Goal: Task Accomplishment & Management: Complete application form

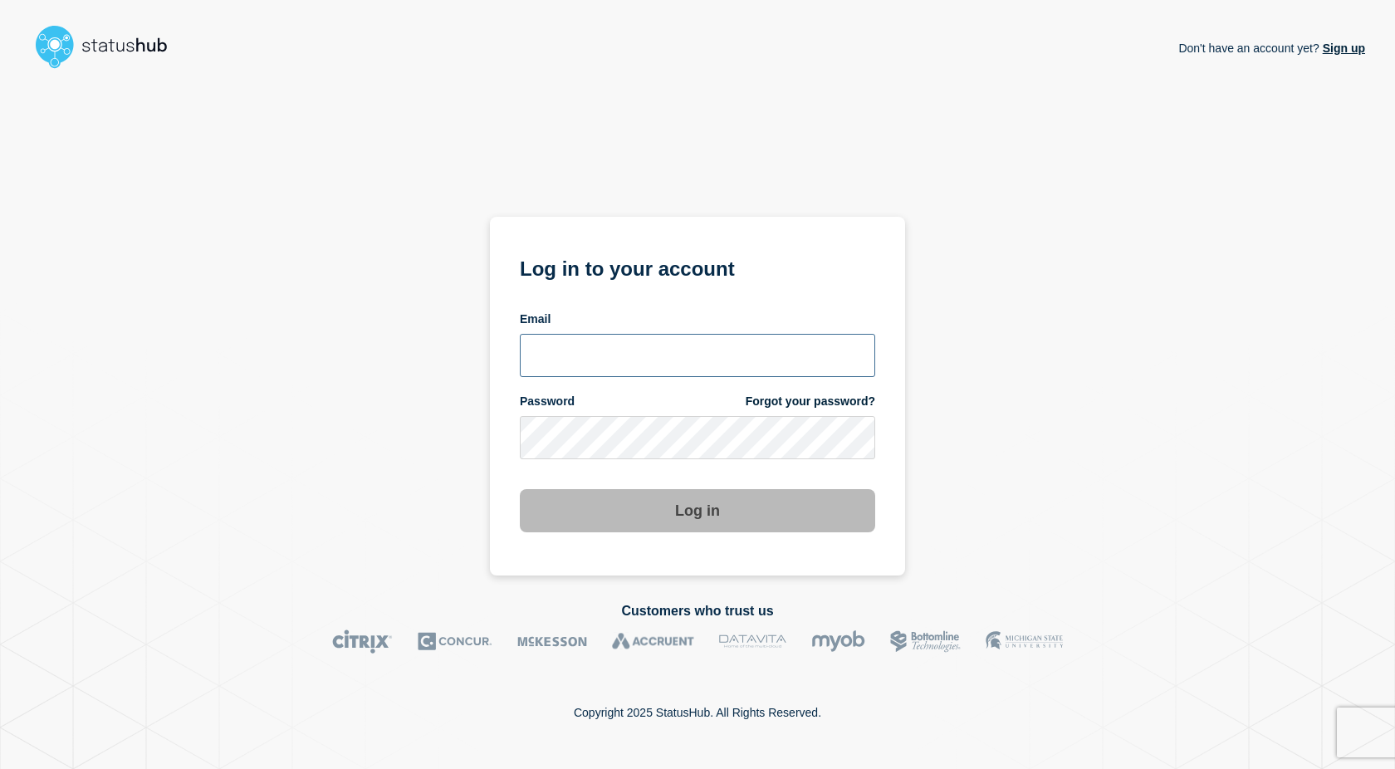
click at [566, 360] on input "email input" at bounding box center [697, 355] width 355 height 43
type input "johnny.costa@emarsys.com"
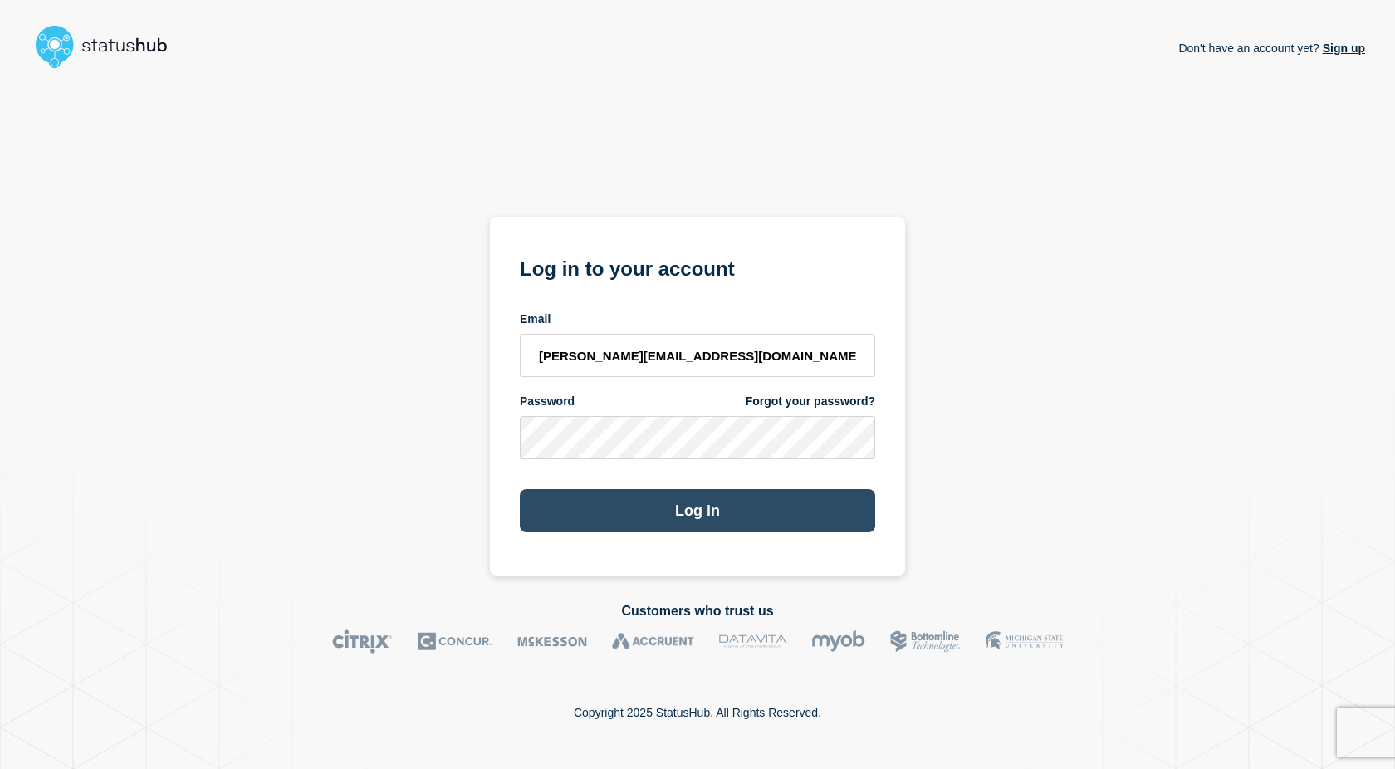
click at [708, 505] on button "Log in" at bounding box center [697, 510] width 355 height 43
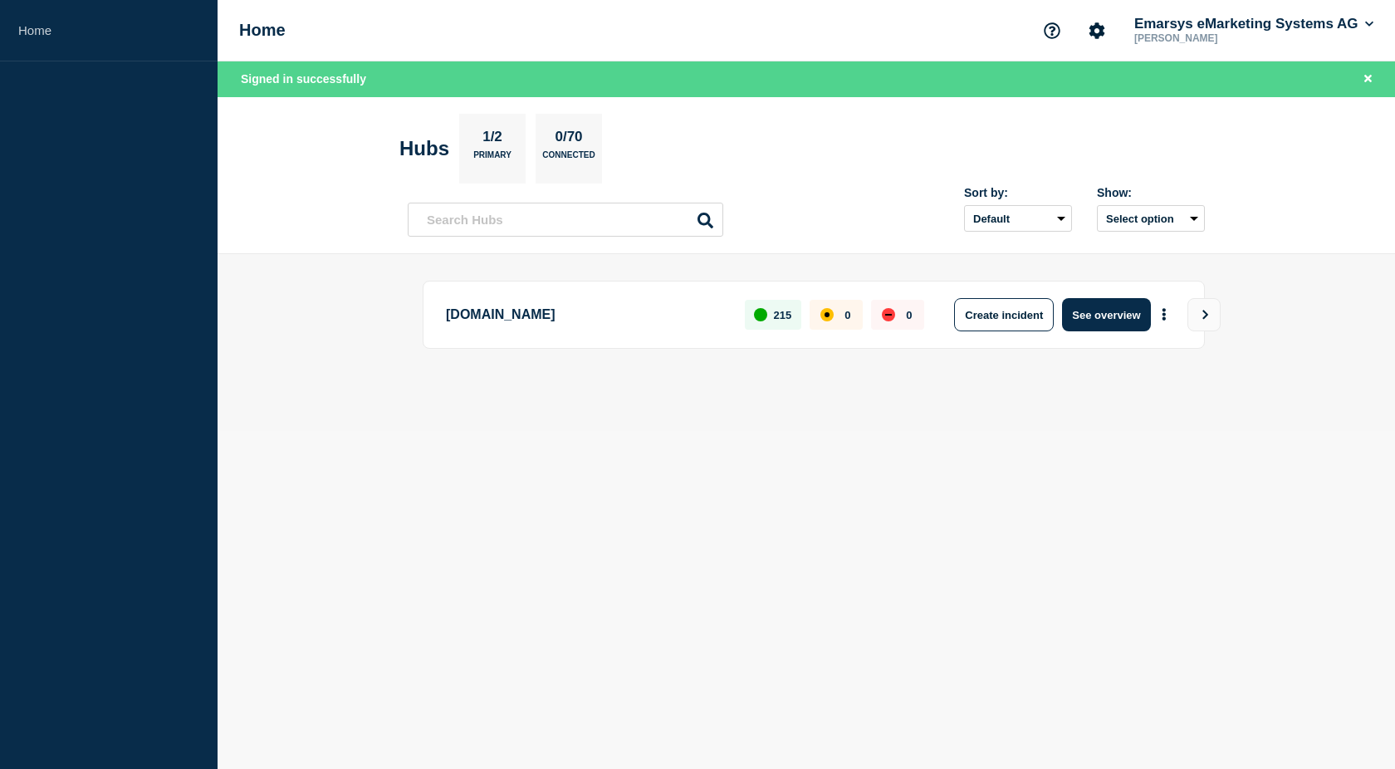
click at [328, 296] on main "[DOMAIN_NAME] 215 0 0 Create incident See overview" at bounding box center [807, 342] width 1178 height 177
click at [1004, 317] on button "Create incident" at bounding box center [1004, 314] width 100 height 33
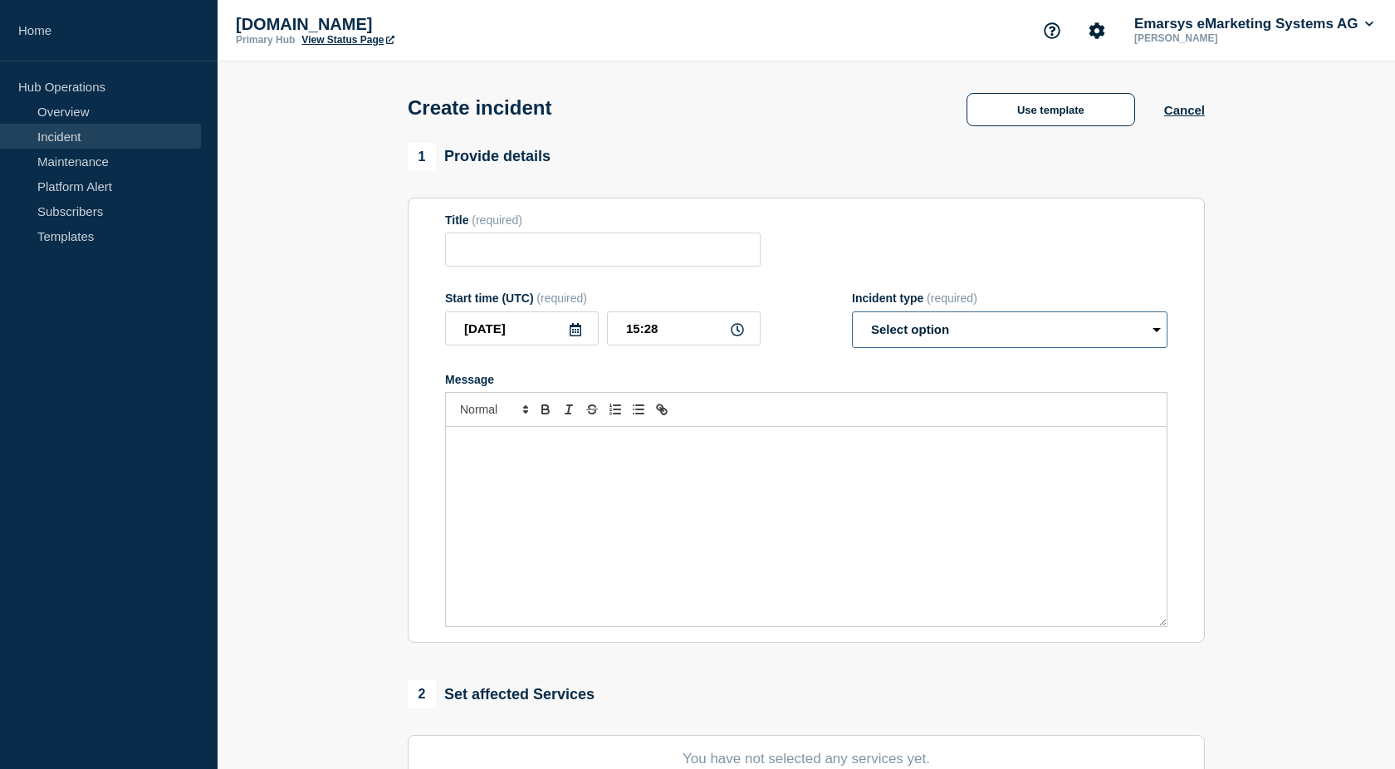
click at [881, 327] on select "Select option Investigating Identified Monitoring" at bounding box center [1010, 329] width 316 height 37
select select "investigating"
click at [852, 322] on select "Select option Investigating Identified Monitoring" at bounding box center [1010, 329] width 316 height 37
click at [348, 296] on section "1 Provide details Title (required) Start time (UTC) (required) [DATE] 15:28 Inc…" at bounding box center [807, 618] width 1178 height 951
click at [1333, 198] on section "1 Provide details Title (required) Start time (UTC) (required) [DATE] 15:28 Inc…" at bounding box center [807, 618] width 1178 height 951
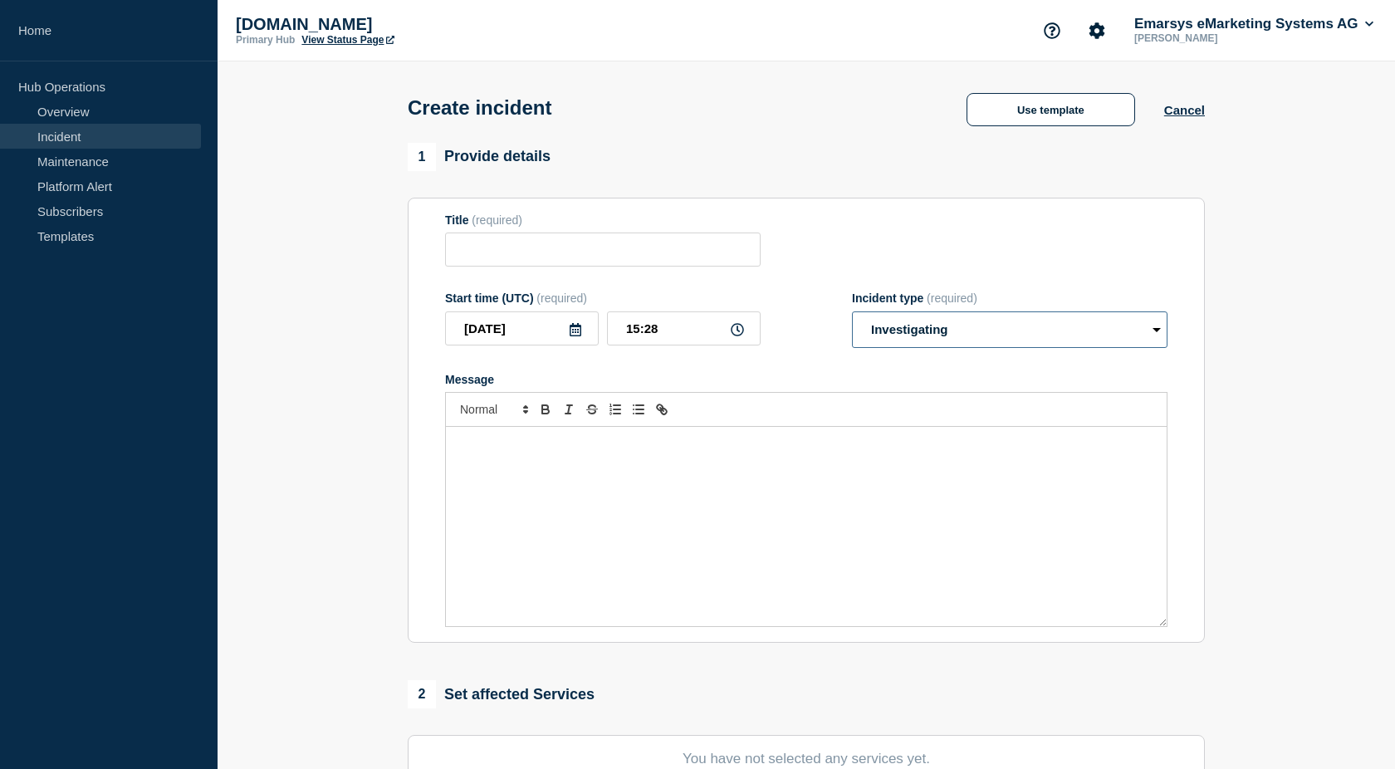
click at [1000, 348] on select "Select option Investigating Identified Monitoring" at bounding box center [1010, 329] width 316 height 37
click at [485, 266] on input "Title" at bounding box center [603, 250] width 316 height 34
click at [1019, 115] on button "Use template" at bounding box center [1051, 109] width 169 height 33
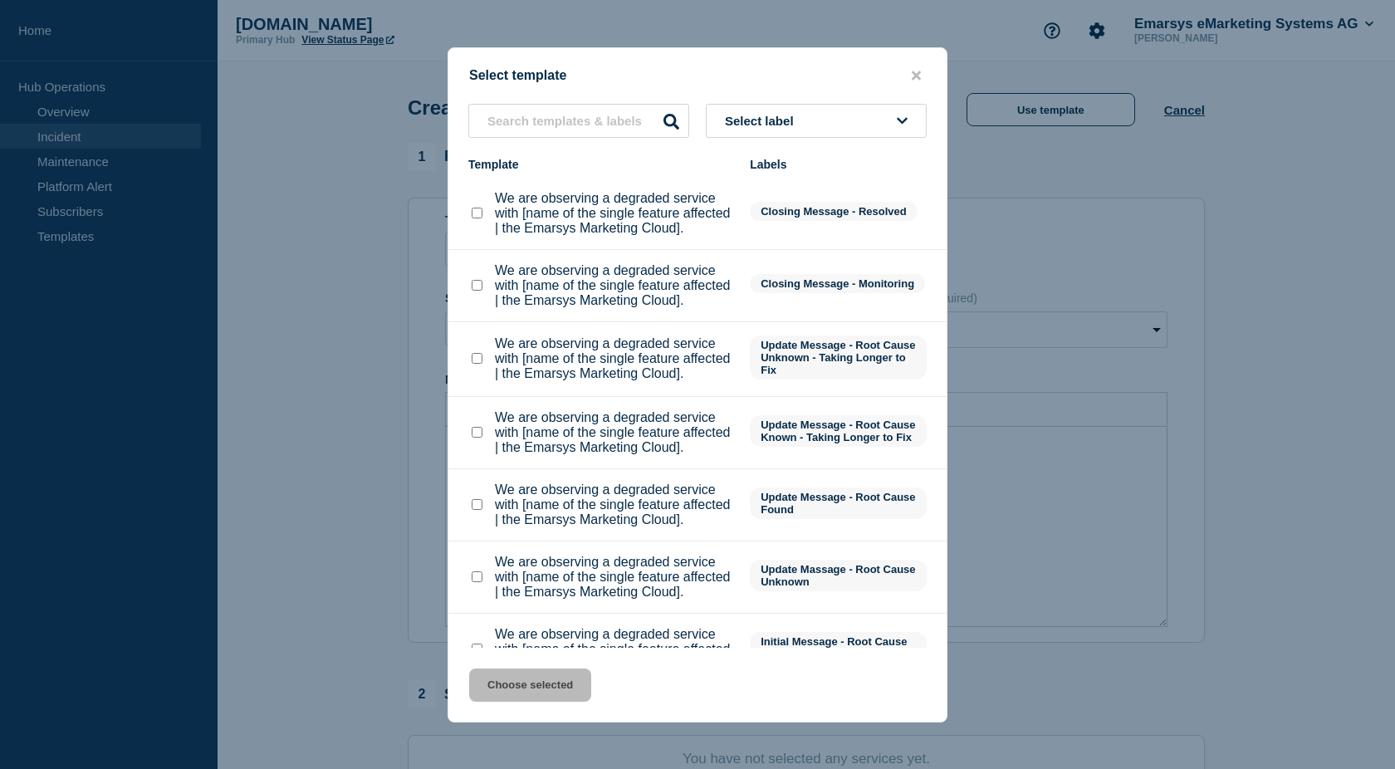
click at [750, 115] on span "Select label" at bounding box center [763, 121] width 76 height 14
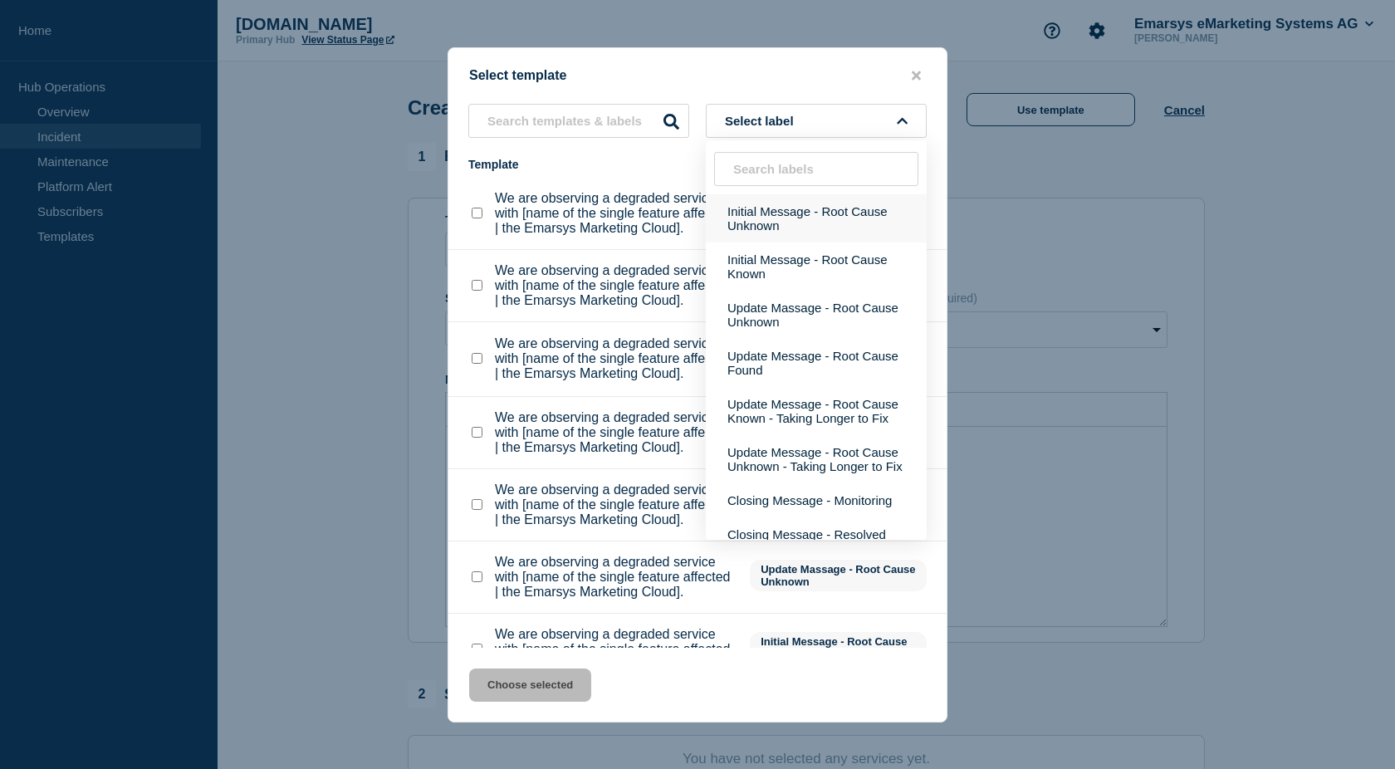
click at [751, 219] on button "Initial Message - Root Cause Unknown" at bounding box center [816, 218] width 221 height 48
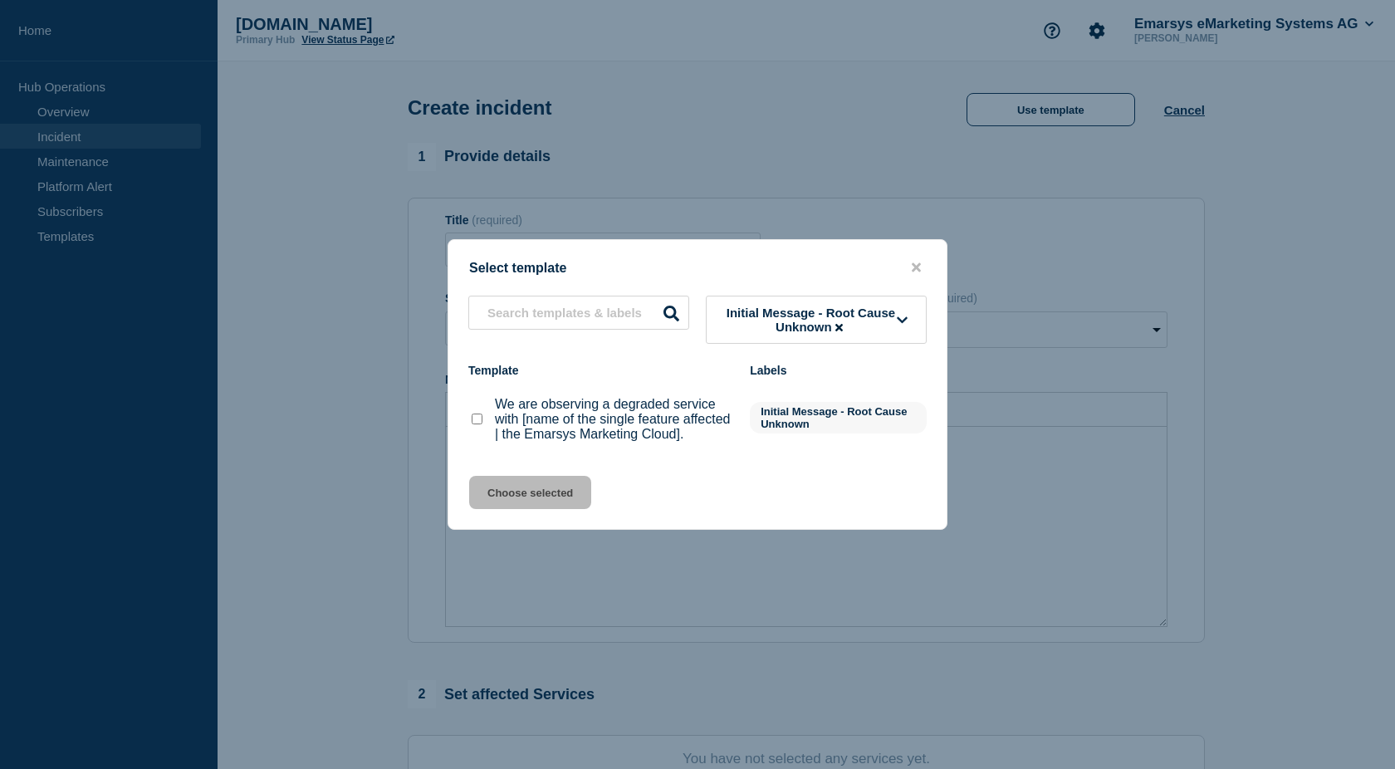
click at [472, 423] on checkbox"] "We are observing a degraded service with [name of the single feature affected |…" at bounding box center [477, 419] width 11 height 11
checkbox checkbox"] "true"
click at [504, 507] on button "Choose selected" at bounding box center [530, 492] width 122 height 33
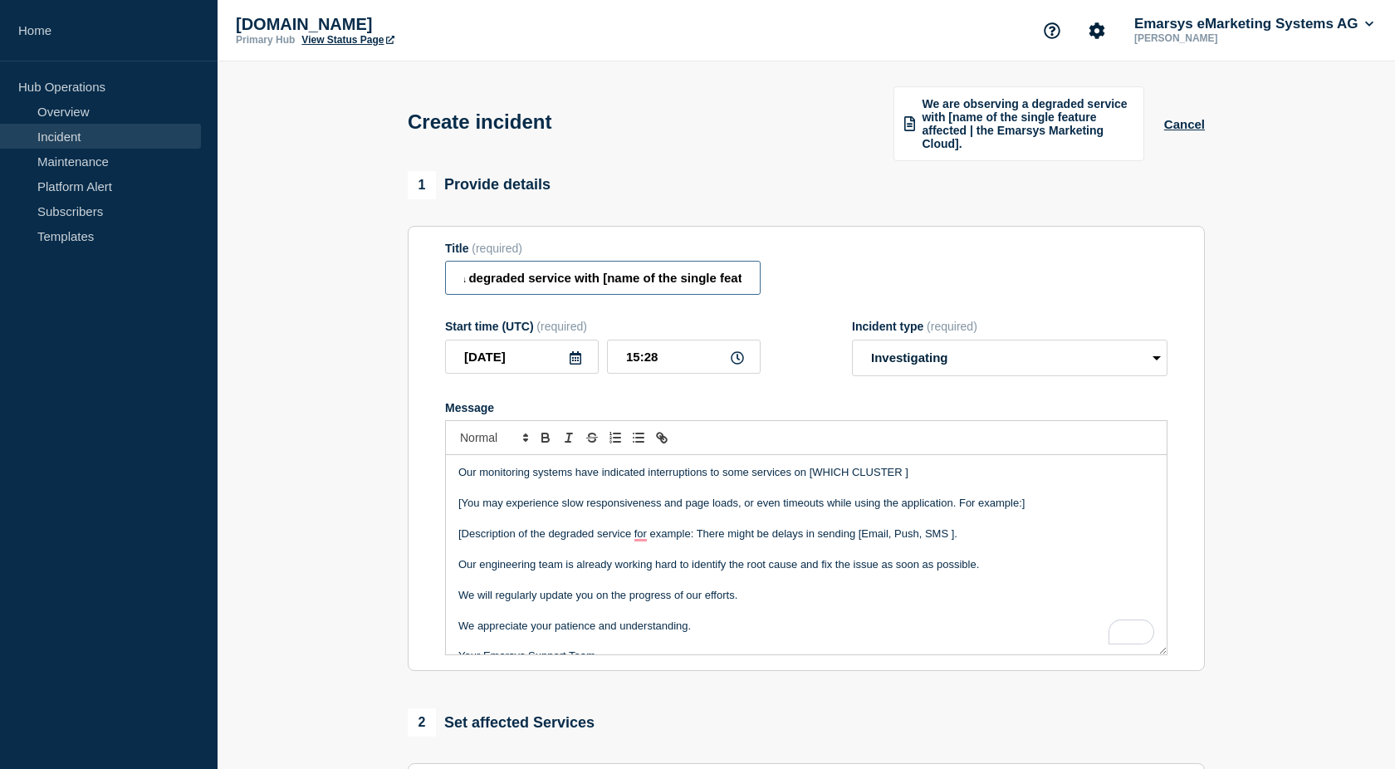
scroll to position [0, 372]
drag, startPoint x: 713, startPoint y: 292, endPoint x: 738, endPoint y: 293, distance: 24.9
click at [738, 293] on input "We are observing a degraded service with [name of the single feature affected |…" at bounding box center [603, 278] width 316 height 34
type input "We are observing a degraded service with Email generation.."
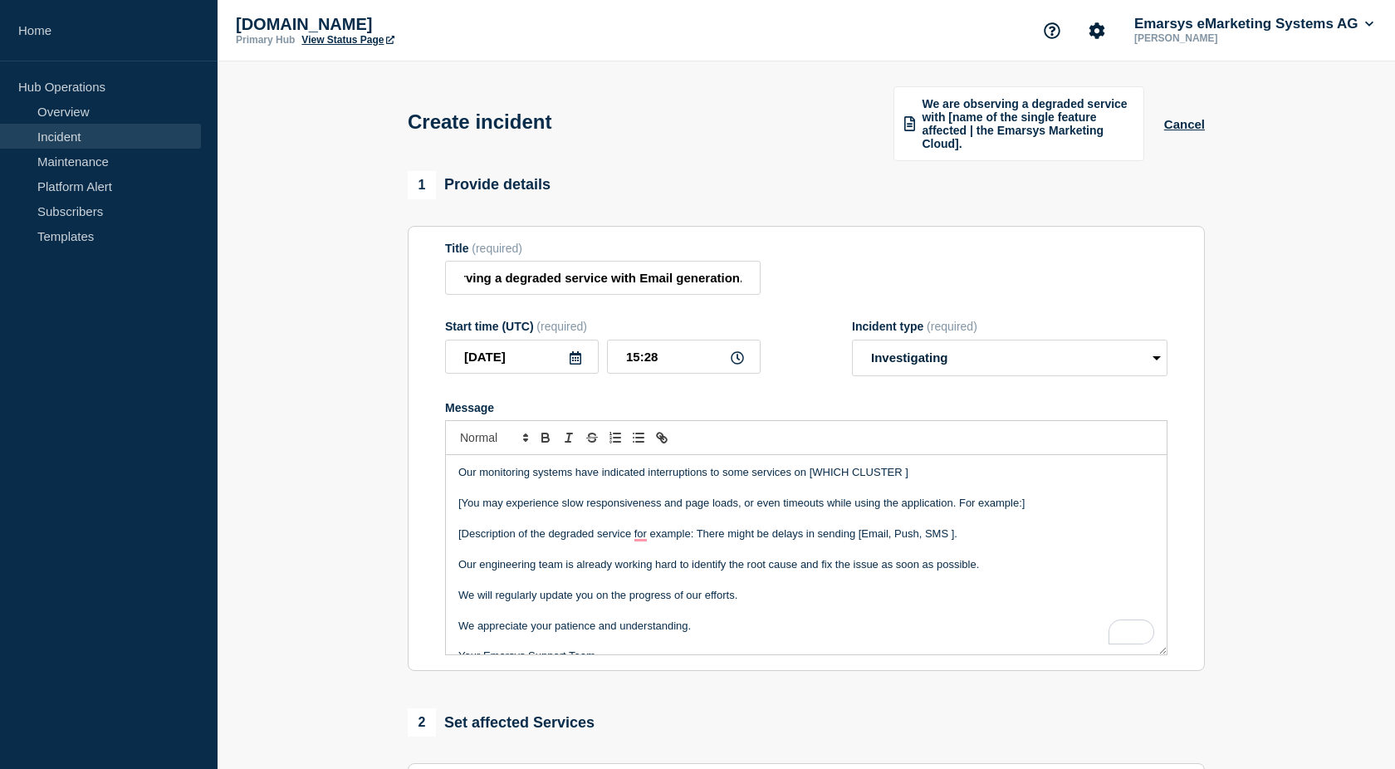
click at [293, 379] on section "1 Provide details Title (required) We are observing a degraded service with Ema…" at bounding box center [807, 646] width 1178 height 951
click at [462, 511] on p "[You may experience slow responsiveness and page loads, or even timeouts while …" at bounding box center [806, 503] width 696 height 15
drag, startPoint x: 808, startPoint y: 491, endPoint x: 917, endPoint y: 489, distance: 108.8
click at [917, 480] on p "Our monitoring systems have indicated interruptions to some services on [WHICH …" at bounding box center [806, 472] width 696 height 15
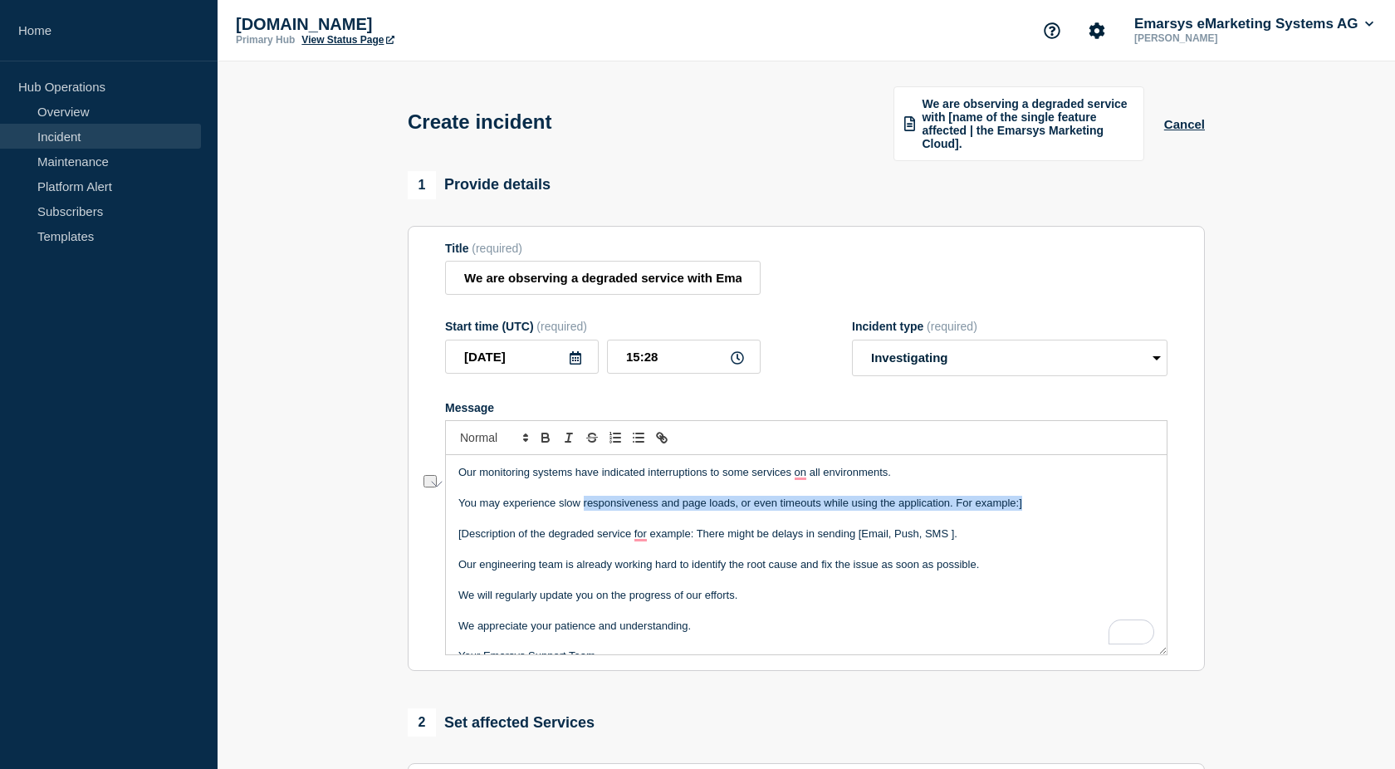
drag, startPoint x: 582, startPoint y: 522, endPoint x: 1027, endPoint y: 521, distance: 445.1
click at [1027, 511] on p "You may experience slow responsiveness and page loads, or even timeouts while u…" at bounding box center [806, 503] width 696 height 15
drag, startPoint x: 454, startPoint y: 553, endPoint x: 965, endPoint y: 561, distance: 510.8
click at [965, 561] on div "Our monitoring systems have indicated interruptions to some services on all env…" at bounding box center [806, 554] width 721 height 199
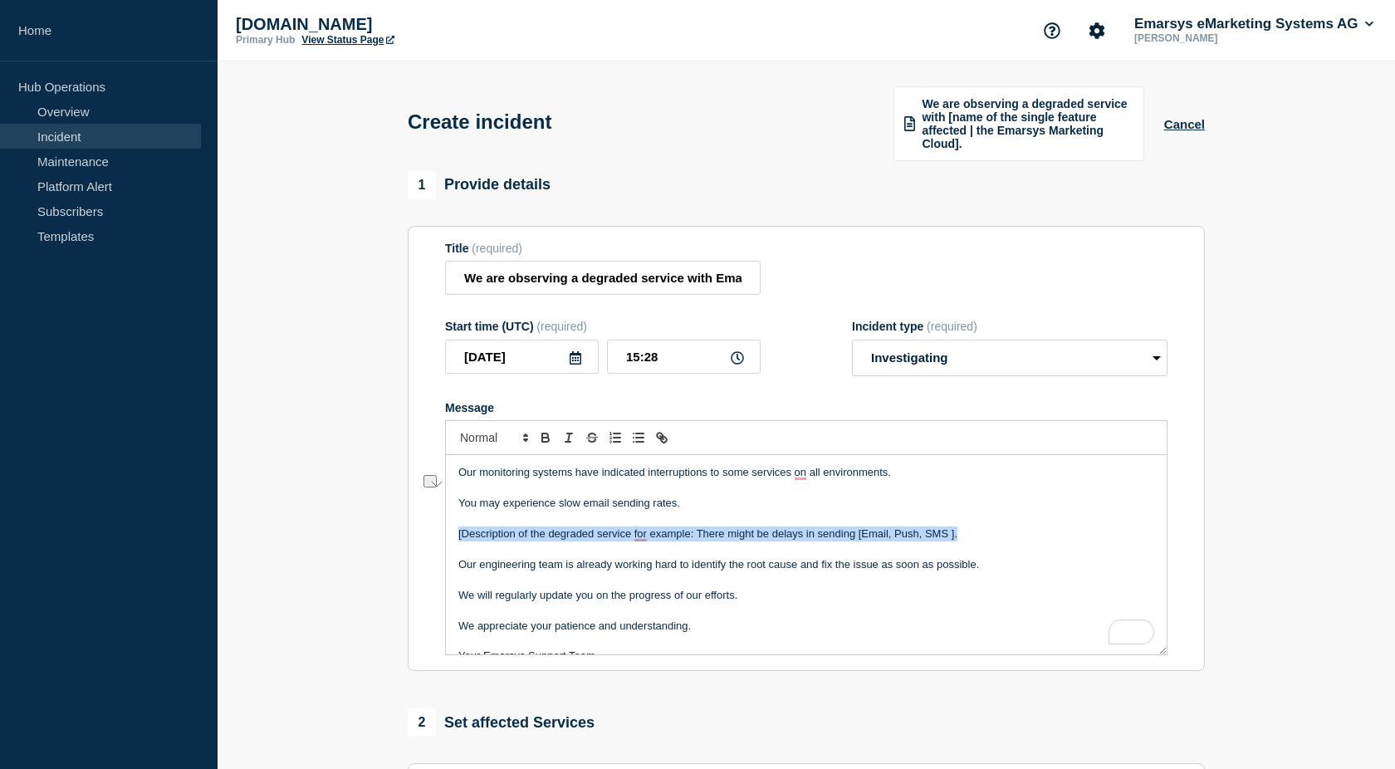
drag, startPoint x: 965, startPoint y: 561, endPoint x: 456, endPoint y: 555, distance: 509.1
click at [456, 555] on div "Our monitoring systems have indicated interruptions to some services on all env…" at bounding box center [806, 554] width 721 height 199
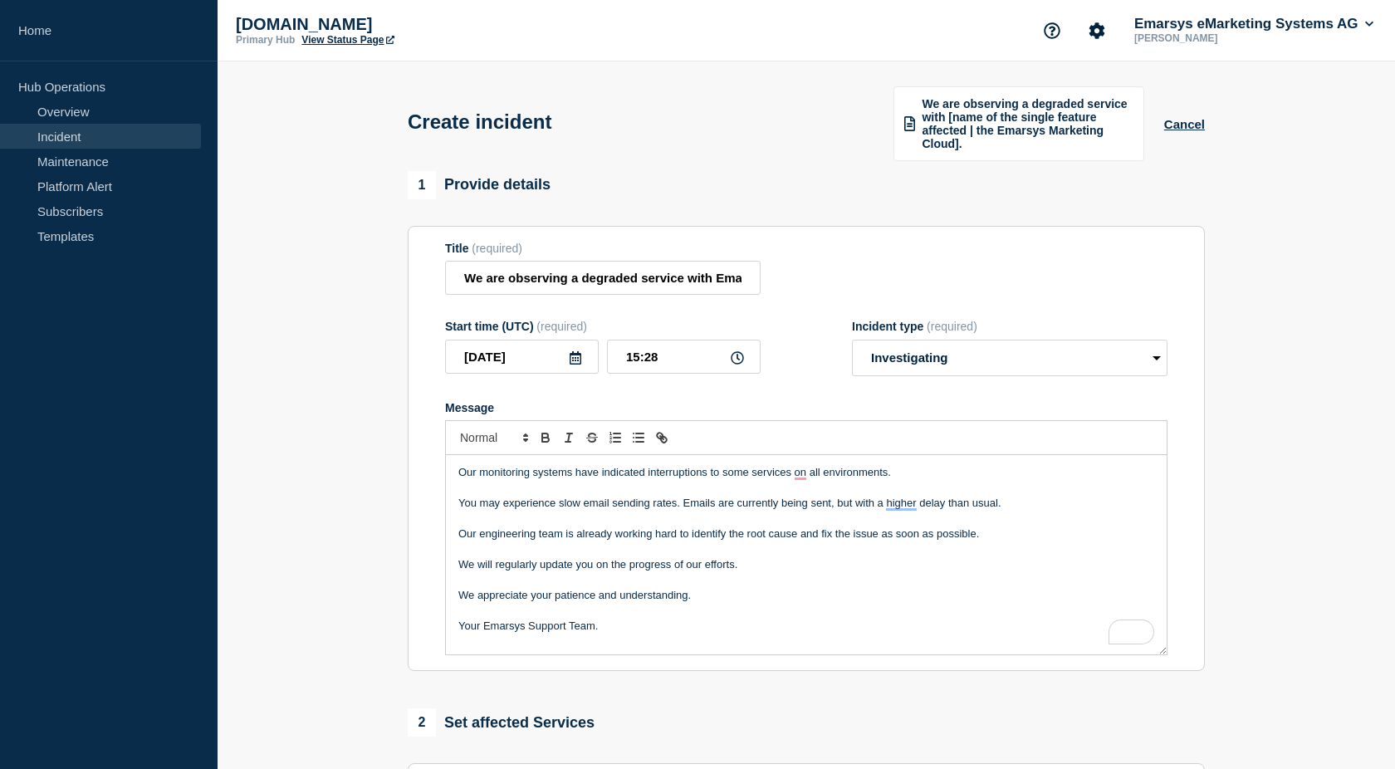
click at [569, 587] on p "To enrich screen reader interactions, please activate Accessibility in Grammarl…" at bounding box center [806, 579] width 696 height 15
click at [613, 634] on p "Your Emarsys Support Team." at bounding box center [806, 626] width 696 height 15
click at [365, 458] on section "1 Provide details Title (required) We are observing a degraded service with Ema…" at bounding box center [807, 646] width 1178 height 951
click at [326, 458] on section "1 Provide details Title (required) We are observing a degraded service with Ema…" at bounding box center [807, 646] width 1178 height 951
click at [387, 541] on section "1 Provide details Title (required) We are observing a degraded service with Ema…" at bounding box center [807, 646] width 1178 height 951
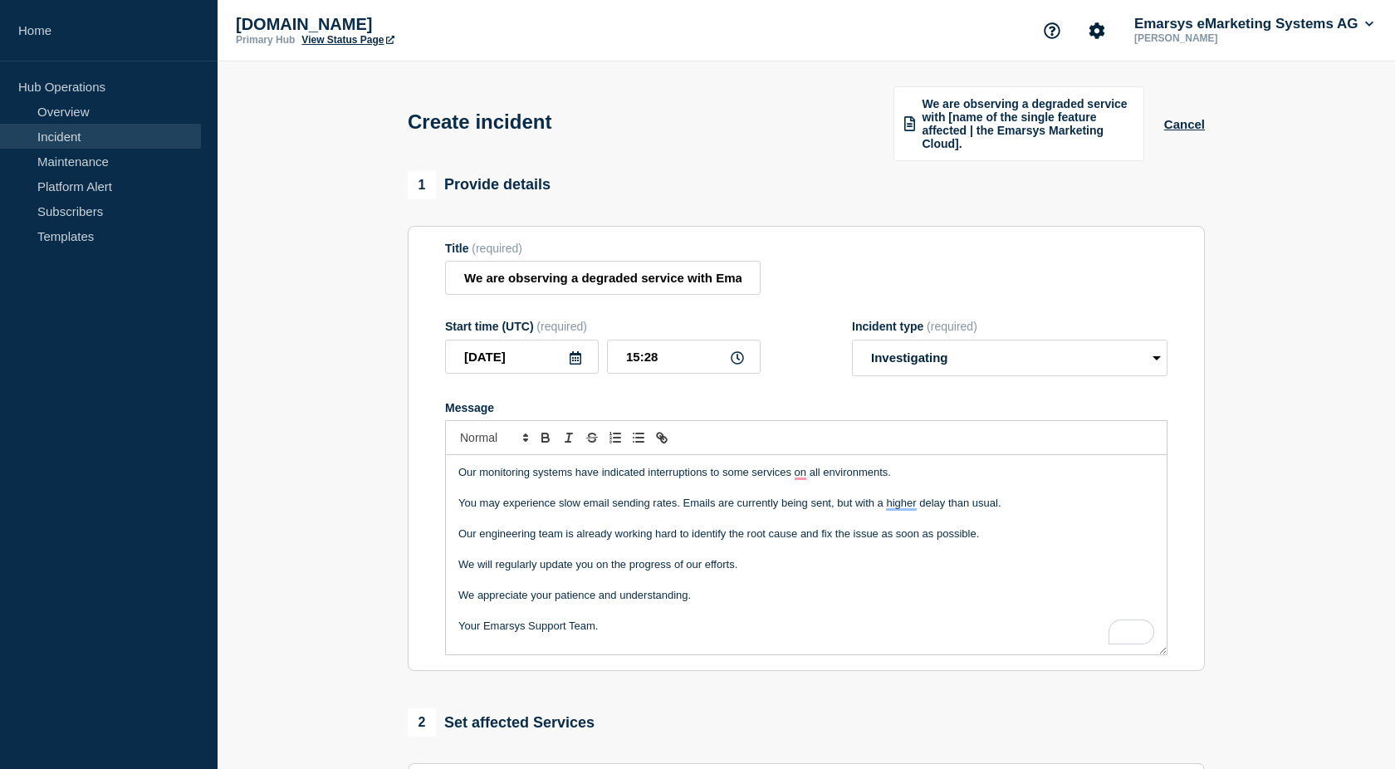
click at [387, 541] on section "1 Provide details Title (required) We are observing a degraded service with Ema…" at bounding box center [807, 646] width 1178 height 951
drag, startPoint x: 399, startPoint y: 193, endPoint x: 575, endPoint y: 184, distance: 176.3
click at [575, 184] on div "1 Provide details Title (required) We are observing a degraded service with Ema…" at bounding box center [807, 646] width 816 height 951
drag, startPoint x: 566, startPoint y: 194, endPoint x: 511, endPoint y: 192, distance: 55.7
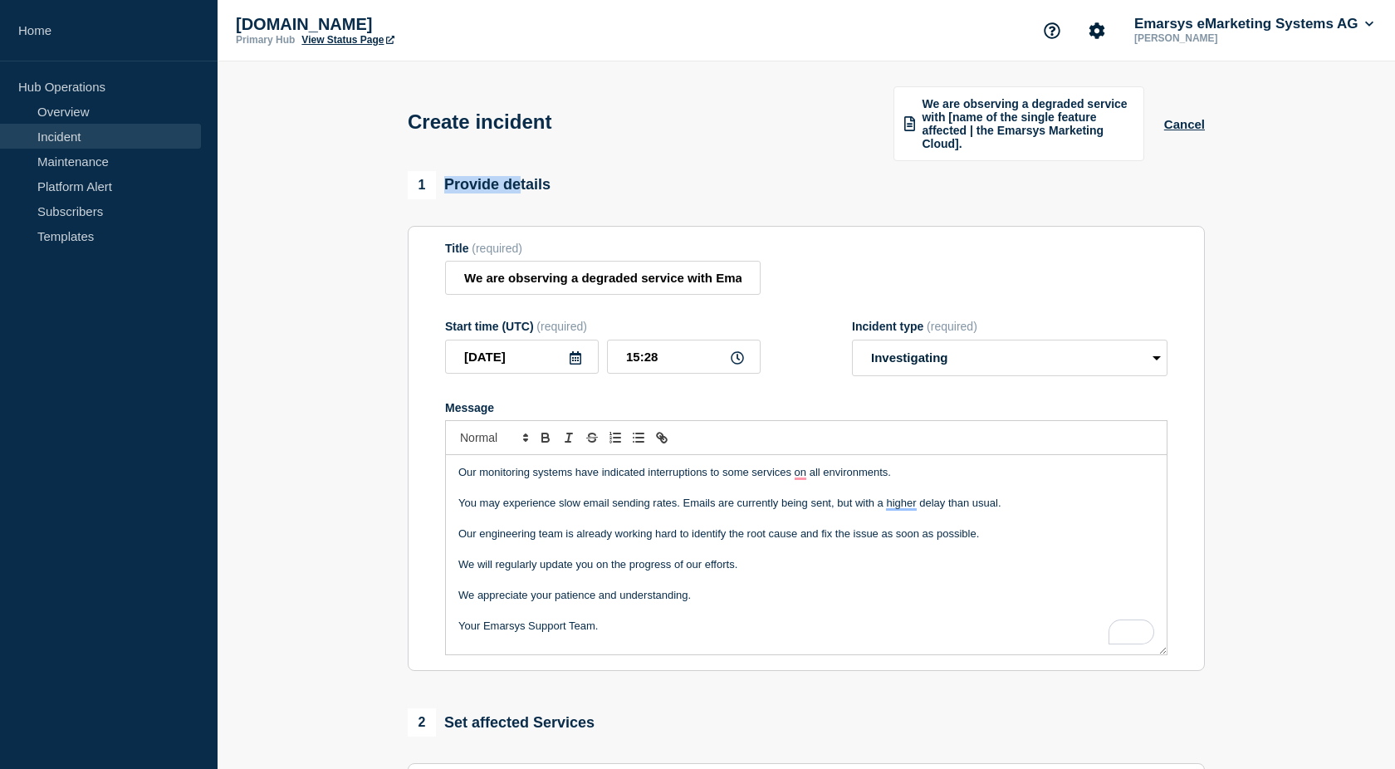
click at [512, 192] on div "1 Provide details" at bounding box center [806, 185] width 797 height 28
click at [511, 192] on div "1 Provide details" at bounding box center [479, 185] width 143 height 28
click at [359, 577] on section "1 Provide details Title (required) We are observing a degraded service with Ema…" at bounding box center [807, 646] width 1178 height 951
click at [705, 495] on p "To enrich screen reader interactions, please activate Accessibility in Grammarl…" at bounding box center [806, 487] width 696 height 15
drag, startPoint x: 1007, startPoint y: 522, endPoint x: 837, endPoint y: 522, distance: 170.3
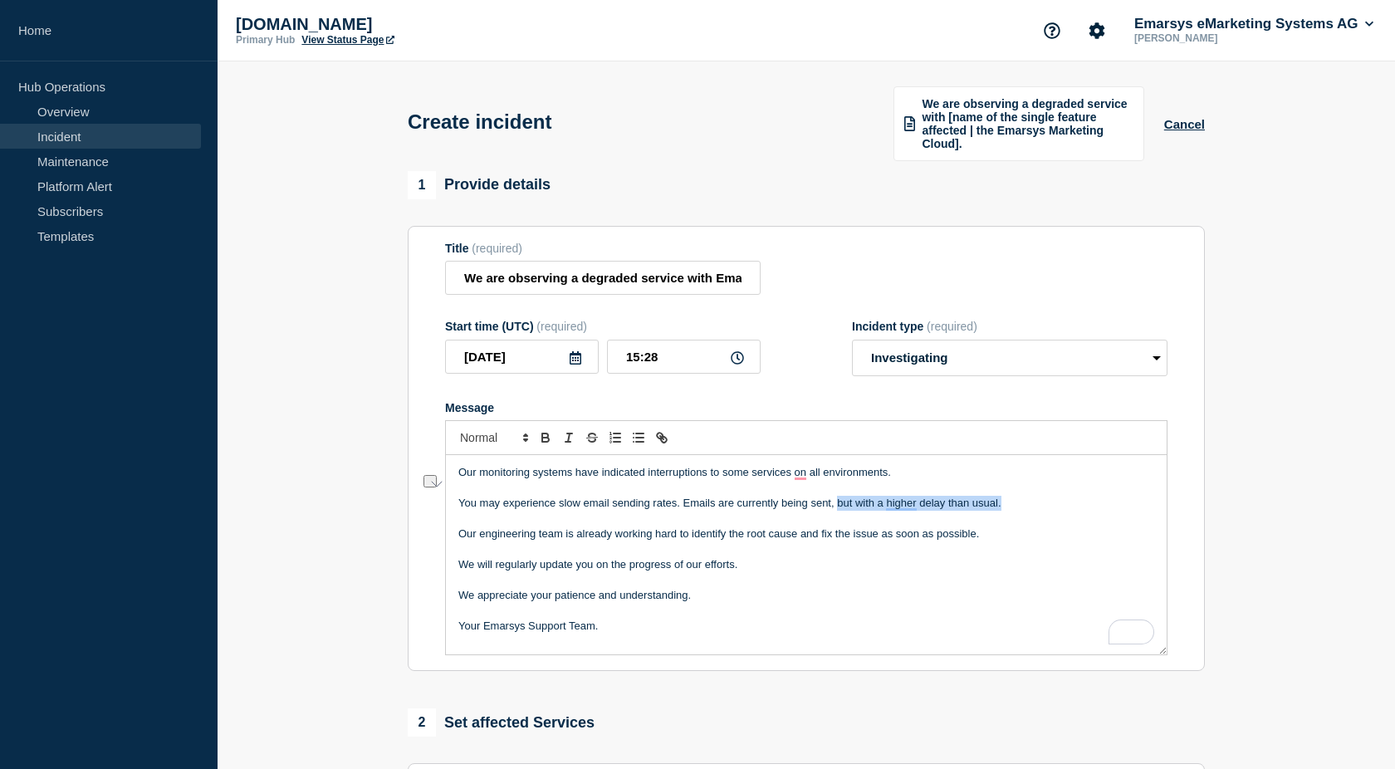
click at [837, 511] on p "You may experience slow email sending rates. Emails are currently being sent, b…" at bounding box center [806, 503] width 696 height 15
click at [838, 509] on span "mail delivery is delayed across all environments" at bounding box center [949, 503] width 228 height 12
drag, startPoint x: 837, startPoint y: 520, endPoint x: 1078, endPoint y: 522, distance: 240.8
click at [1078, 511] on p "You may experience slow email sending rates. Emails are currently being sent, m…" at bounding box center [806, 503] width 696 height 15
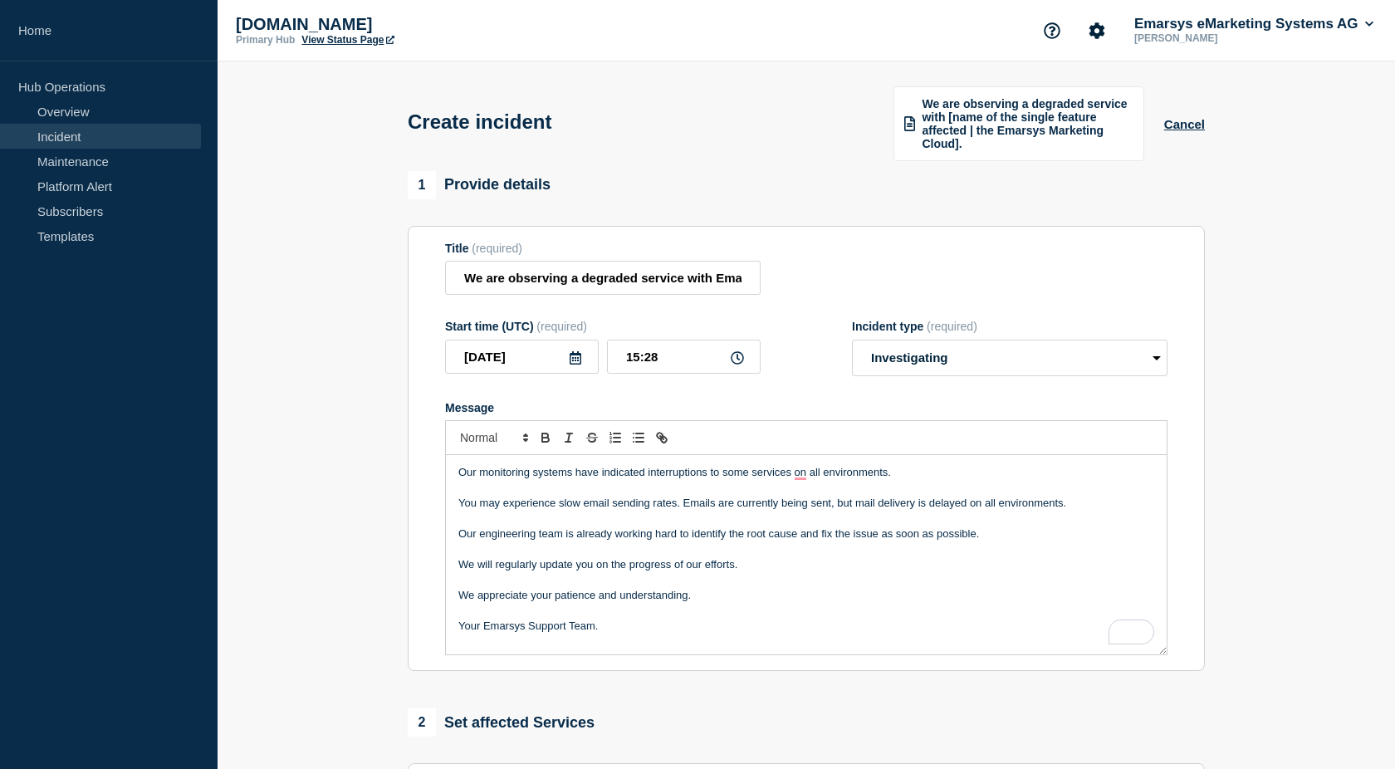
click at [681, 511] on p "You may experience slow email sending rates. Emails are currently being sent, b…" at bounding box center [806, 503] width 696 height 15
click at [686, 511] on p "You may experience slow email sending rates. Emails are currently being sent, b…" at bounding box center [806, 503] width 696 height 15
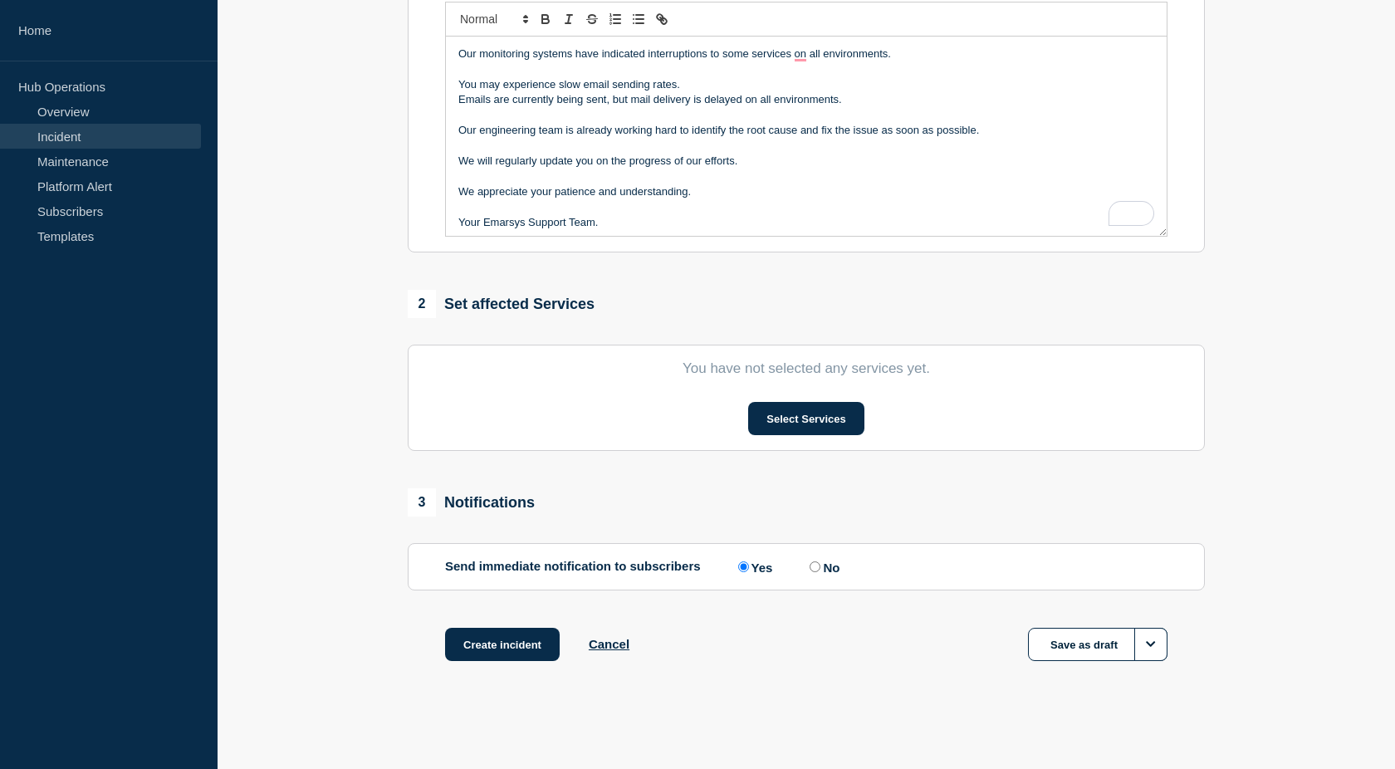
scroll to position [443, 0]
click at [772, 411] on button "Select Services" at bounding box center [805, 418] width 115 height 33
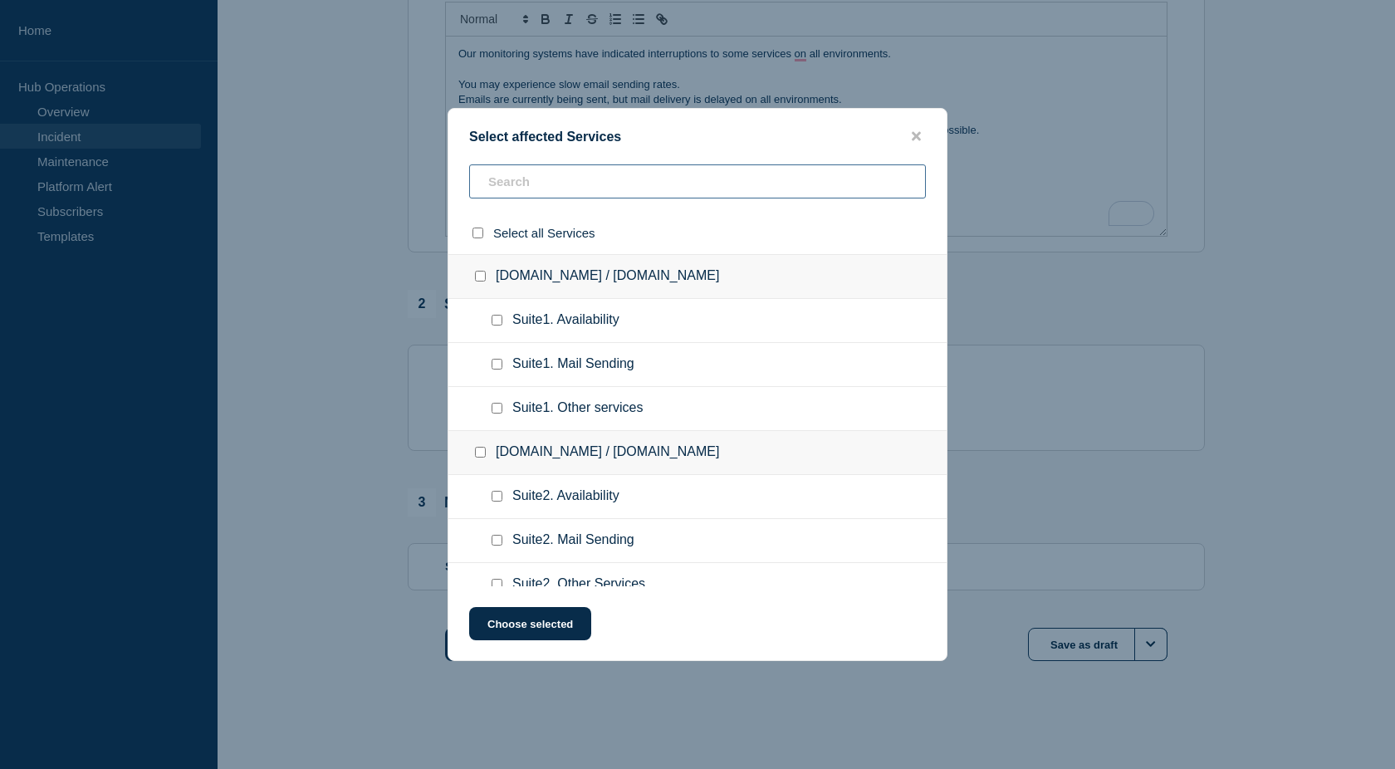
click at [527, 196] on input "text" at bounding box center [697, 181] width 457 height 34
type input "mail send"
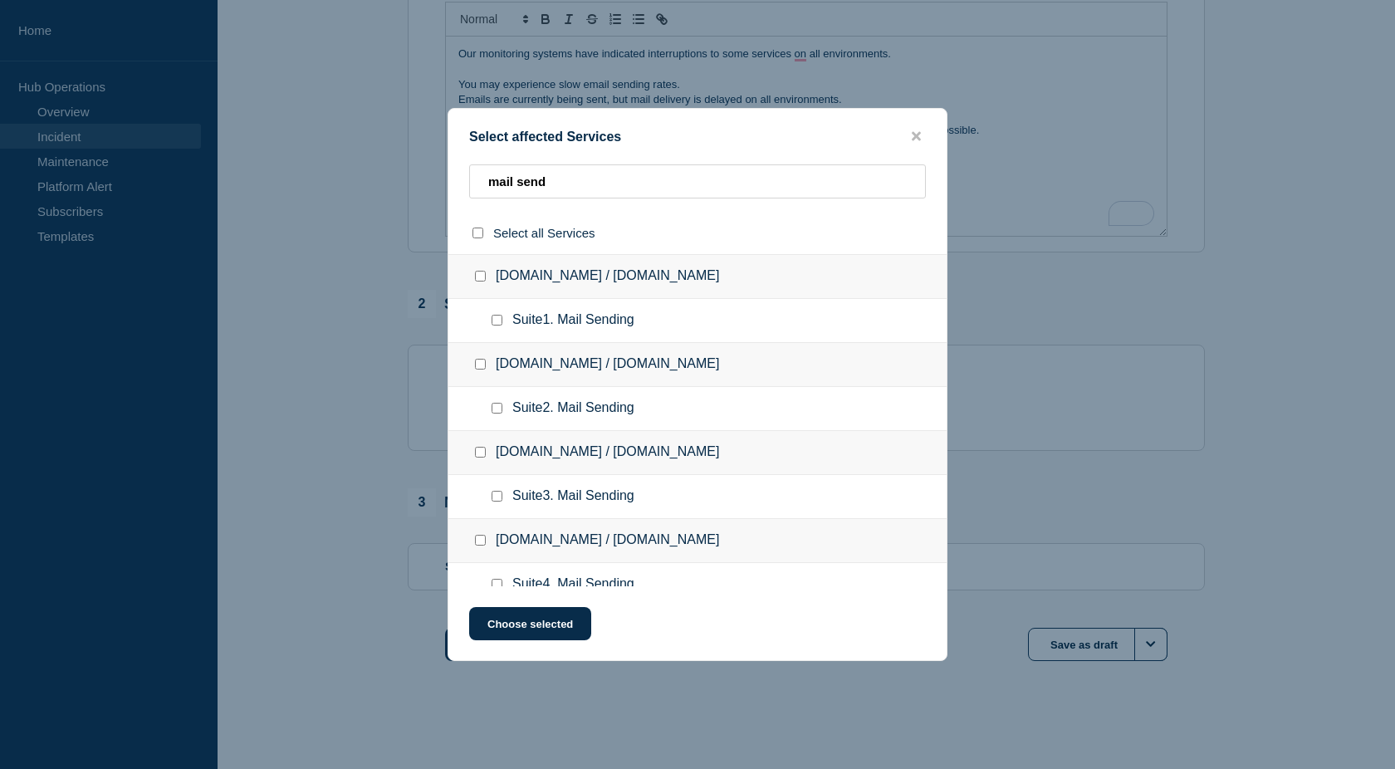
click at [478, 238] on input "select all checkbox" at bounding box center [478, 233] width 11 height 11
checkbox input "true"
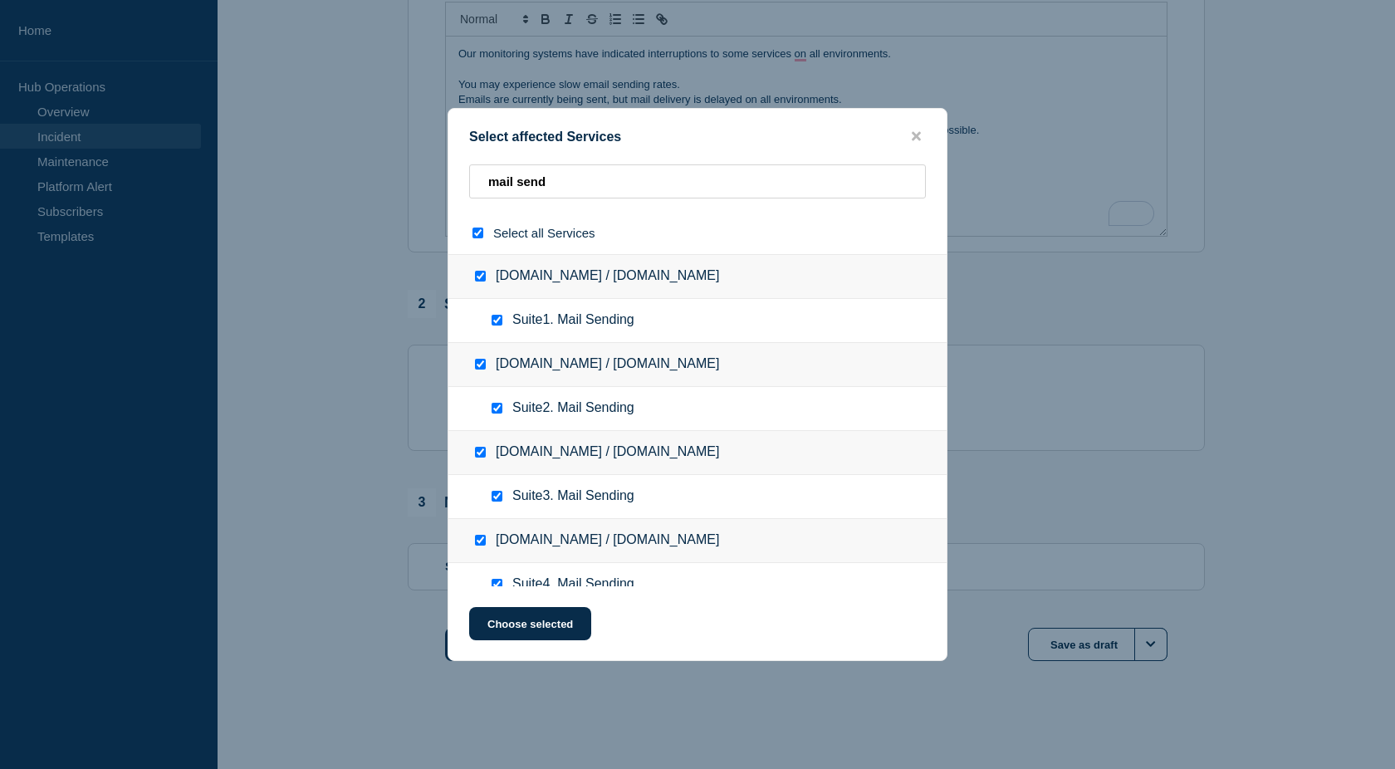
checkbox input "true"
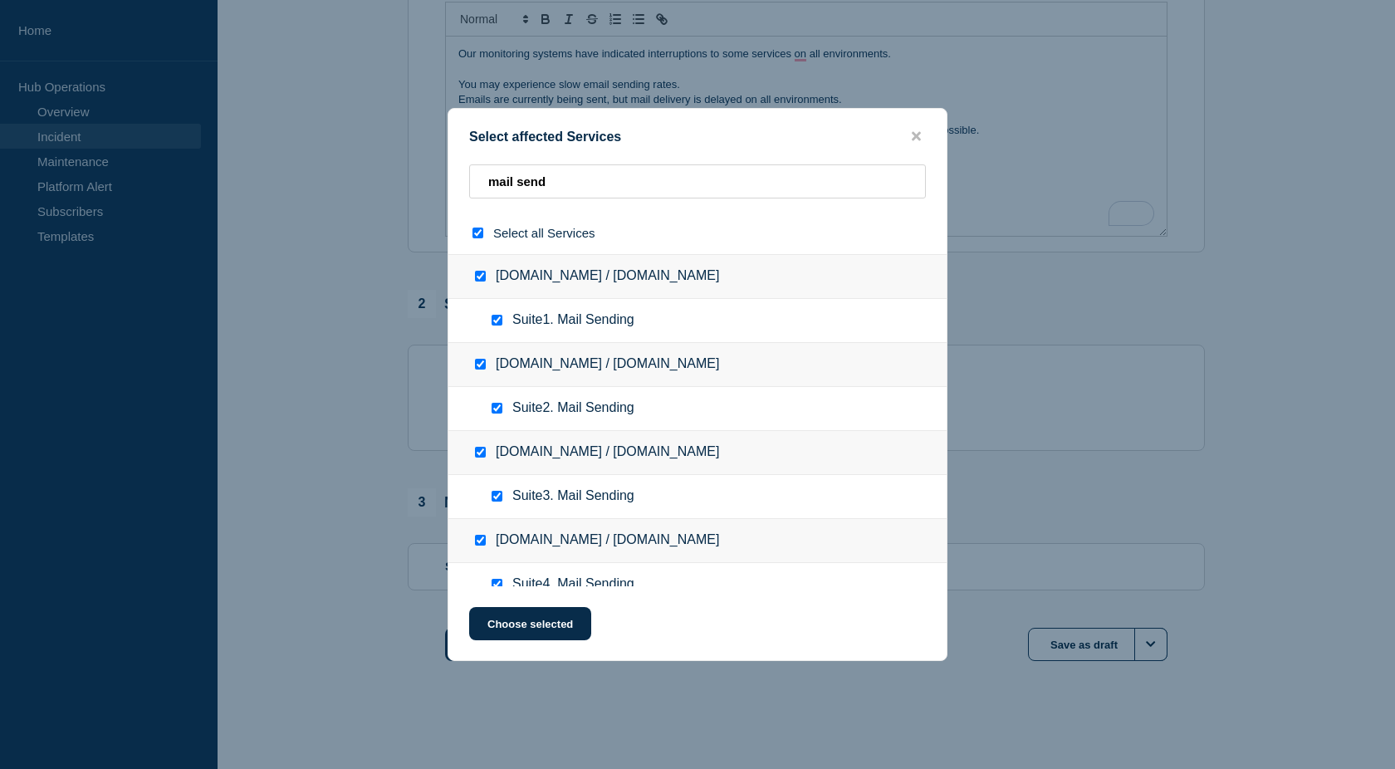
checkbox input "true"
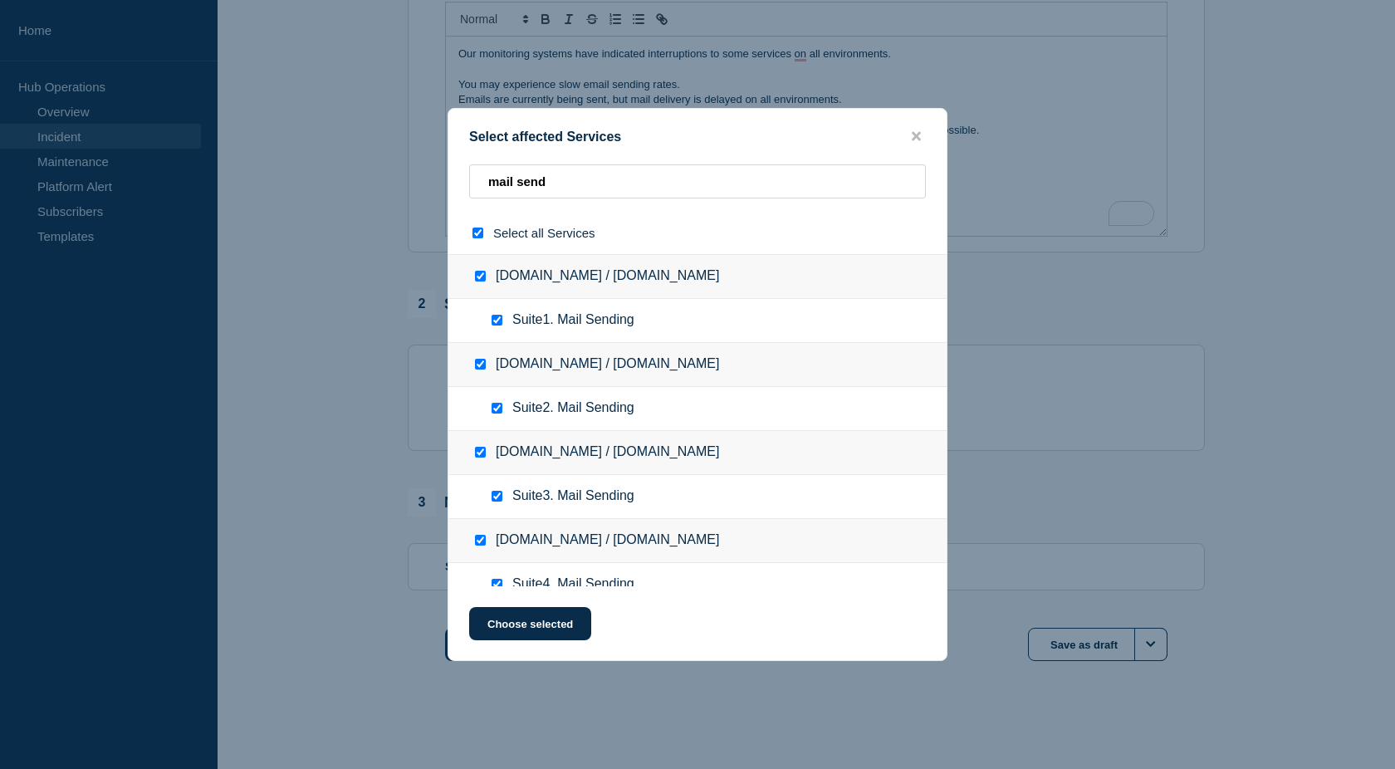
checkbox input "true"
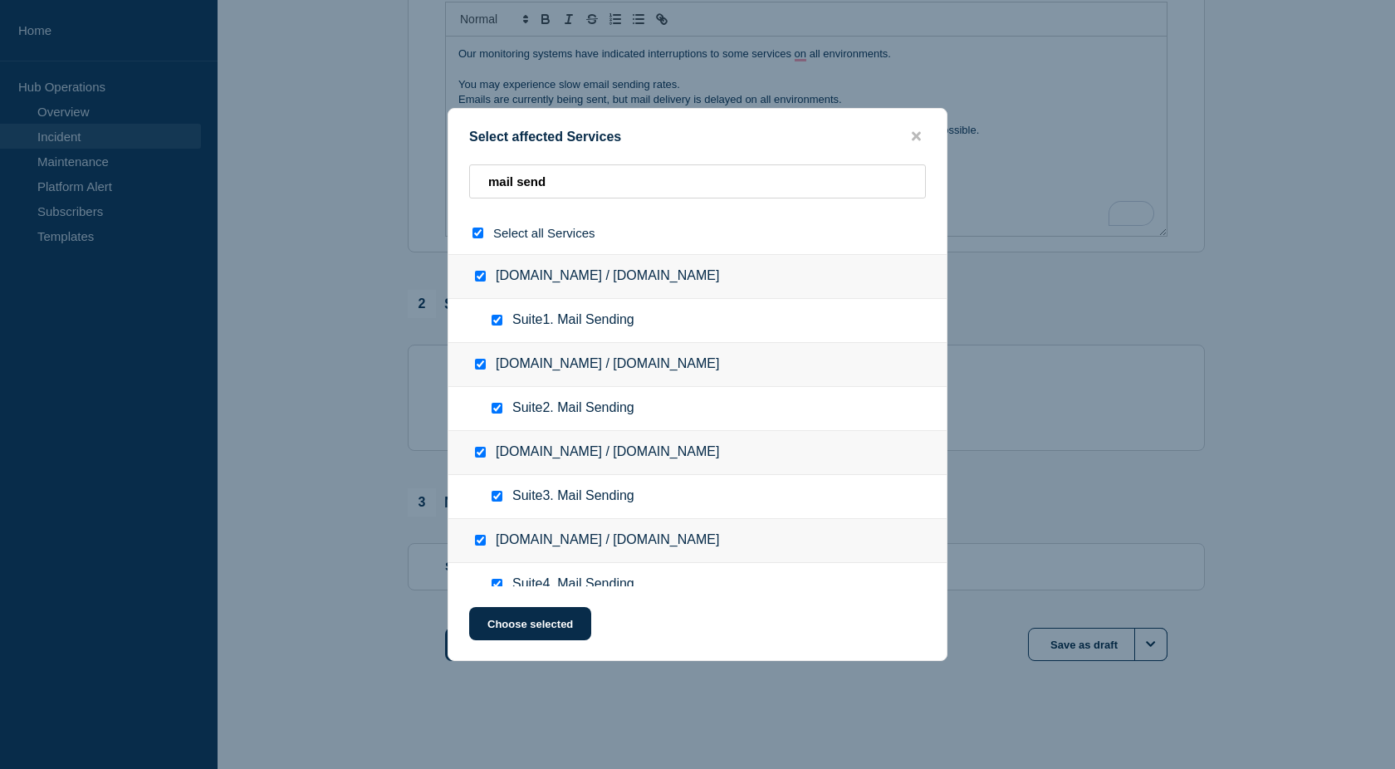
checkbox input "true"
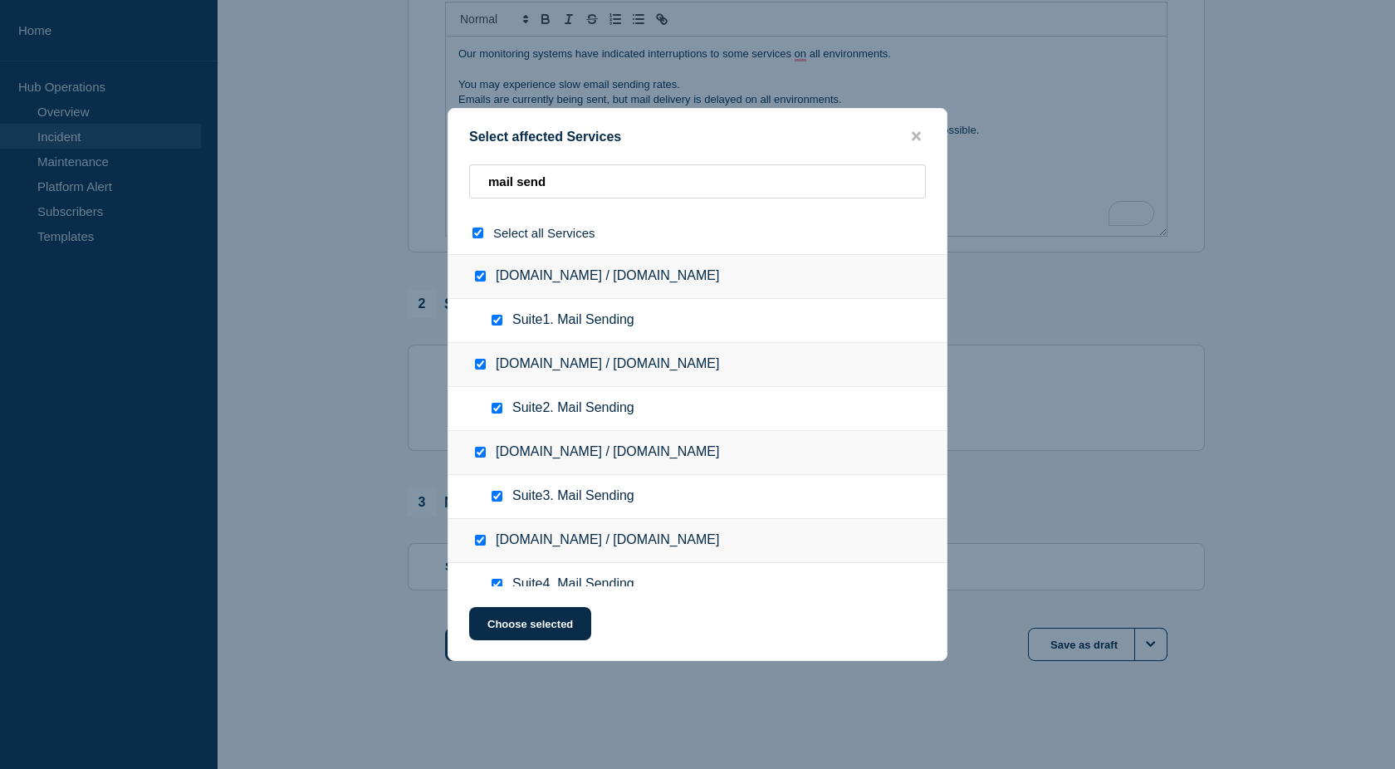
checkbox input "true"
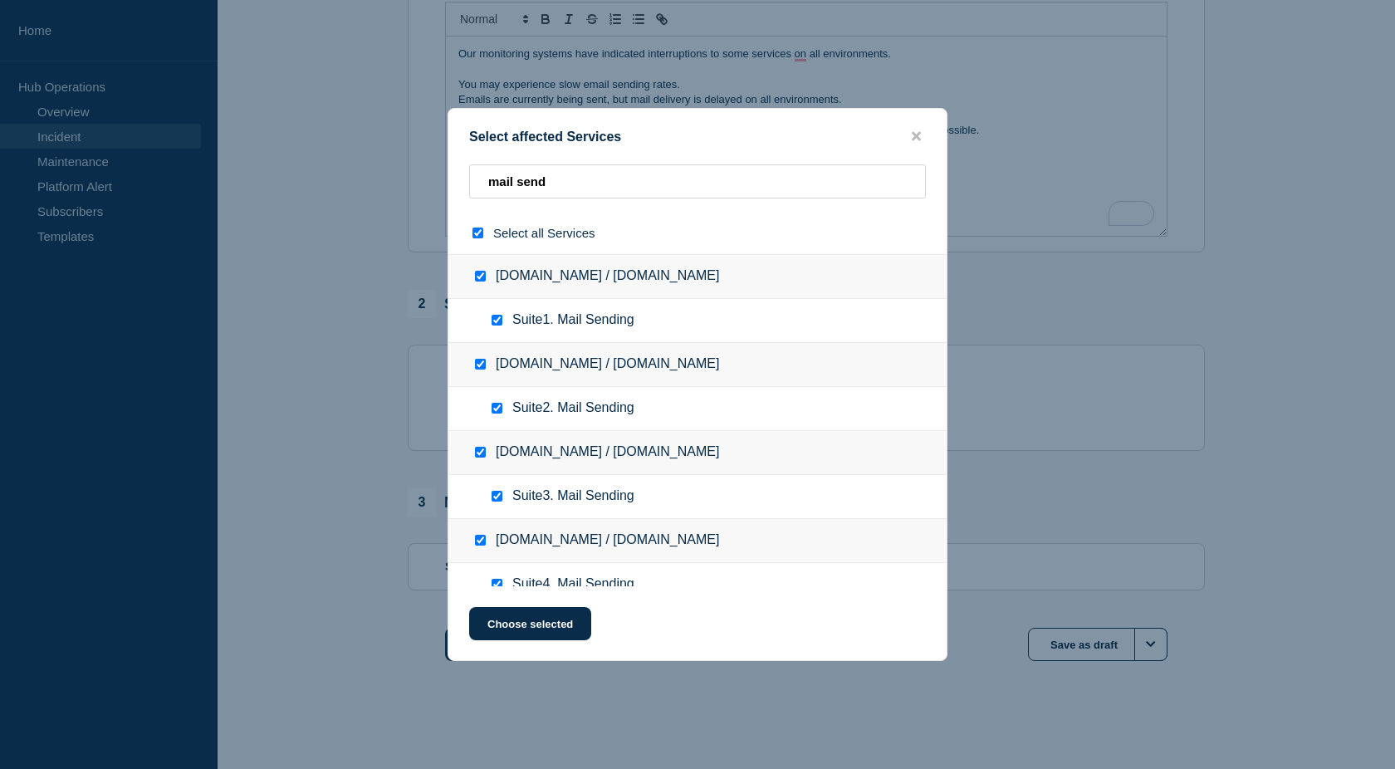
checkbox input "true"
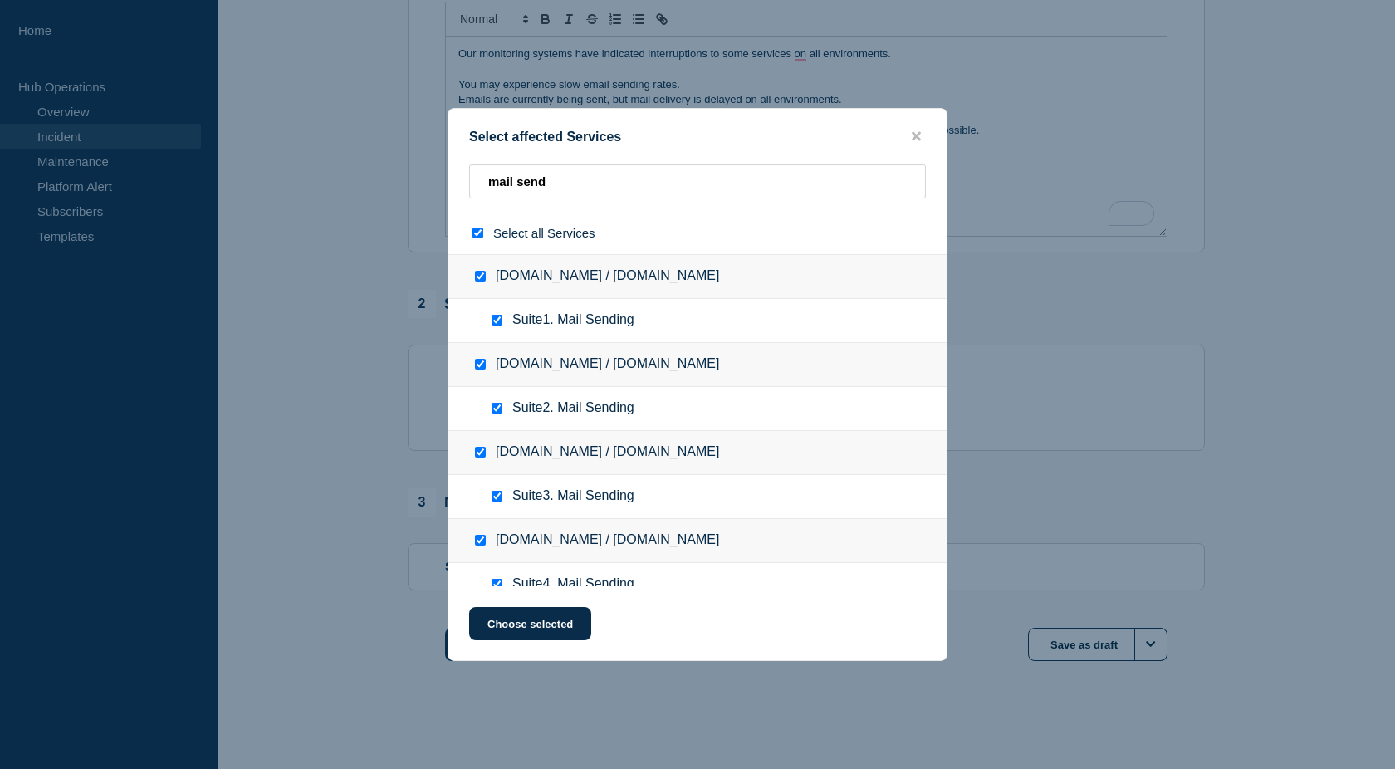
checkbox input "true"
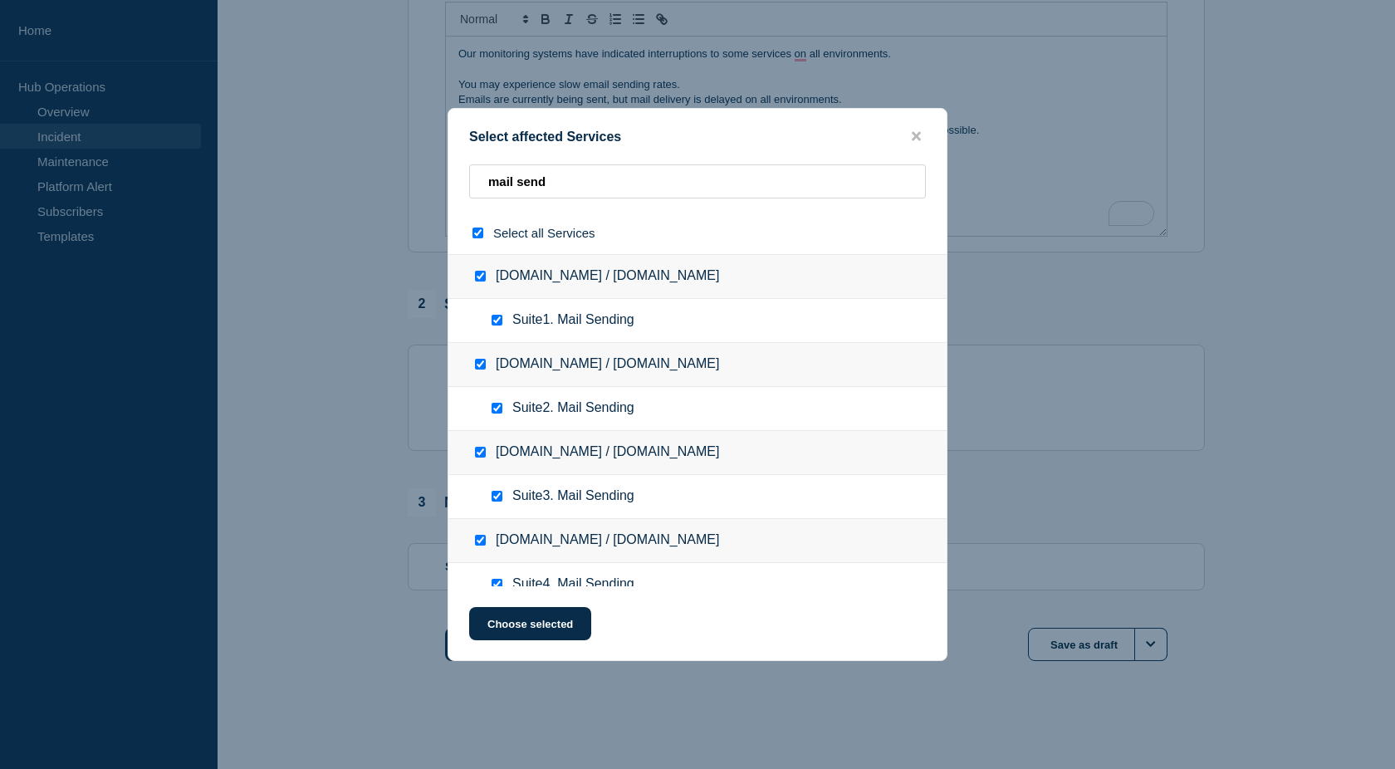
checkbox input "true"
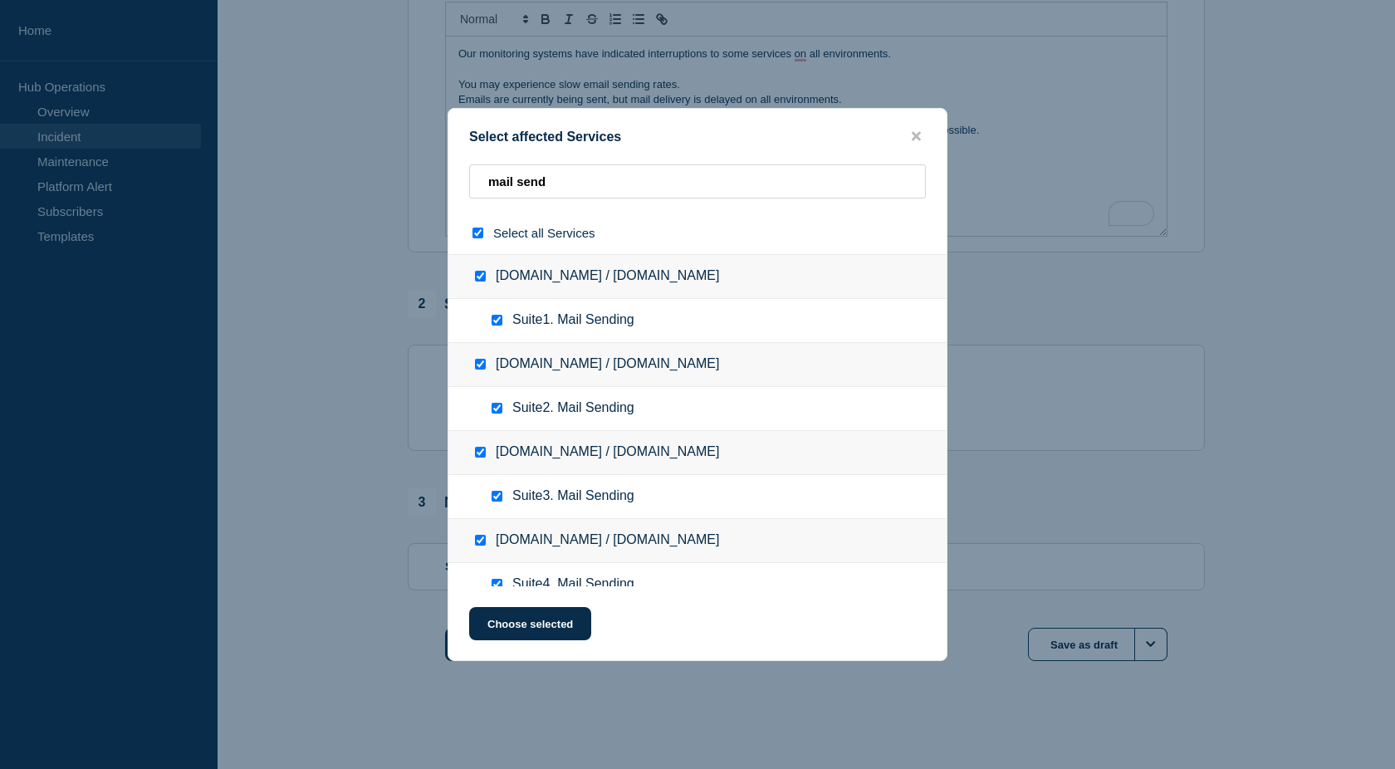
checkbox input "true"
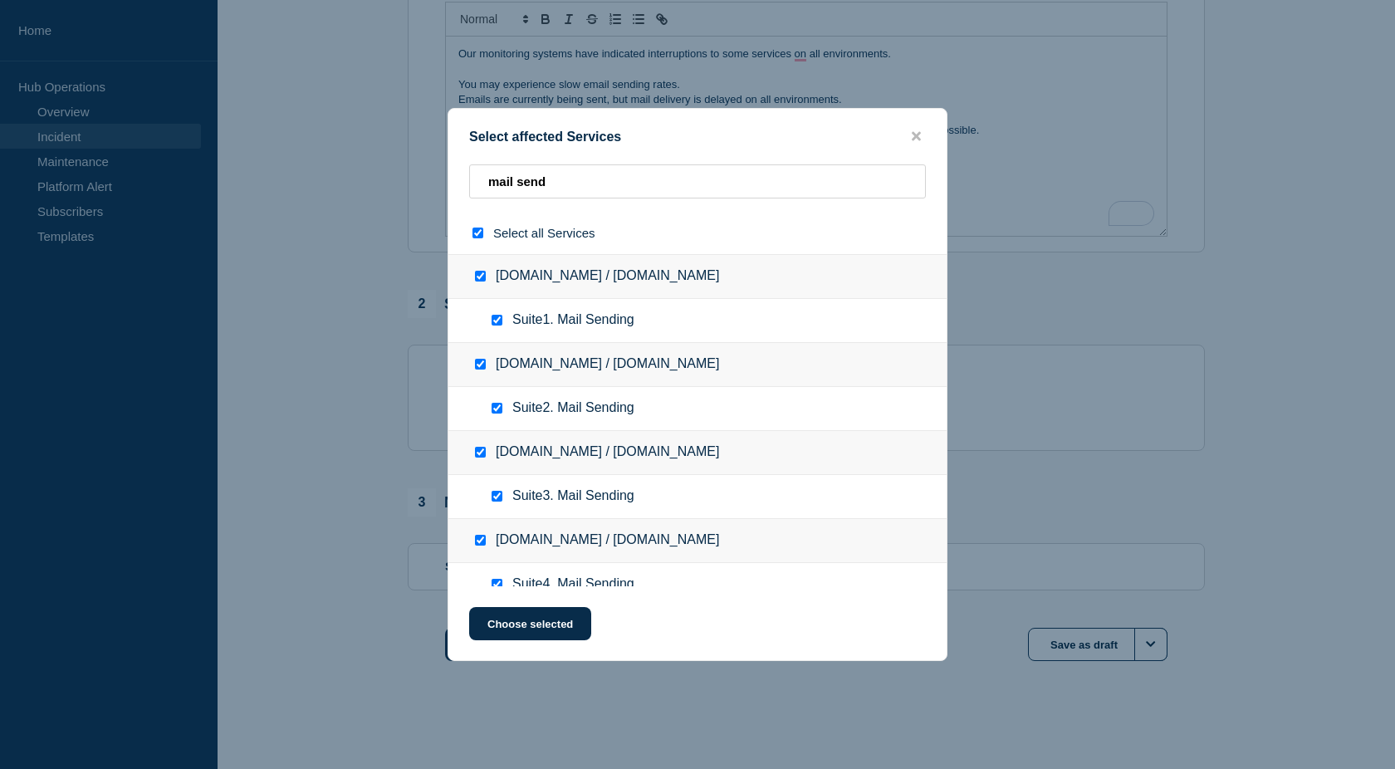
checkbox input "true"
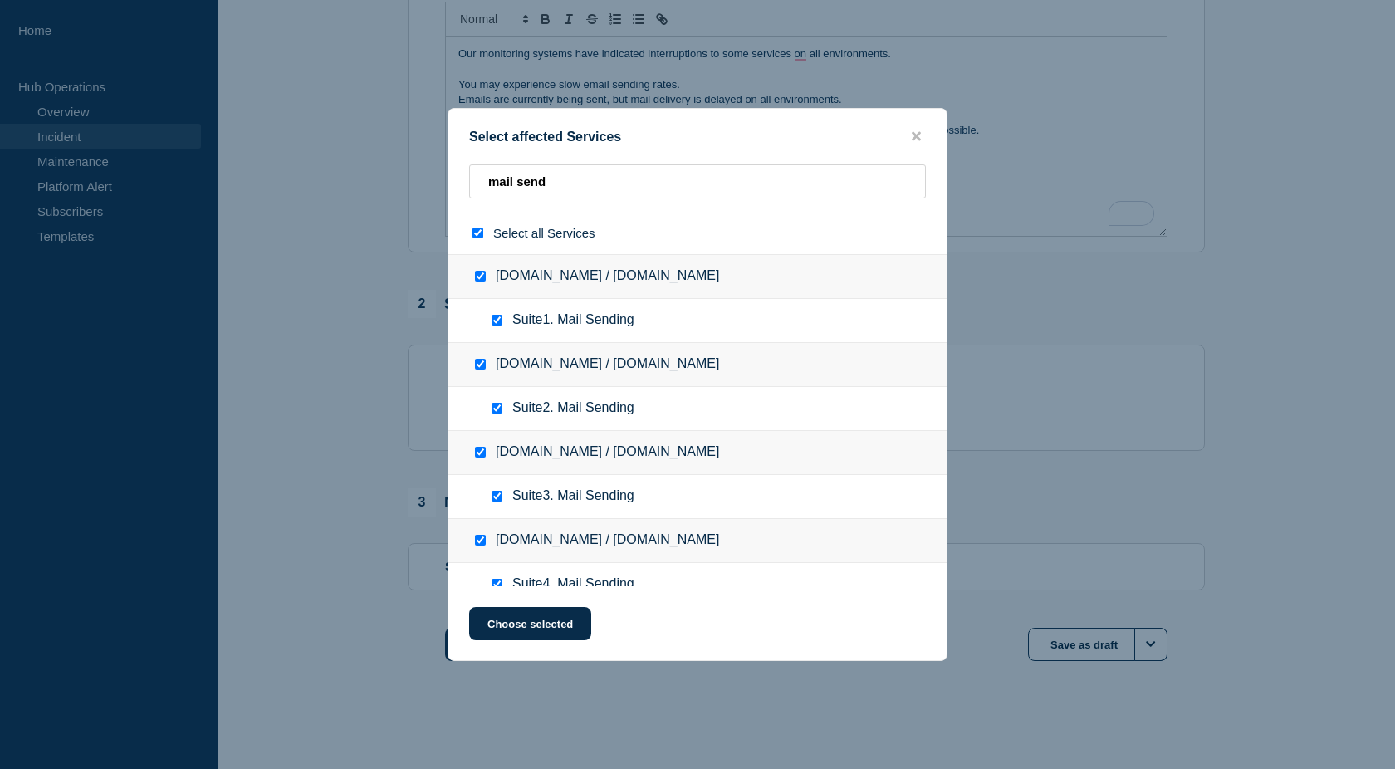
checkbox input "true"
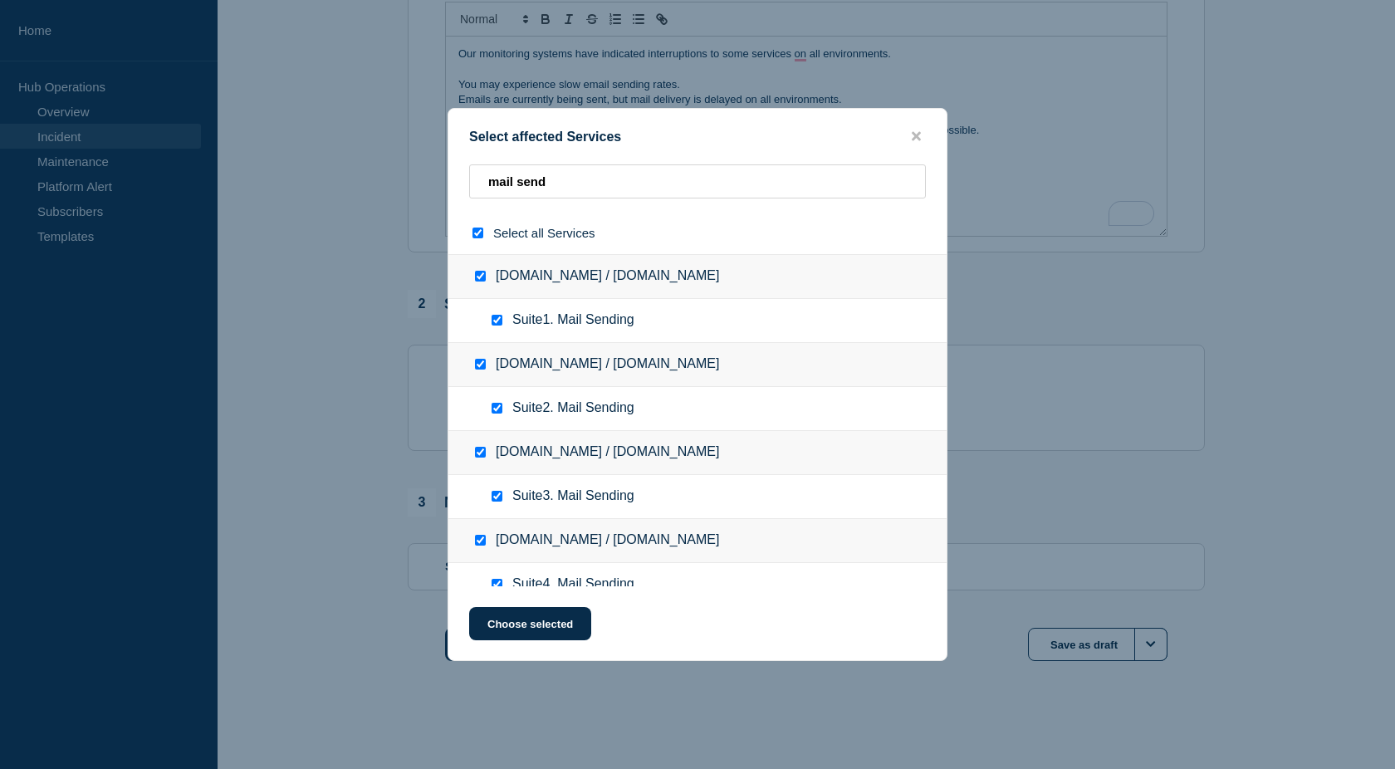
checkbox input "true"
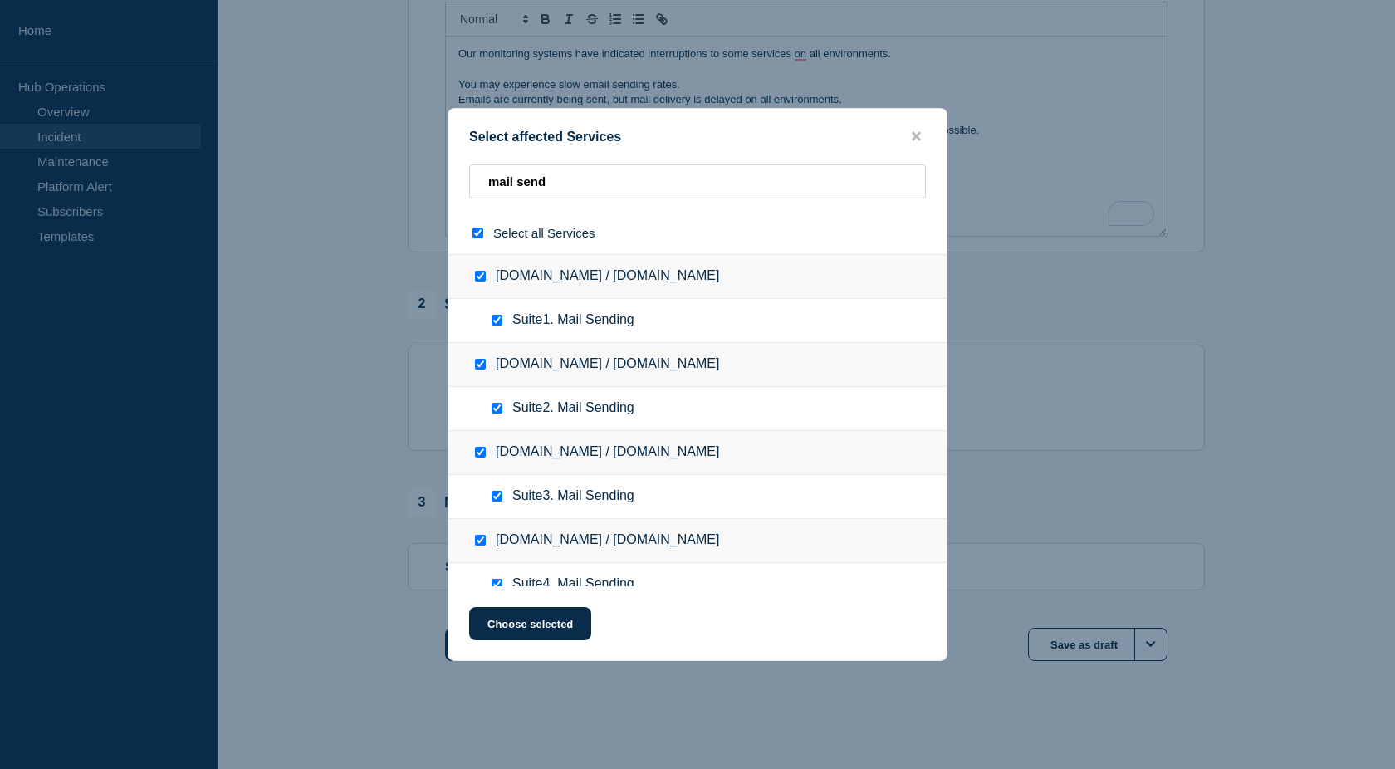
checkbox input "true"
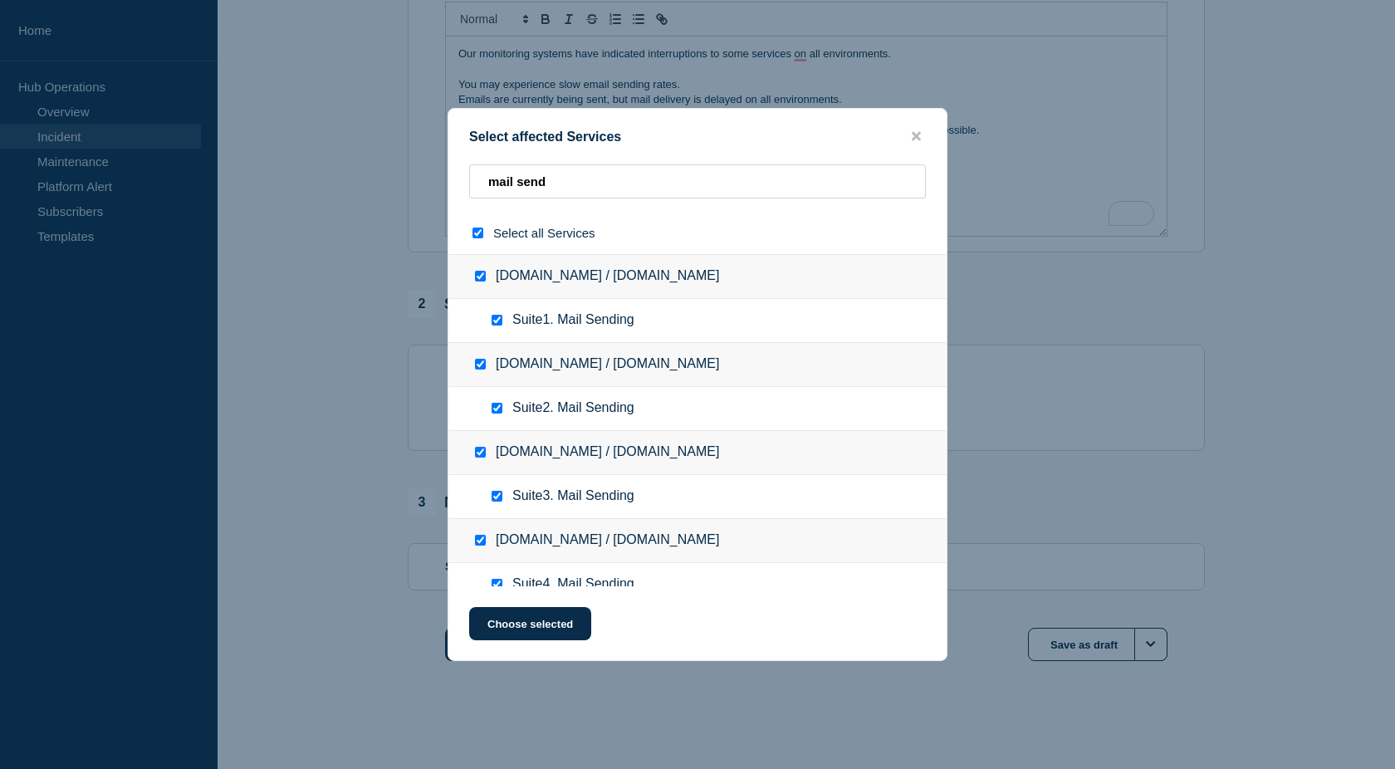
checkbox input "true"
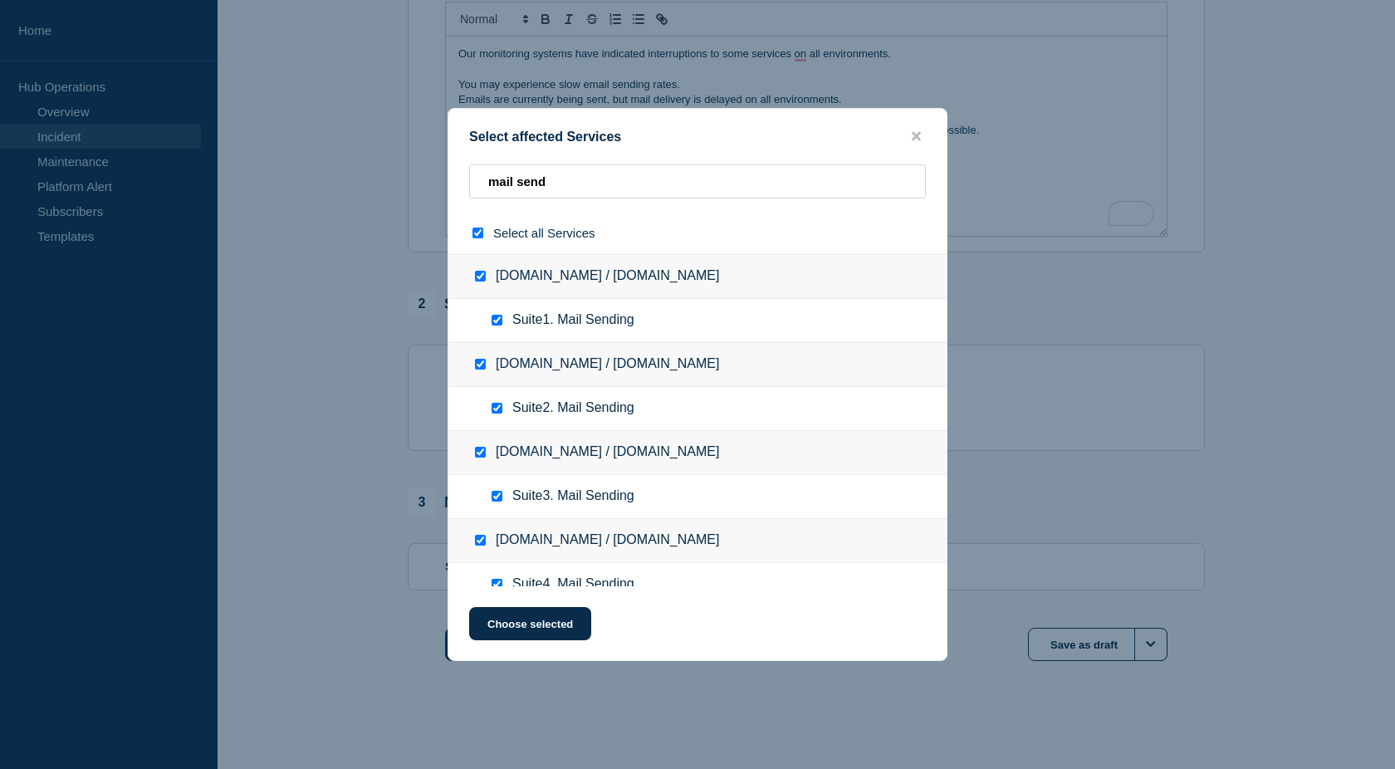
checkbox input "true"
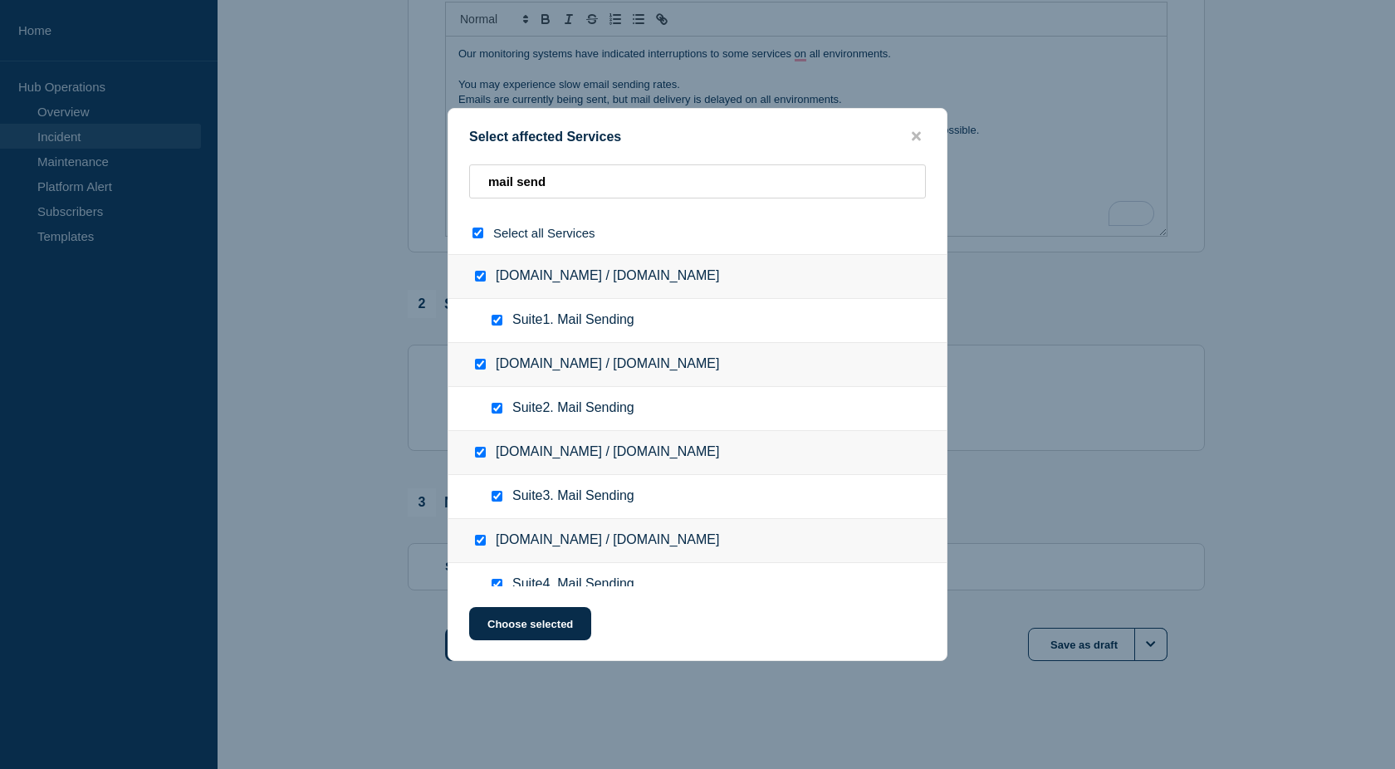
checkbox input "true"
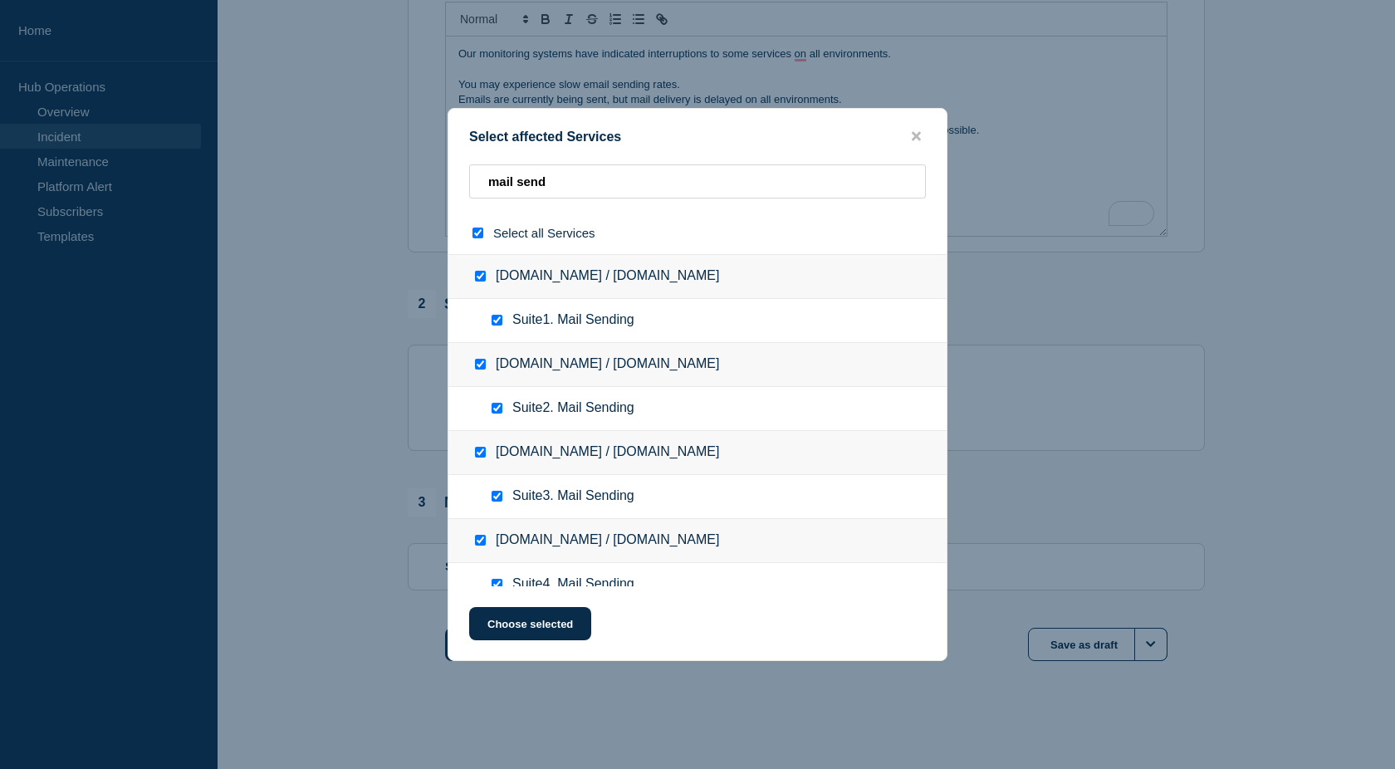
checkbox input "true"
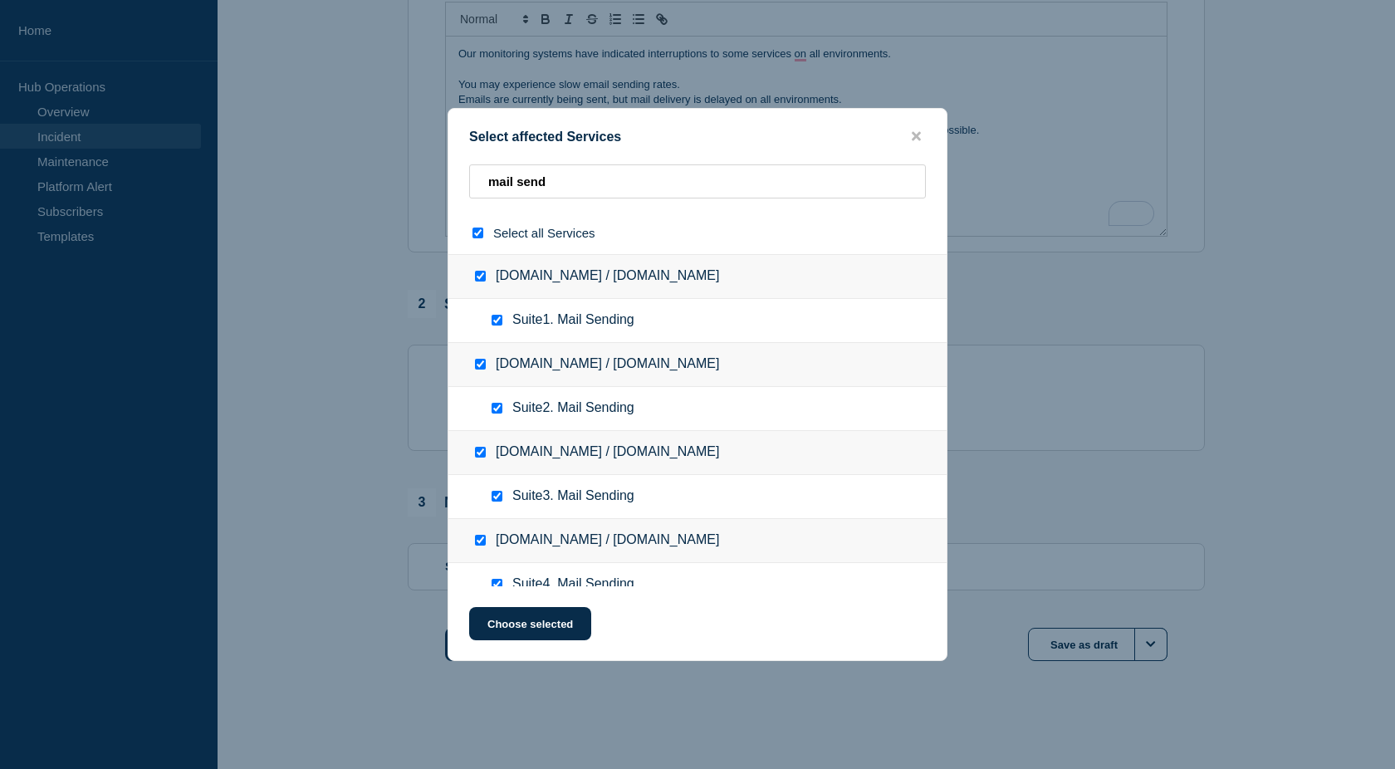
checkbox input "true"
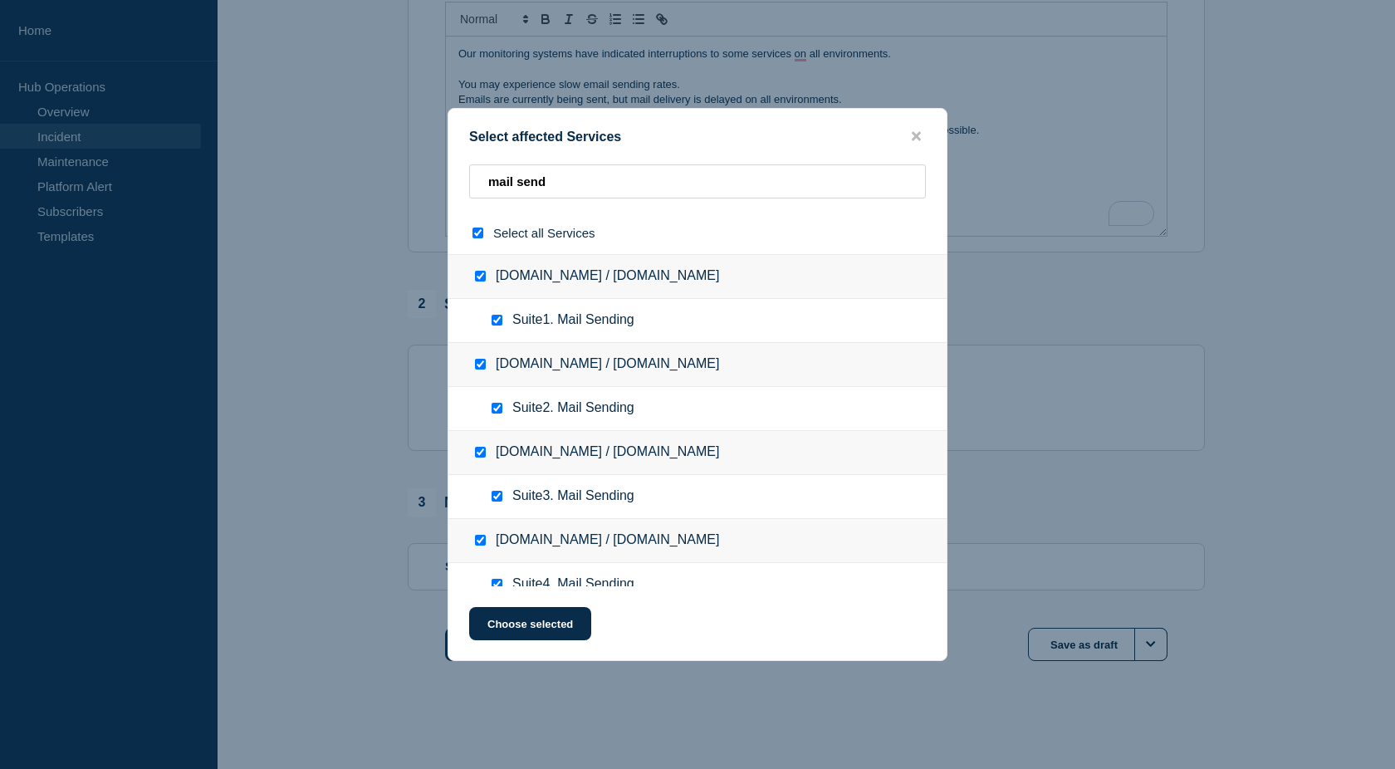
checkbox input "true"
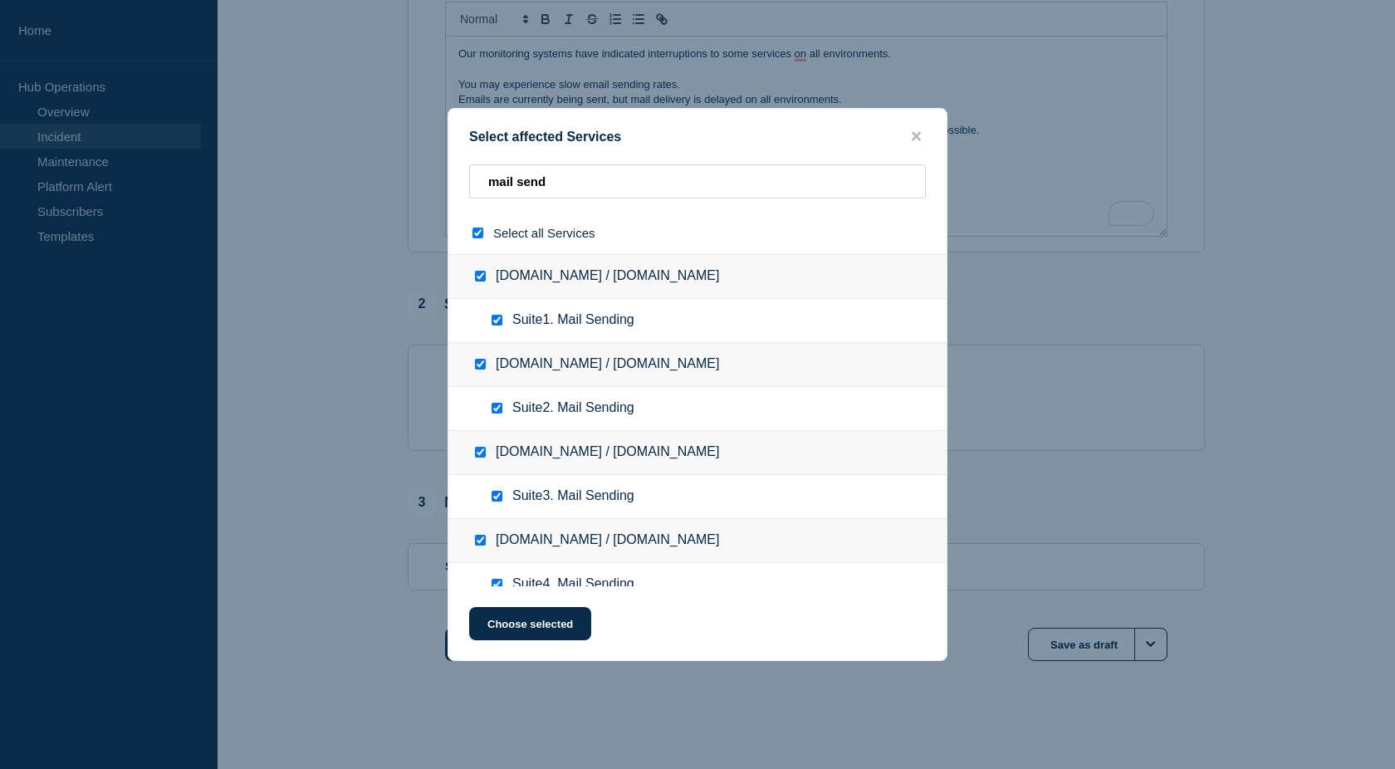
checkbox input "true"
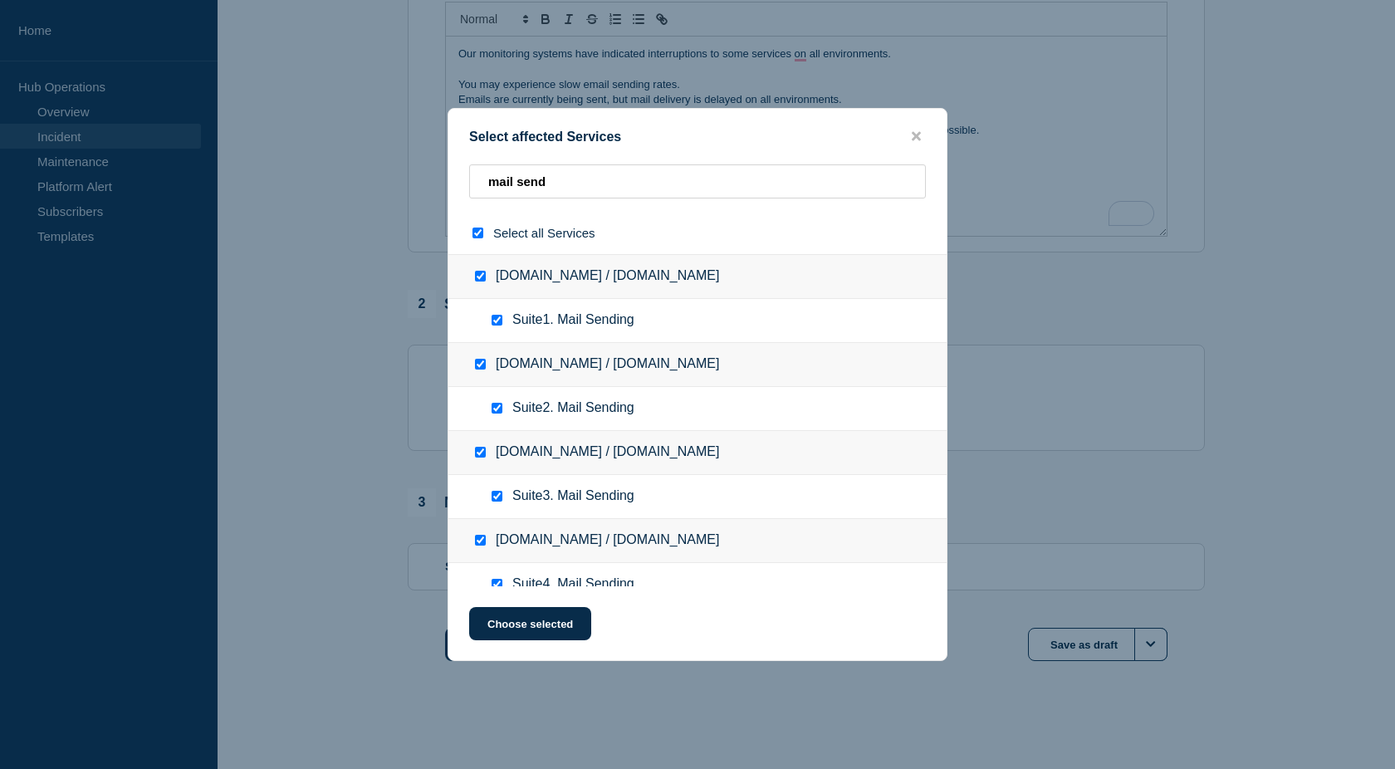
checkbox input "true"
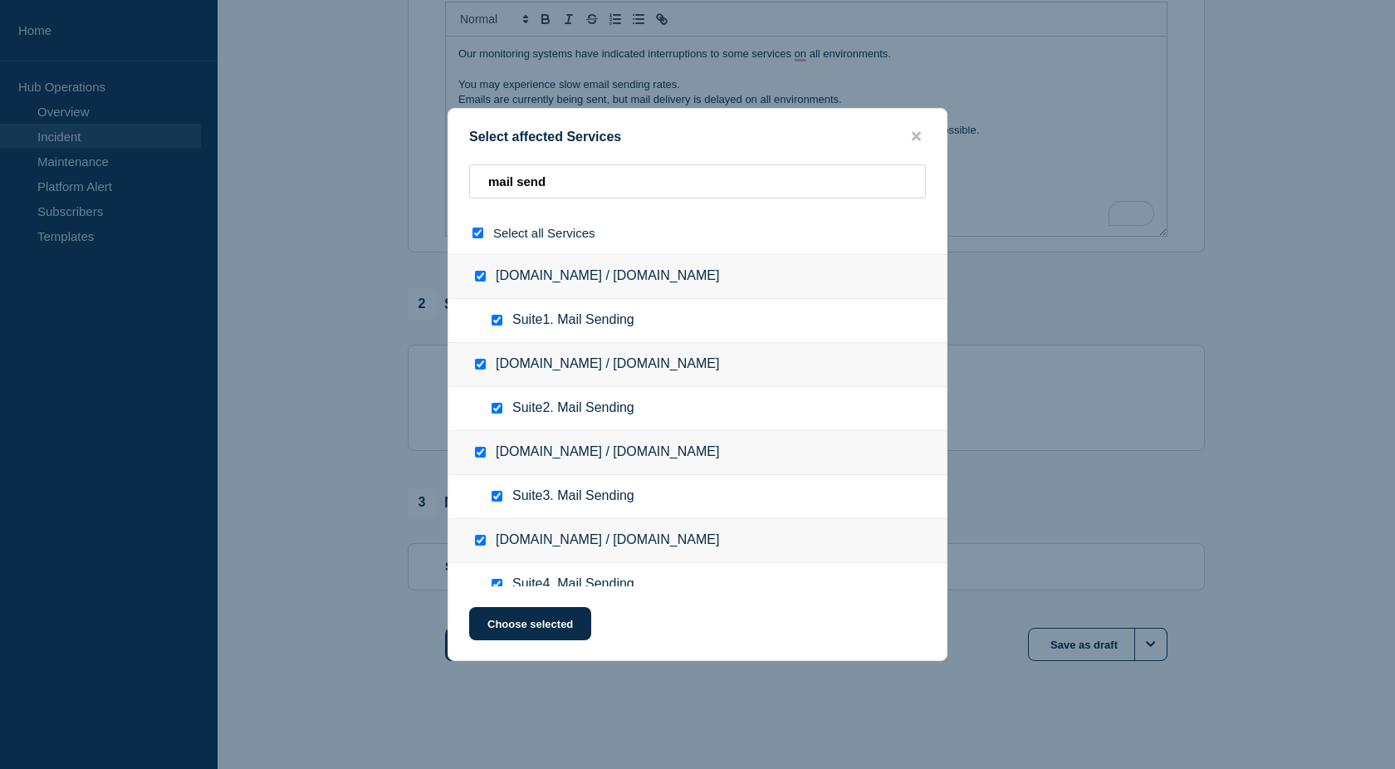
checkbox input "true"
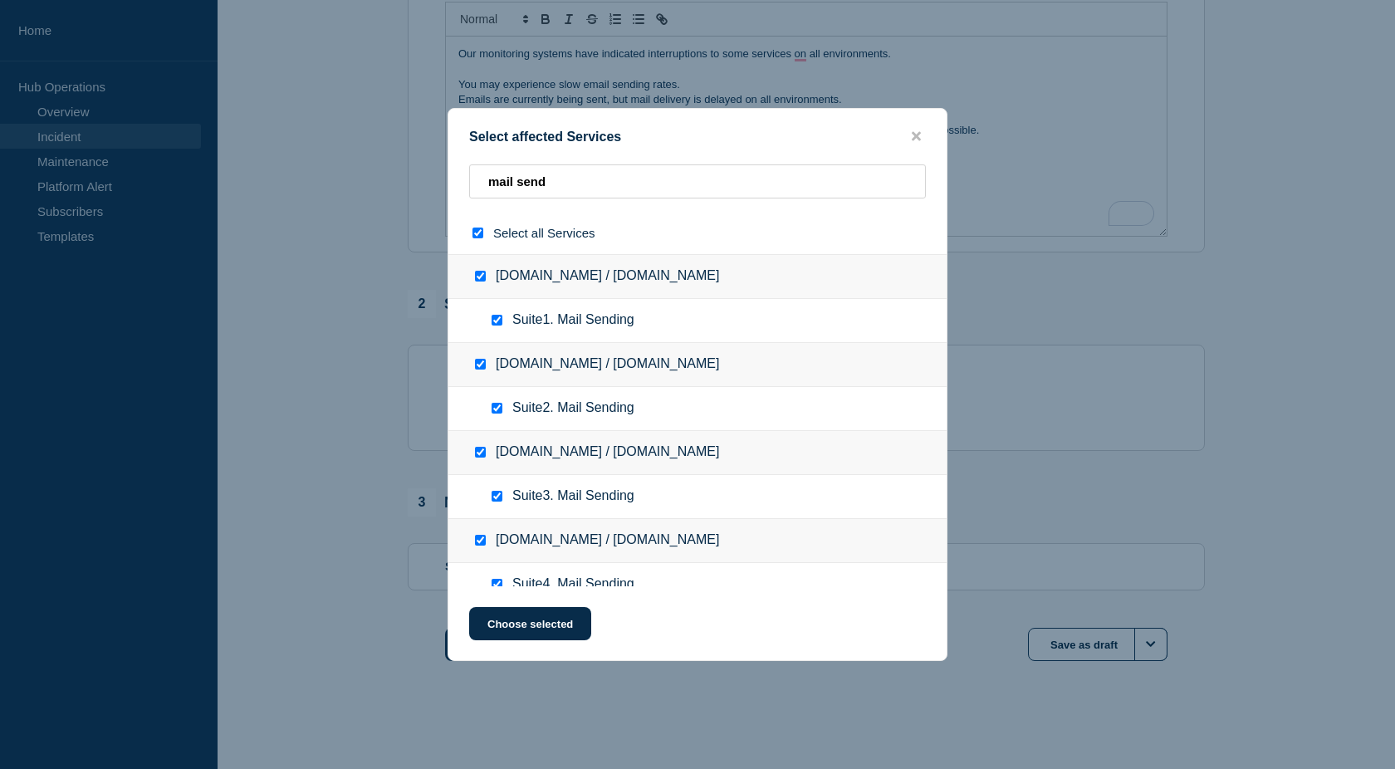
checkbox input "true"
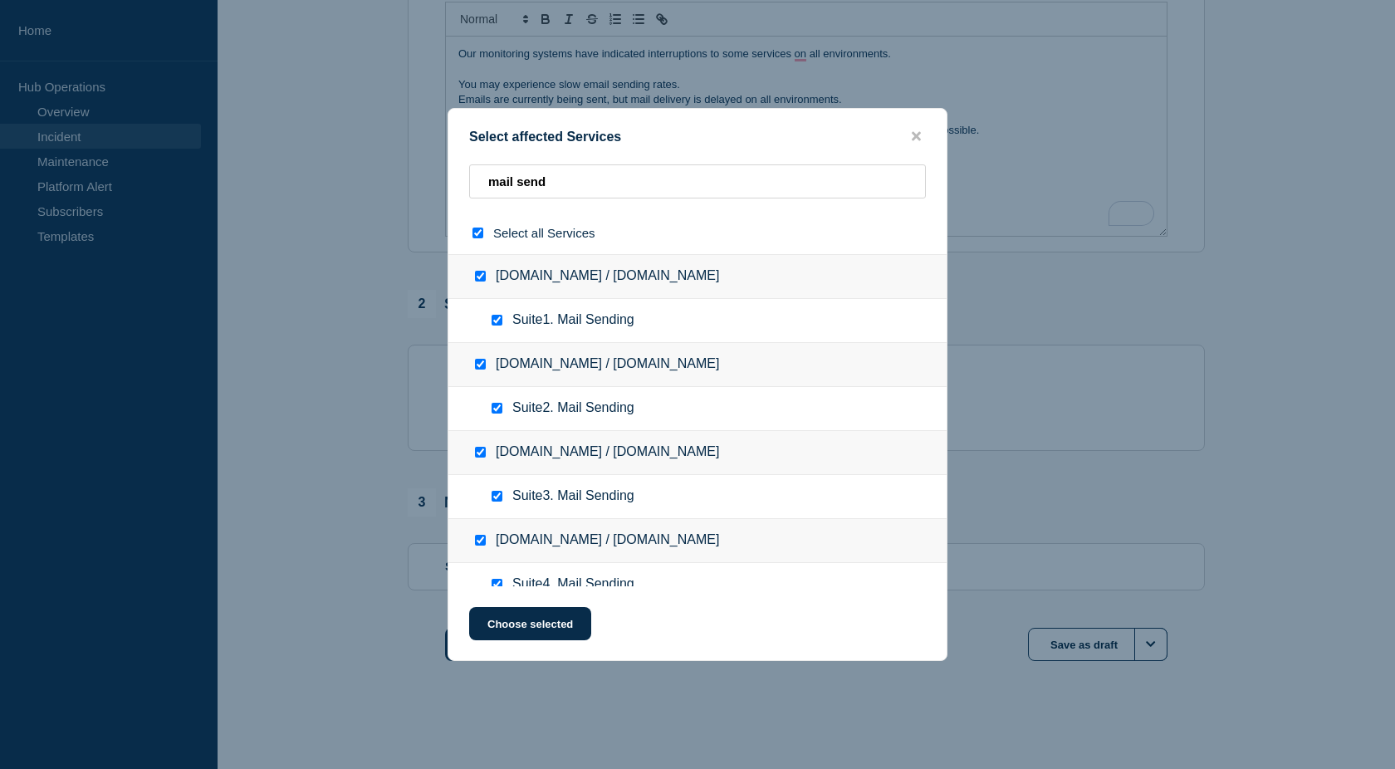
checkbox input "true"
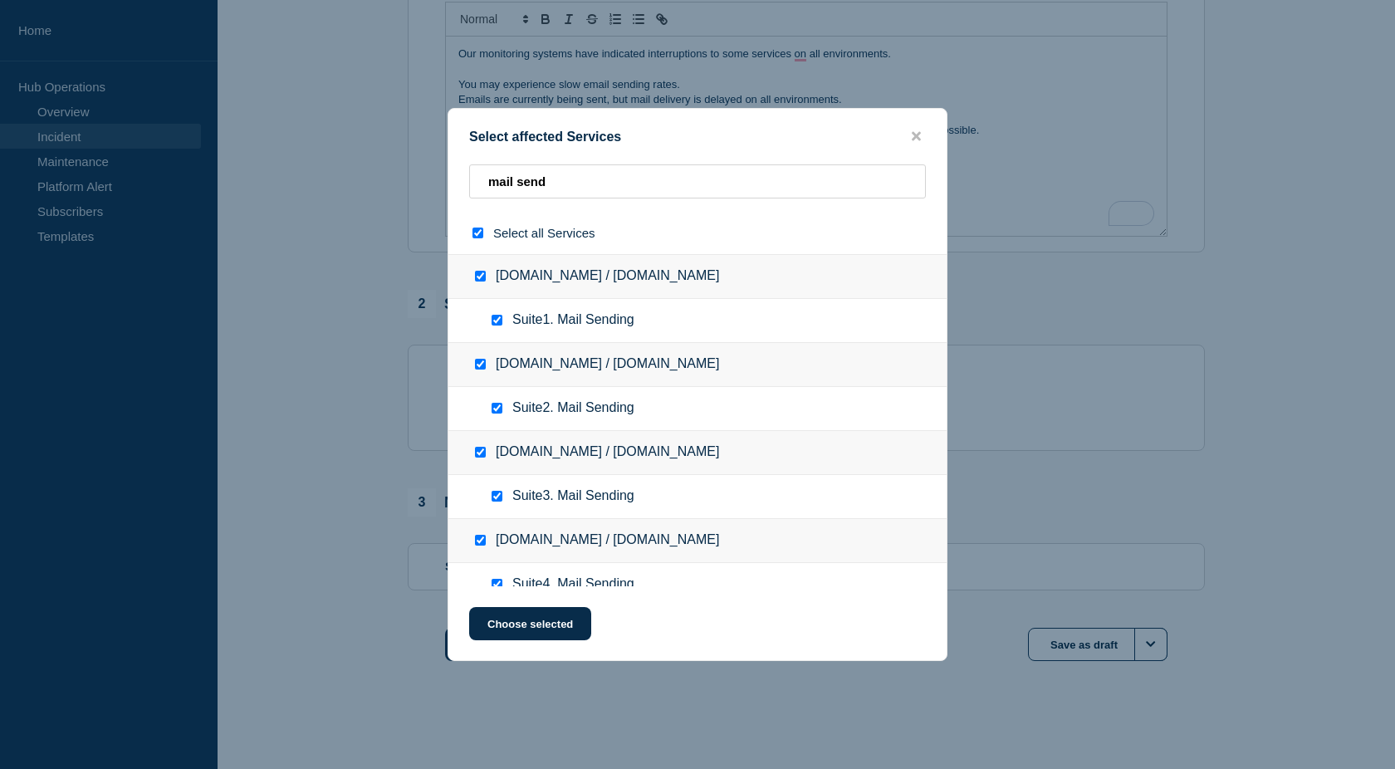
checkbox input "true"
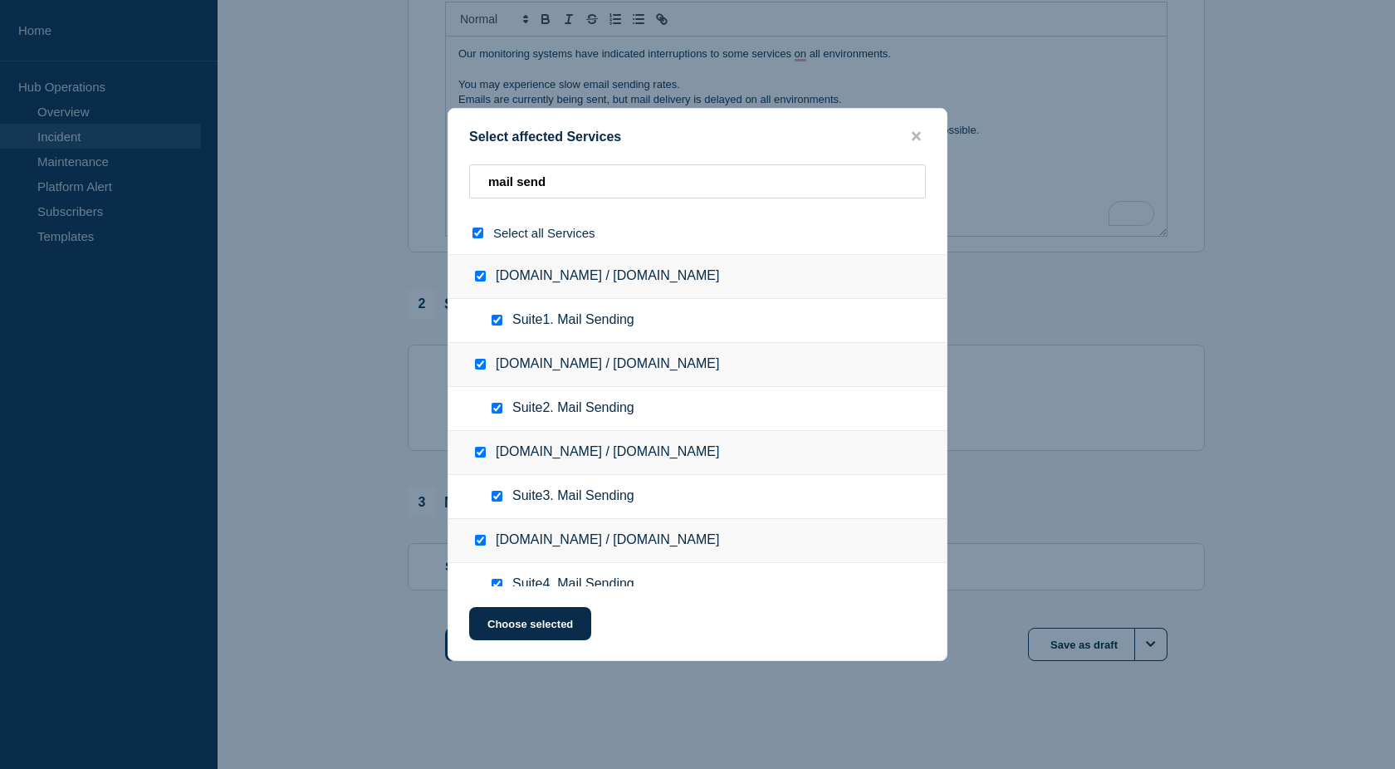
checkbox input "true"
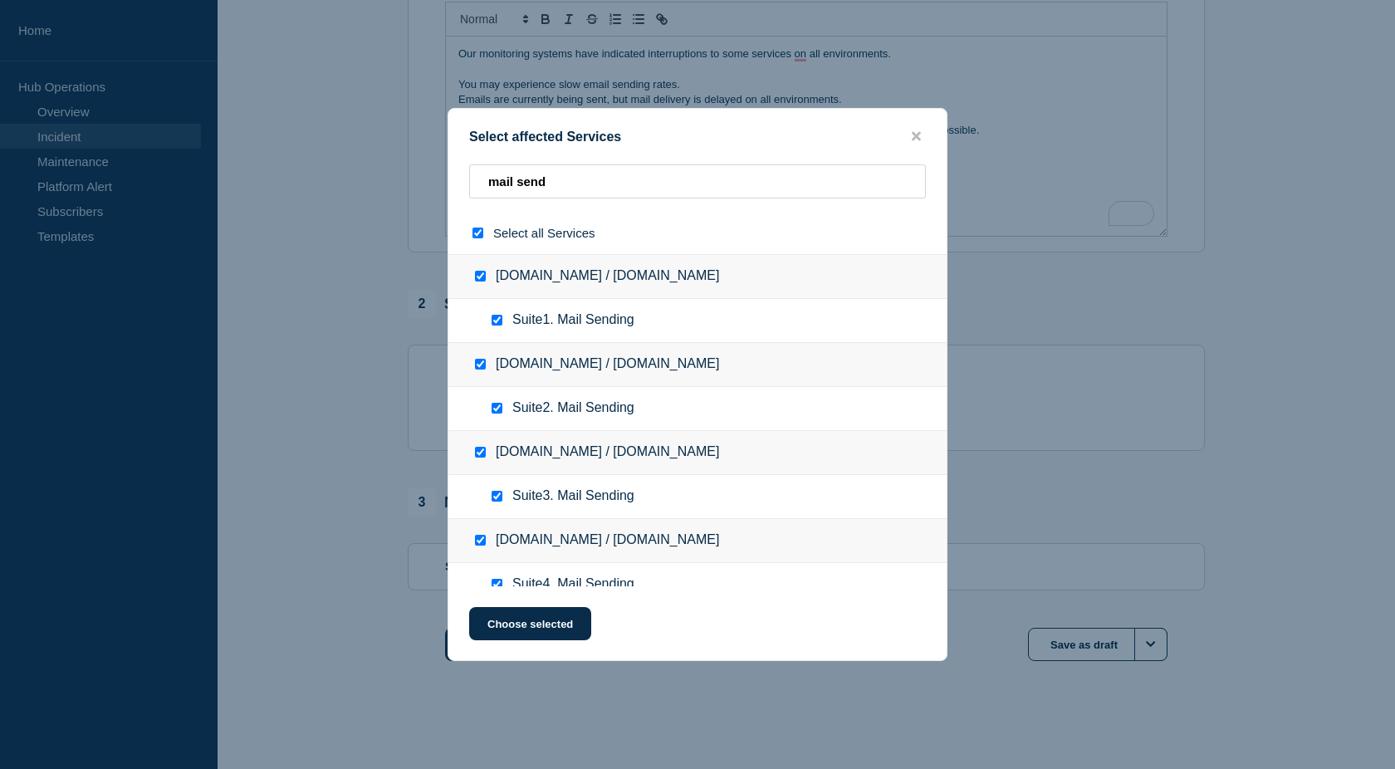
checkbox input "true"
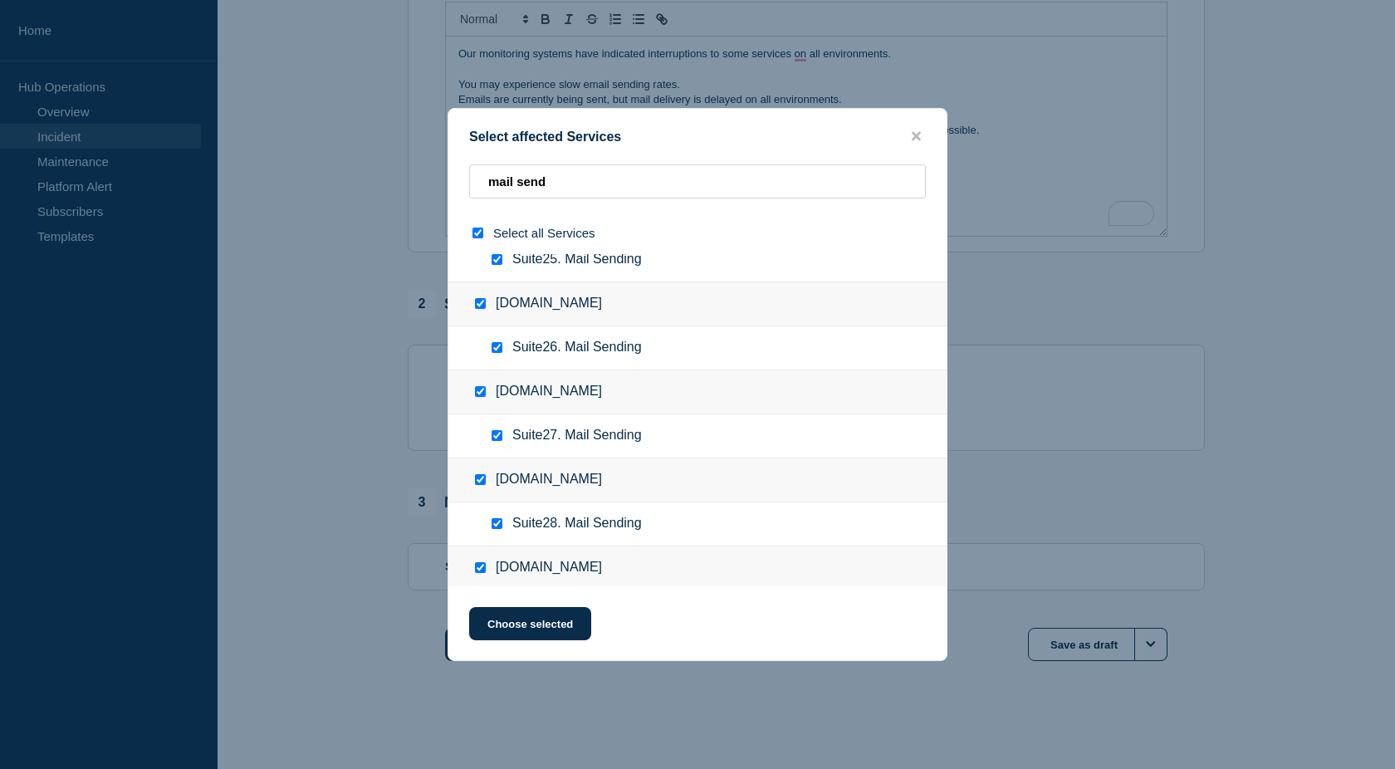
scroll to position [2090, 0]
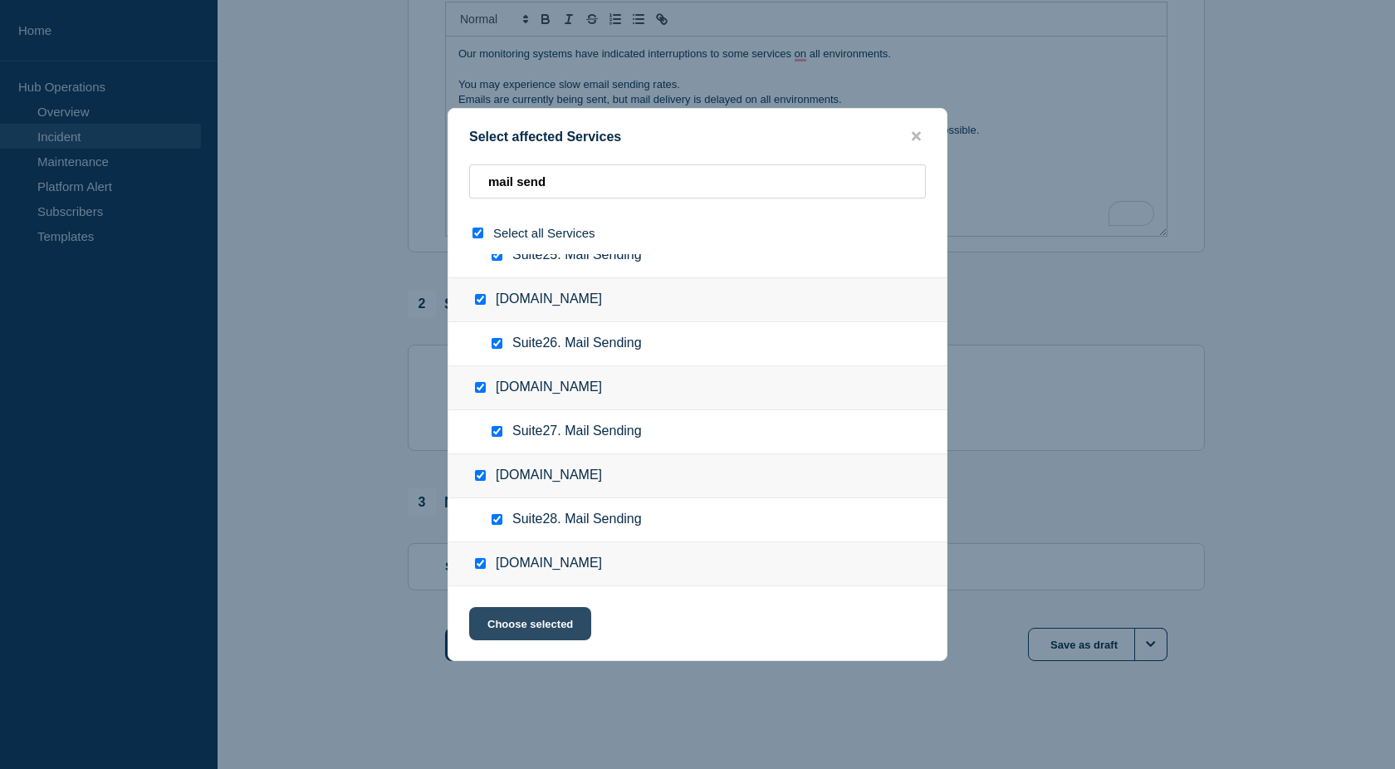
click at [536, 631] on button "Choose selected" at bounding box center [530, 623] width 122 height 33
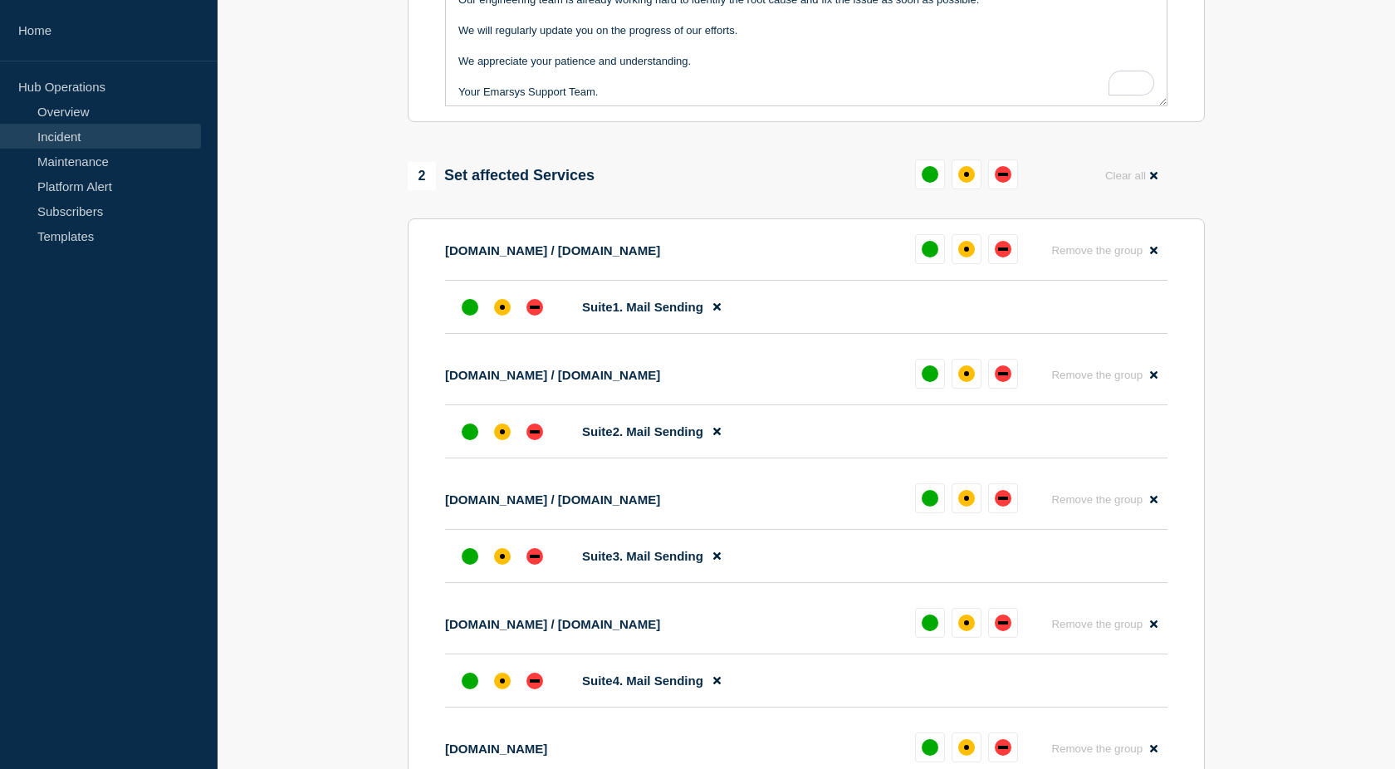
scroll to position [545, 0]
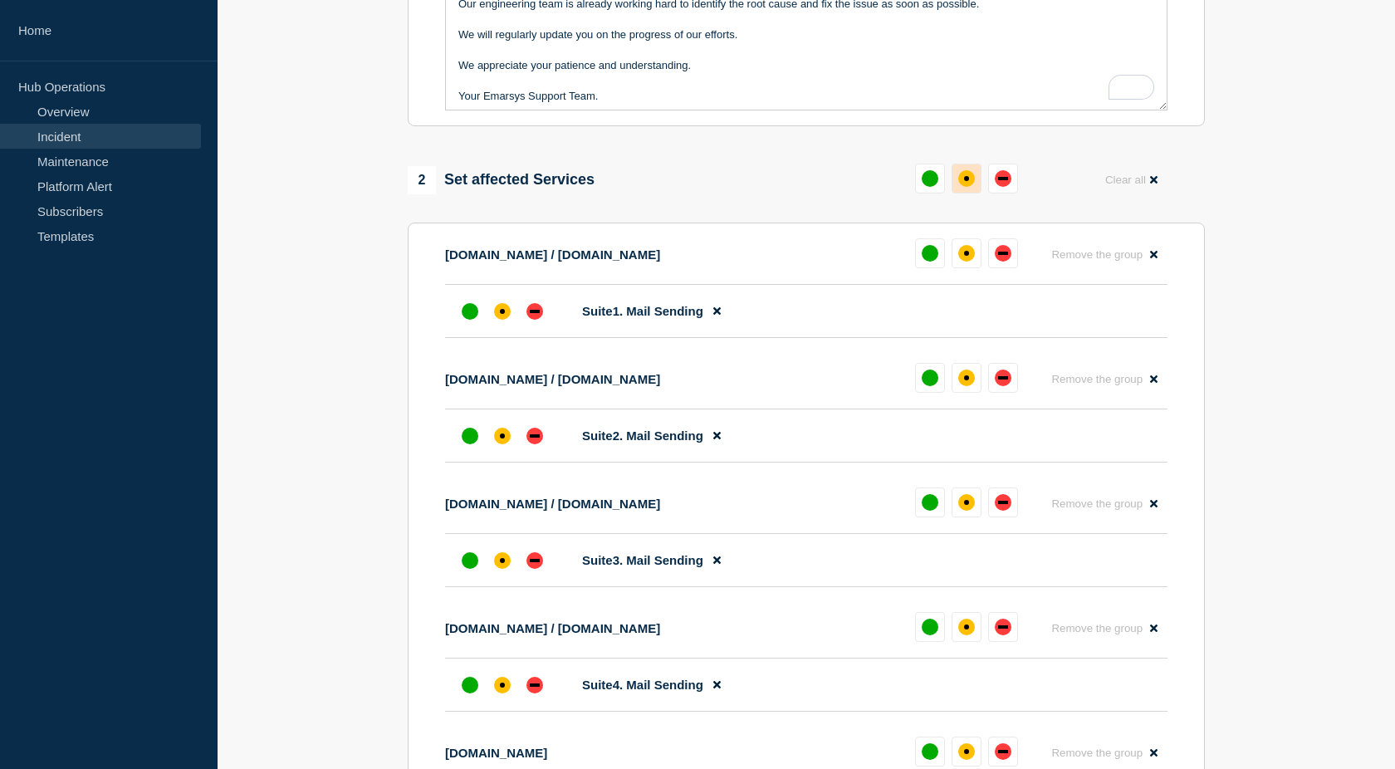
click at [967, 181] on div "affected" at bounding box center [966, 178] width 5 height 5
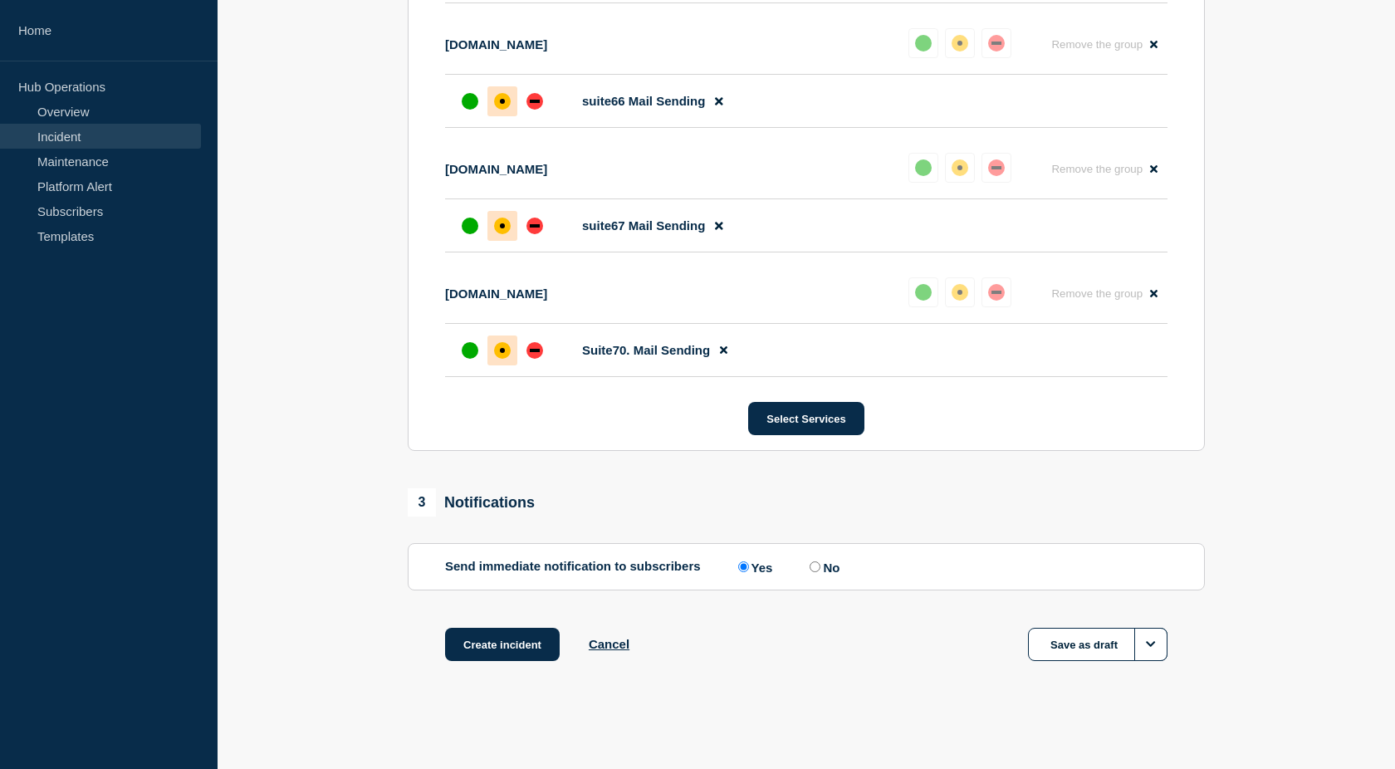
scroll to position [9086, 0]
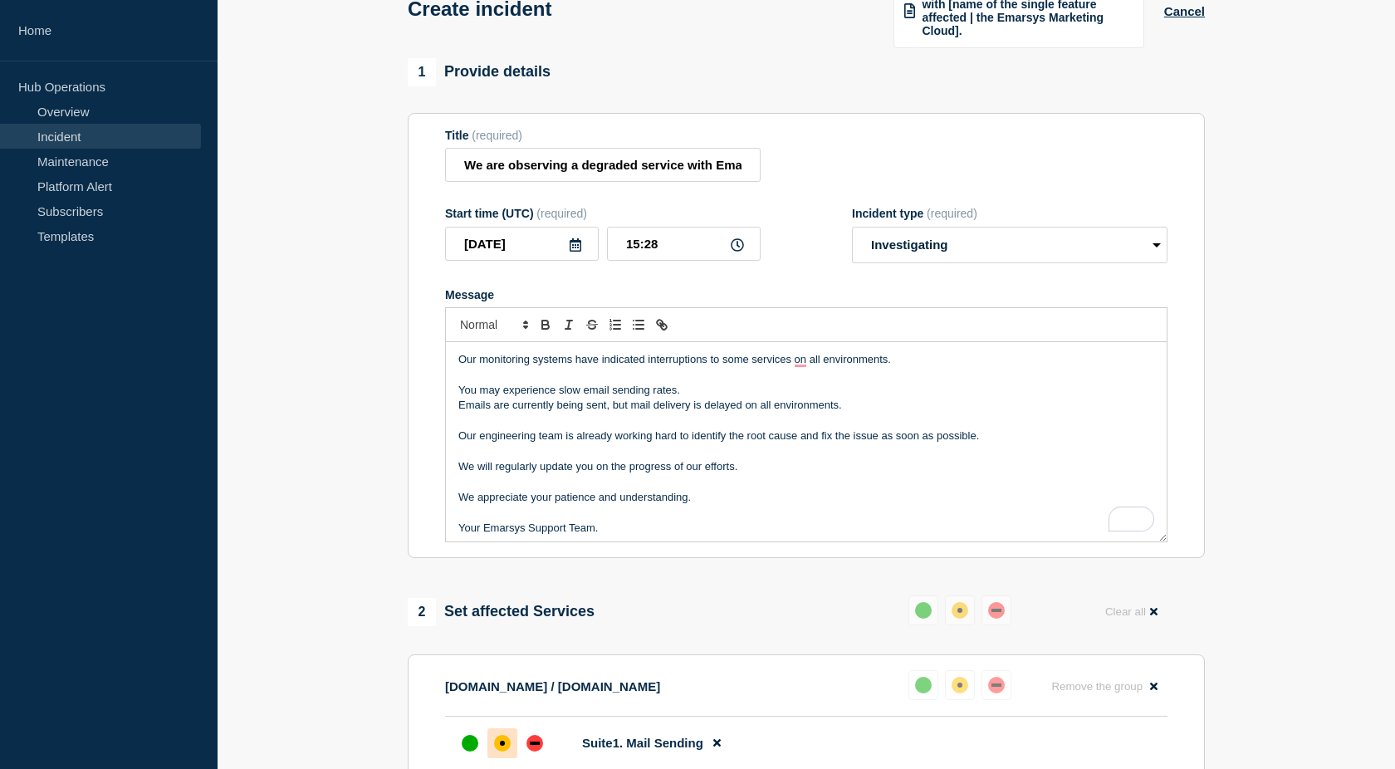
scroll to position [0, 0]
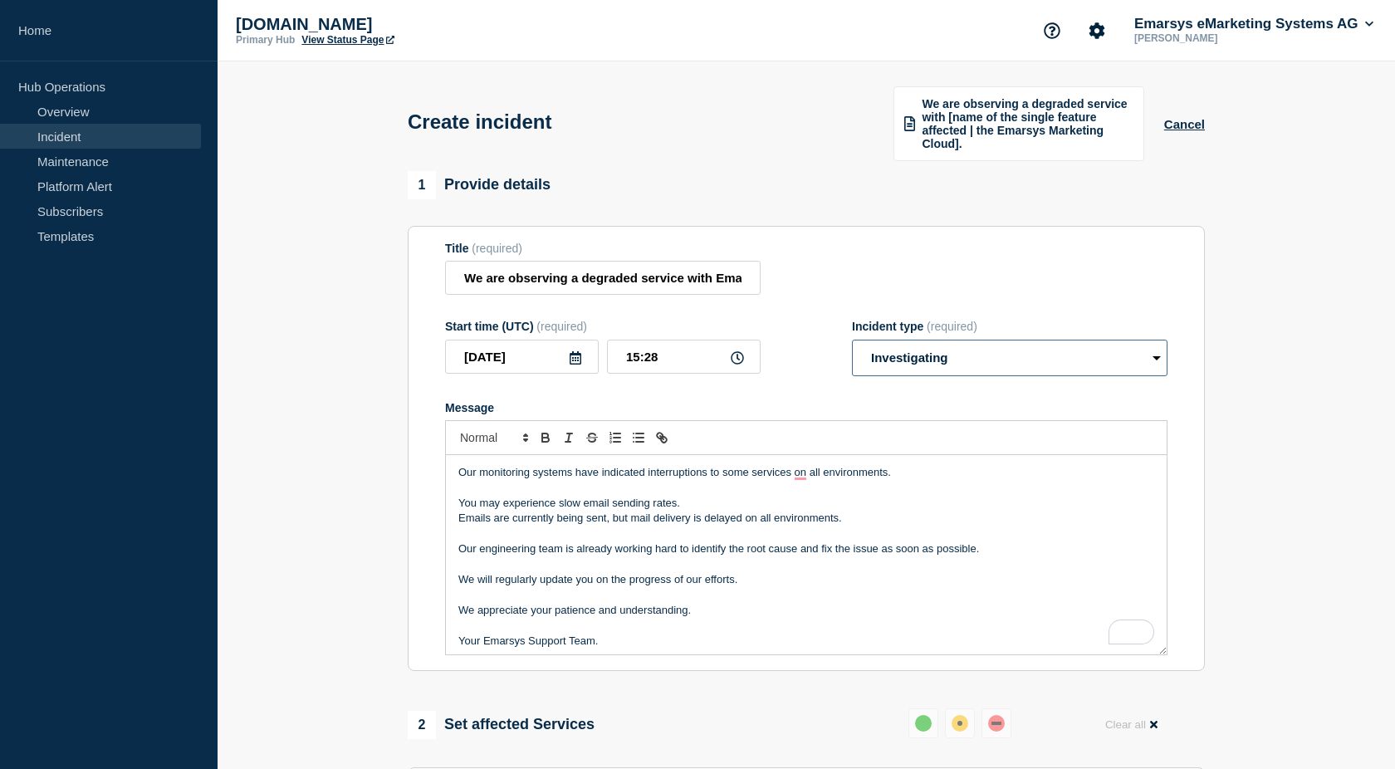
click at [930, 376] on select "Select option Investigating Identified Monitoring" at bounding box center [1010, 358] width 316 height 37
click at [1113, 370] on select "Select option Investigating Identified Monitoring" at bounding box center [1010, 358] width 316 height 37
click at [943, 372] on select "Select option Investigating Identified Monitoring" at bounding box center [1010, 358] width 316 height 37
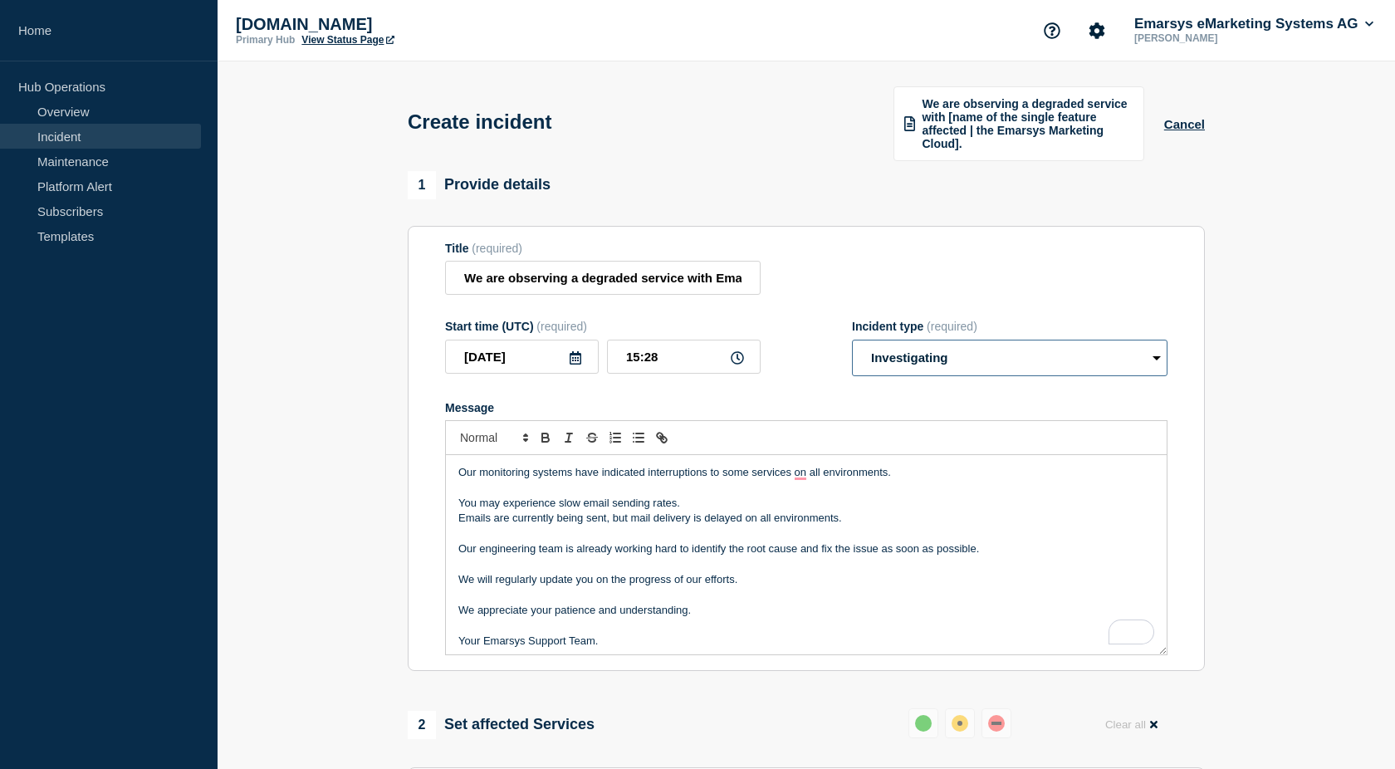
click at [943, 372] on select "Select option Investigating Identified Monitoring" at bounding box center [1010, 358] width 316 height 37
click at [688, 556] on p "Our engineering team is already working hard to identify the root cause and fix…" at bounding box center [806, 548] width 696 height 15
click at [754, 556] on p "Our engineering team is already working hard and has identify the root cause an…" at bounding box center [806, 548] width 696 height 15
click at [857, 556] on p "Our engineering team is already working hard and has identified the root cause …" at bounding box center [806, 548] width 696 height 15
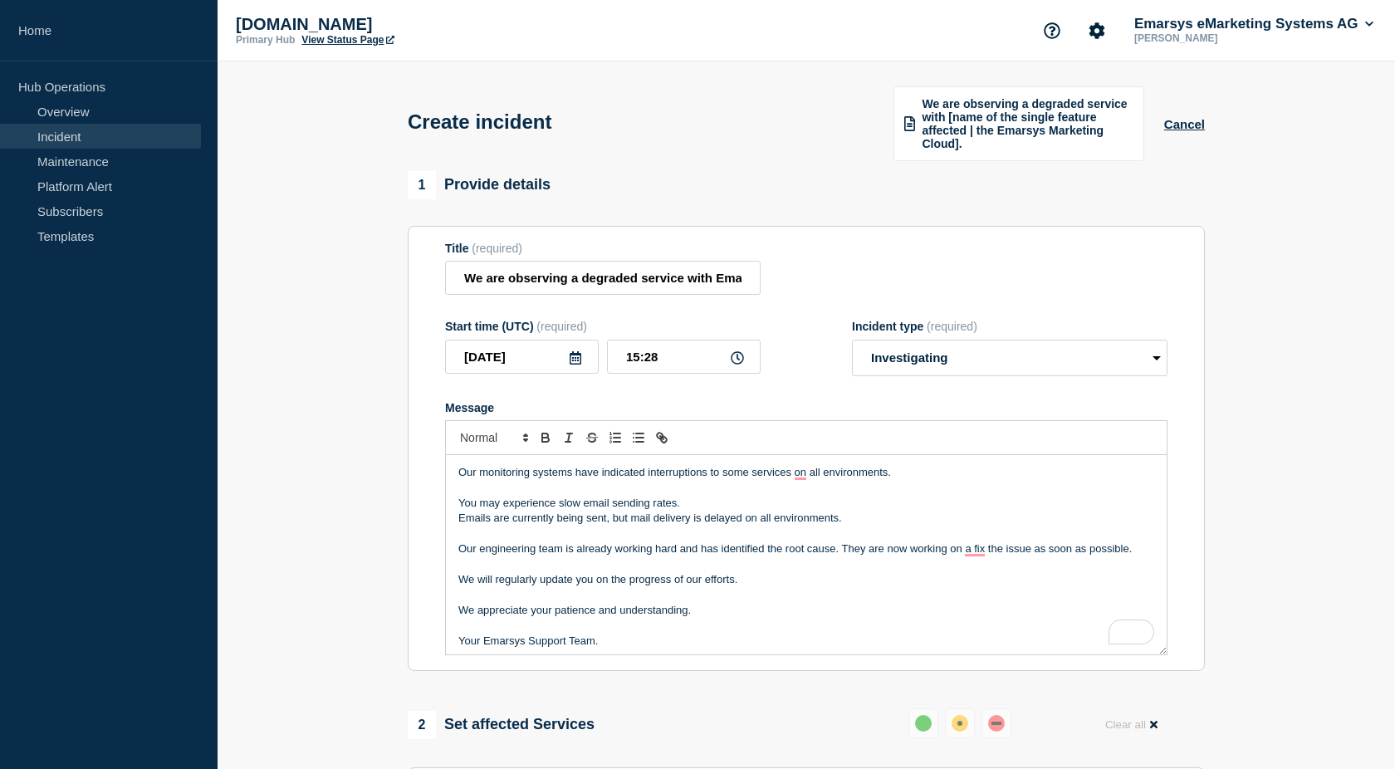
click at [989, 556] on p "Our engineering team is already working hard and has identified the root cause.…" at bounding box center [806, 548] width 696 height 15
click at [1041, 556] on p "Our engineering team is already working hard and has identified the root cause.…" at bounding box center [806, 548] width 696 height 15
drag, startPoint x: 1047, startPoint y: 569, endPoint x: 1139, endPoint y: 566, distance: 91.4
click at [1139, 556] on p "Our engineering team is already working hard and has identified the root cause.…" at bounding box center [806, 548] width 696 height 15
click at [743, 618] on p "To enrich screen reader interactions, please activate Accessibility in Grammarl…" at bounding box center [806, 610] width 696 height 15
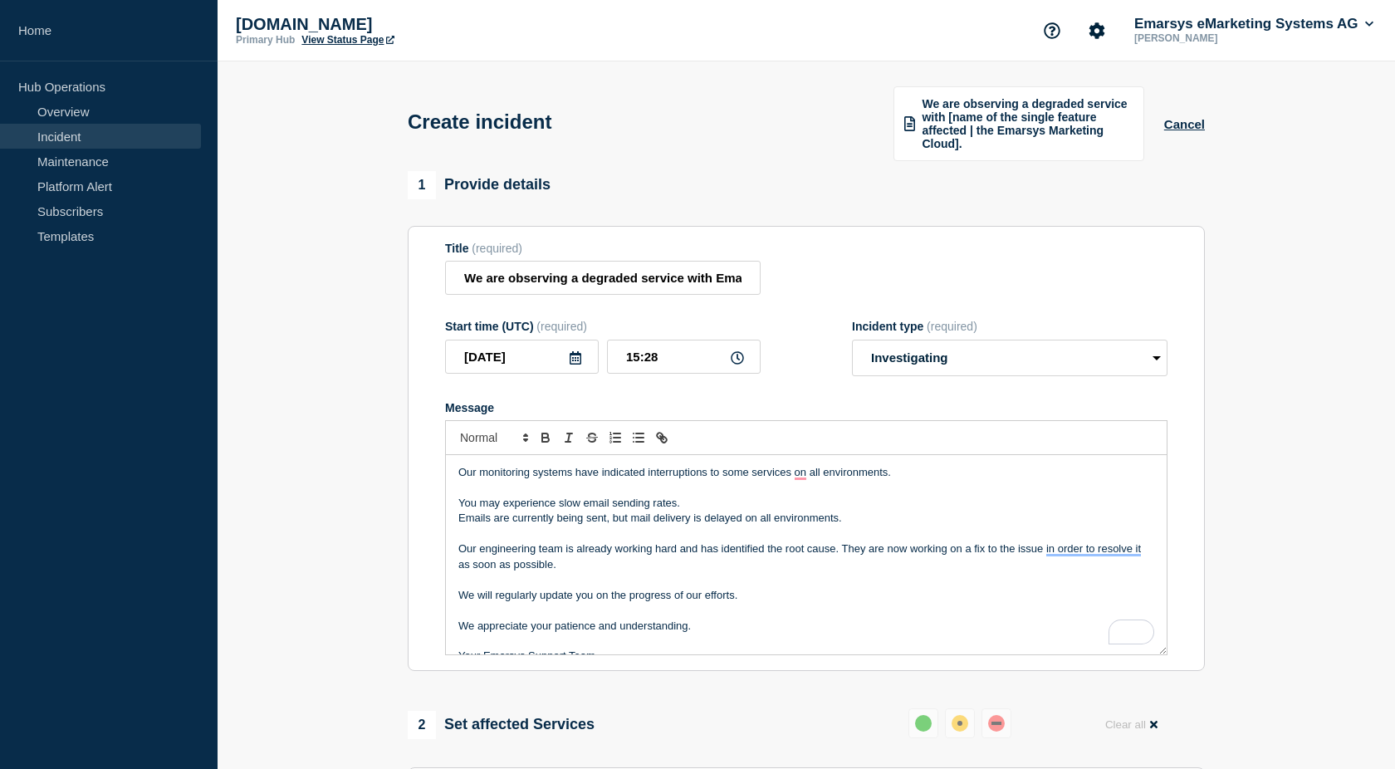
scroll to position [20, 0]
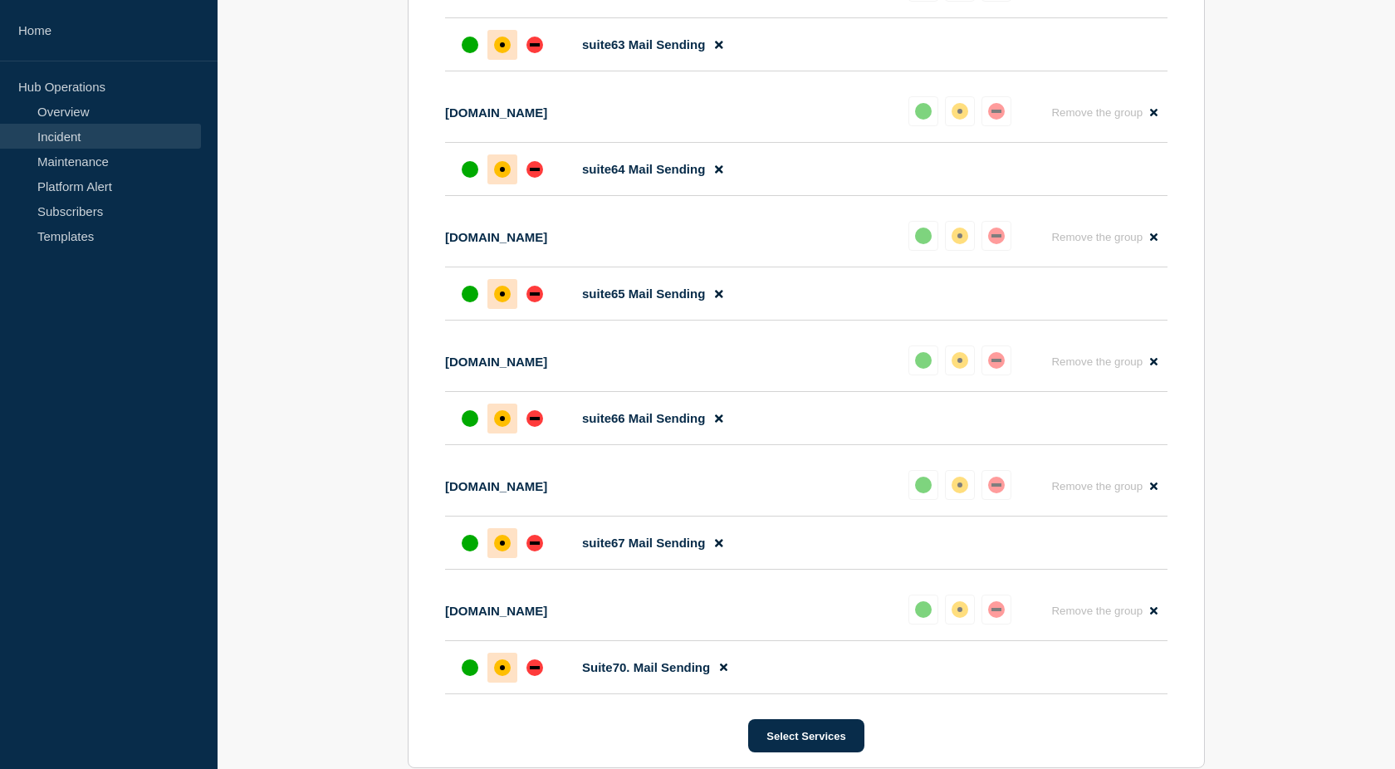
scroll to position [9086, 0]
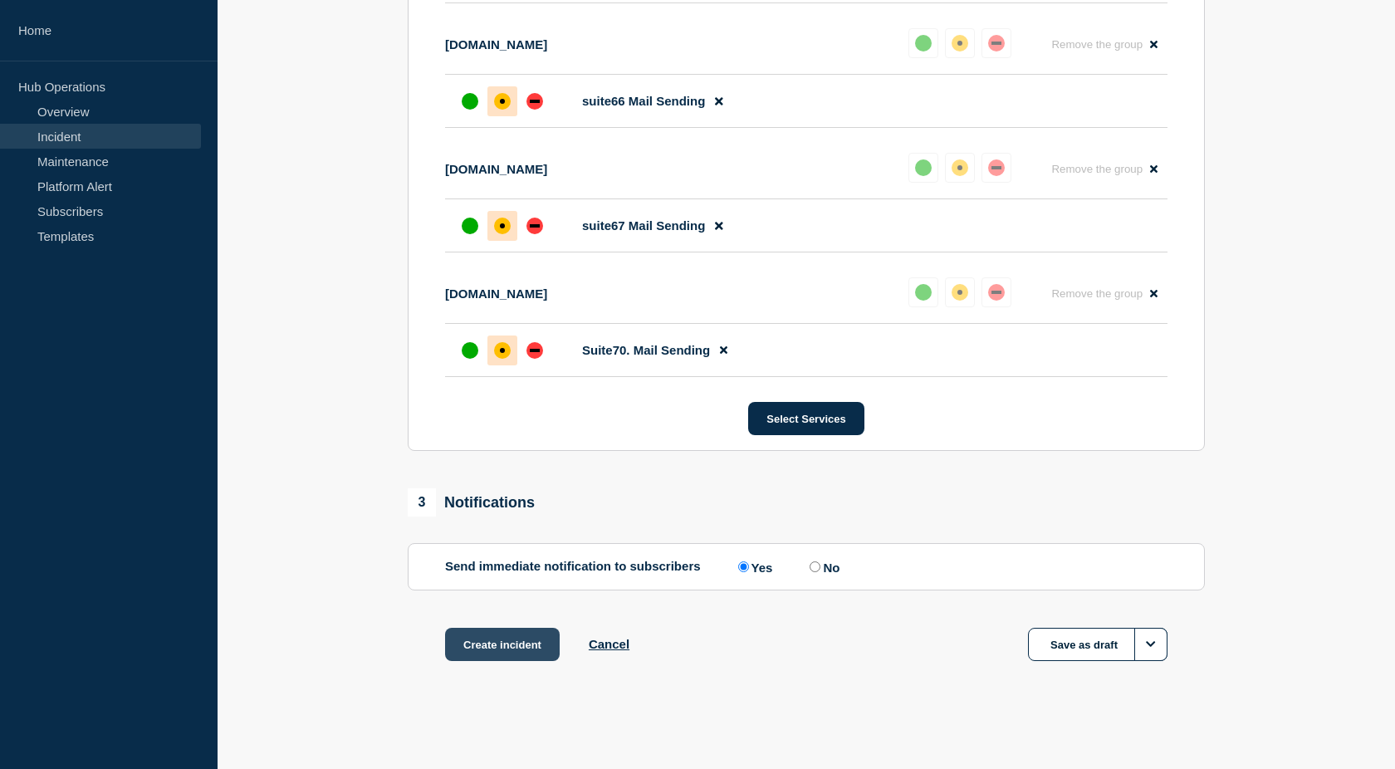
click at [477, 639] on button "Create incident" at bounding box center [502, 644] width 115 height 33
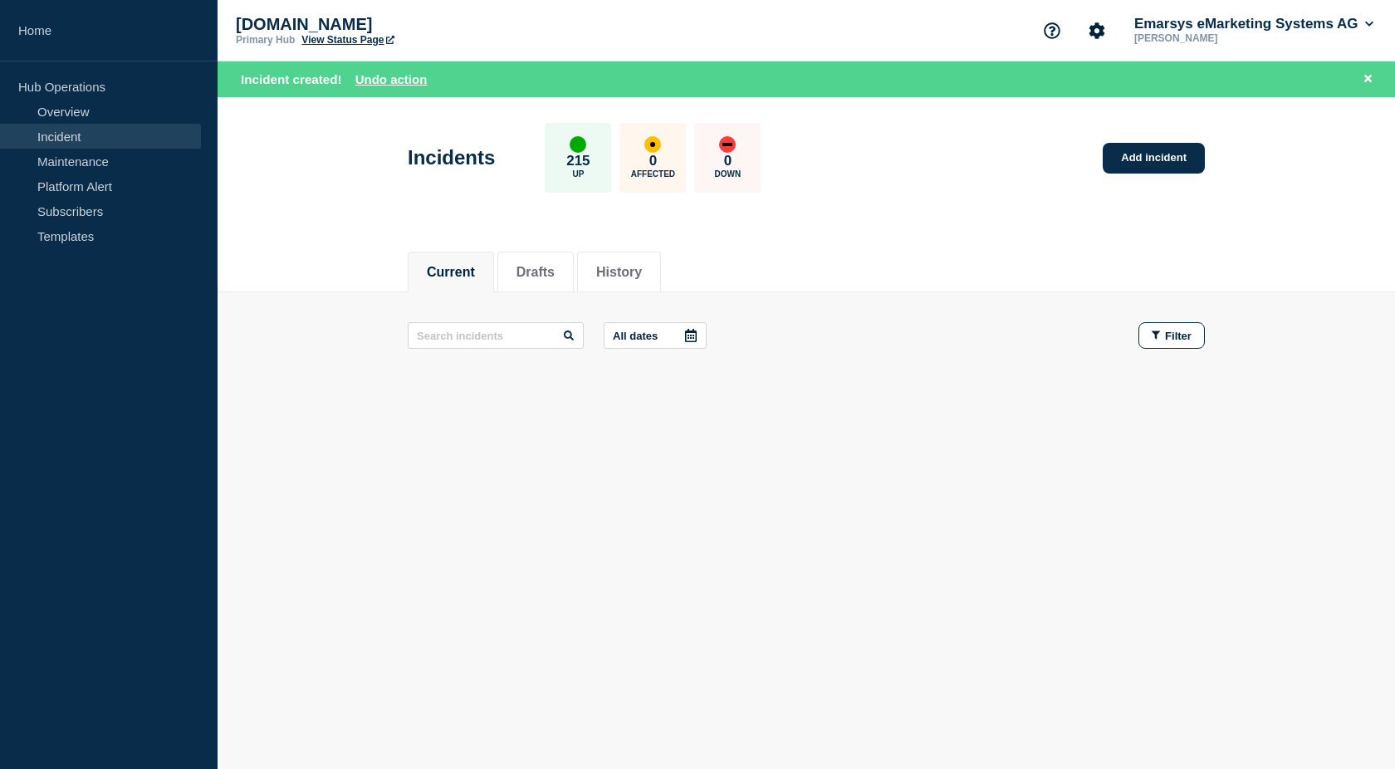
click at [297, 180] on header "Incidents 215 Up 0 Affected 0 Down Add incident" at bounding box center [807, 166] width 1178 height 139
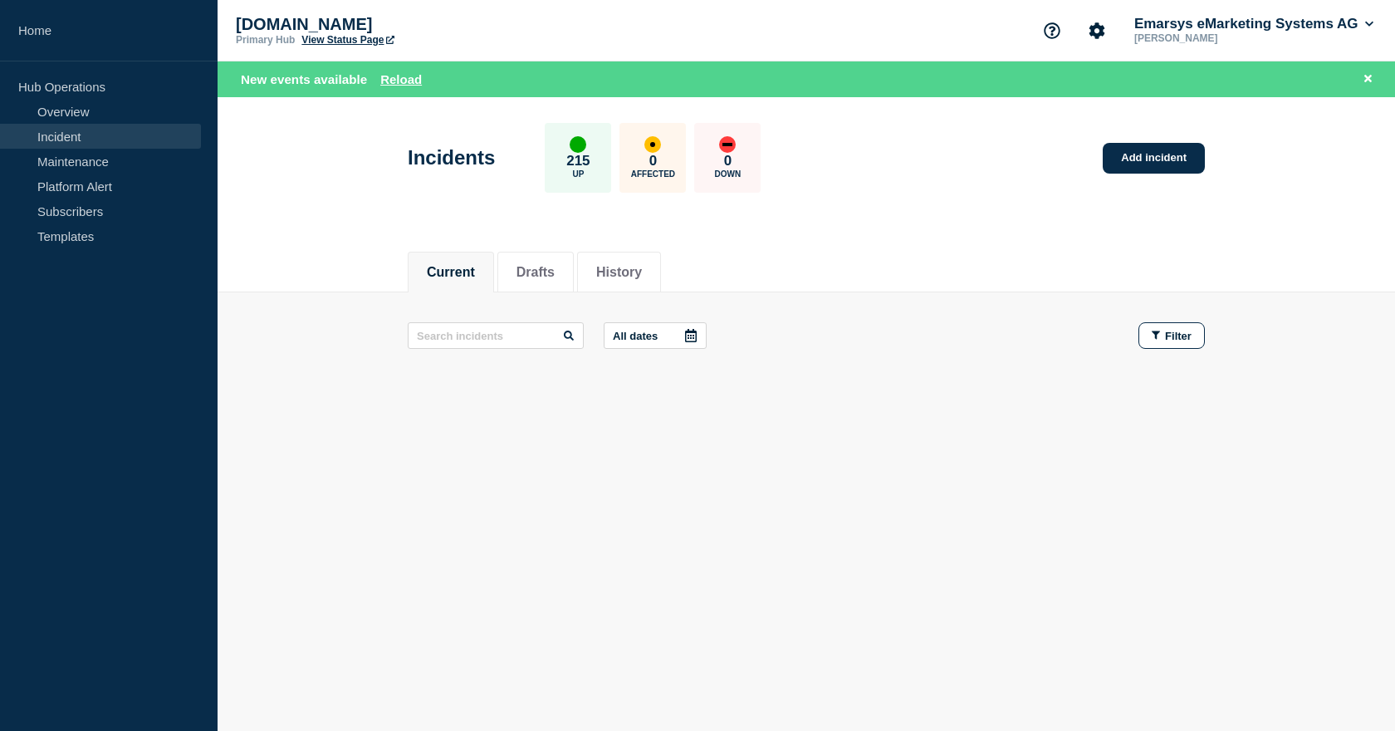
click at [386, 213] on header "Incidents 215 Up 0 Affected 0 Down Add incident" at bounding box center [807, 166] width 1178 height 139
click at [463, 158] on h1 "Incidents" at bounding box center [451, 157] width 87 height 23
click at [316, 232] on header "Incidents 215 Up 0 Affected 0 Down Add incident" at bounding box center [807, 166] width 1178 height 139
click at [390, 81] on button "Reload" at bounding box center [401, 79] width 42 height 14
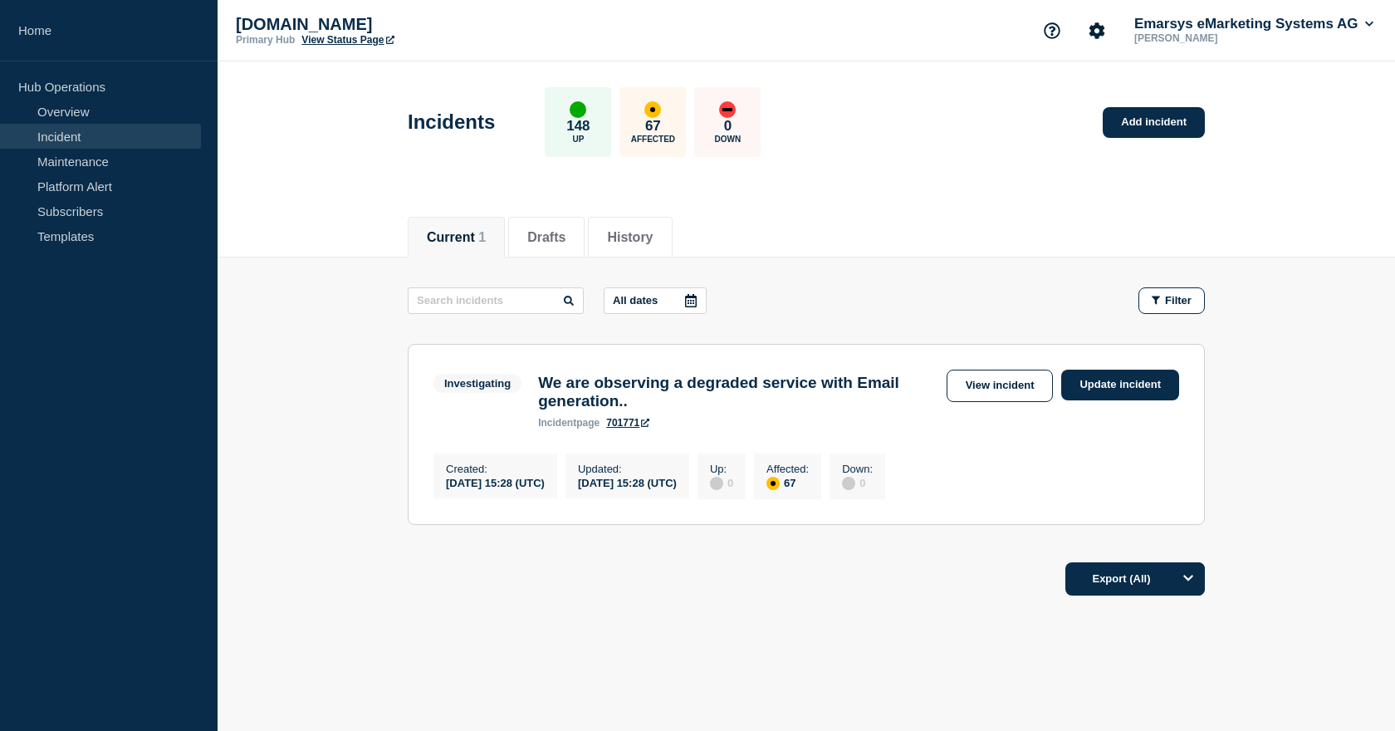
click at [366, 295] on main "All dates Filter Investigating 67 Affected We are observing a degraded service …" at bounding box center [807, 403] width 1178 height 292
click at [1158, 222] on div "Current 1 Drafts History" at bounding box center [806, 228] width 797 height 56
click at [299, 267] on main "All dates Filter Investigating 67 Affected We are observing a degraded service …" at bounding box center [807, 403] width 1178 height 292
click at [430, 115] on h1 "Incidents" at bounding box center [451, 121] width 87 height 23
click at [603, 391] on h3 "We are observing a degraded service with Email generation.." at bounding box center [737, 392] width 399 height 37
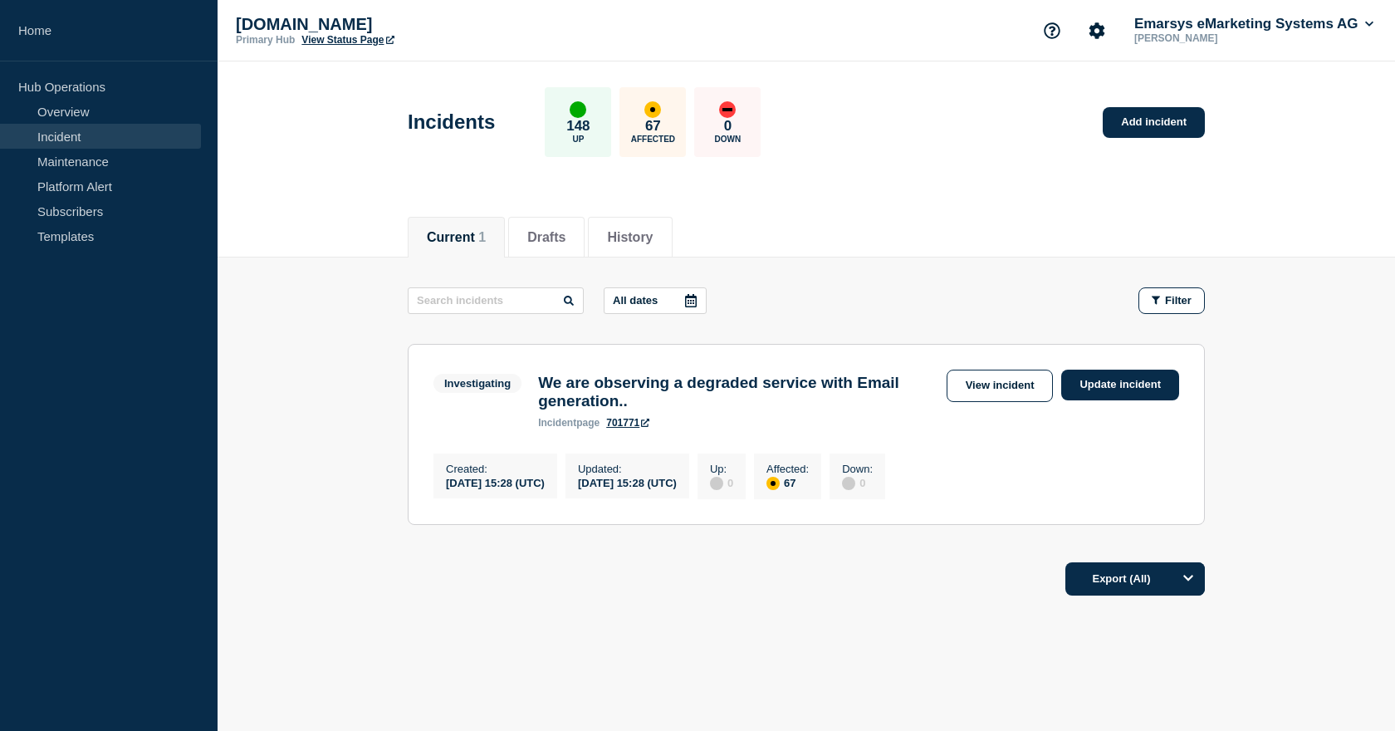
click at [636, 429] on link "701771" at bounding box center [627, 423] width 43 height 12
click at [274, 308] on main "All dates Filter Investigating 67 Affected We are observing a degraded service …" at bounding box center [807, 403] width 1178 height 292
click at [990, 237] on div "Current 1 Drafts History" at bounding box center [806, 228] width 797 height 56
click at [1120, 392] on link "Update incident" at bounding box center [1120, 385] width 118 height 31
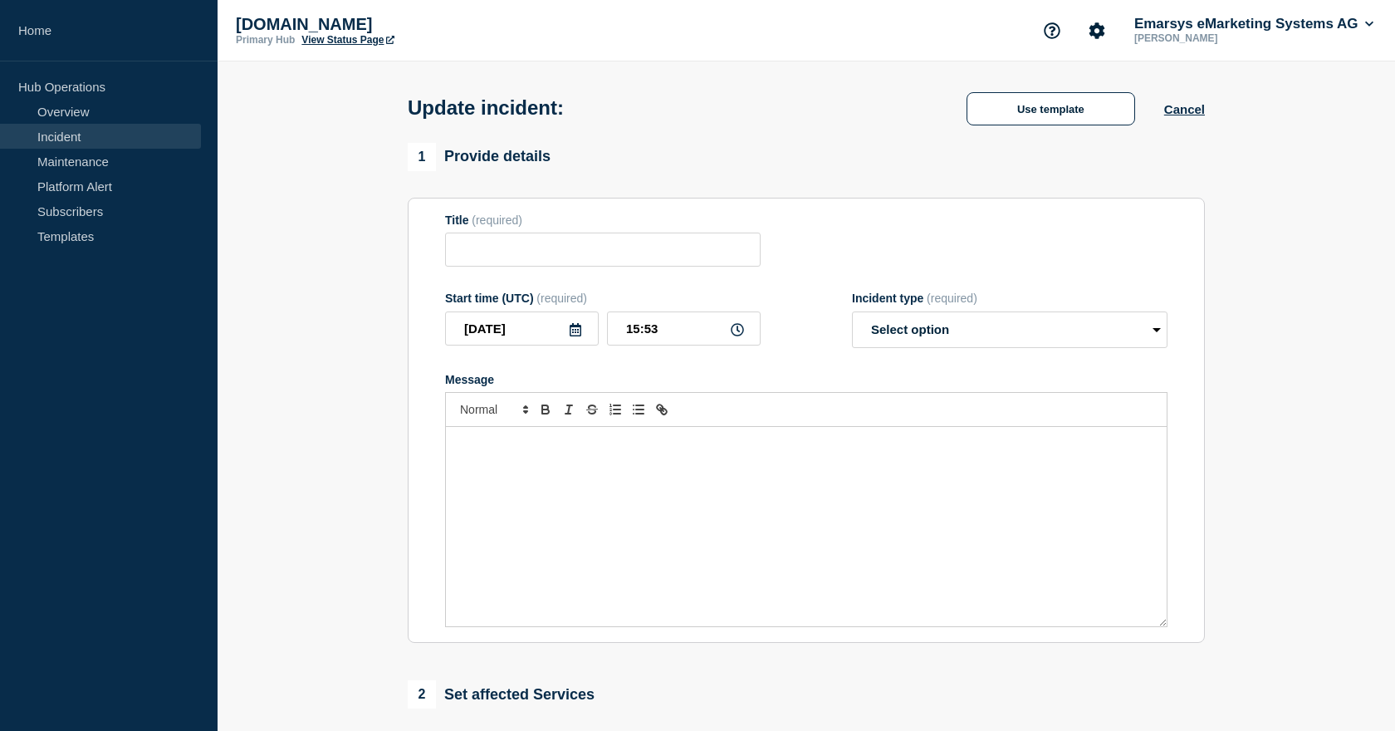
type input "We are observing a degraded service with Email generation.."
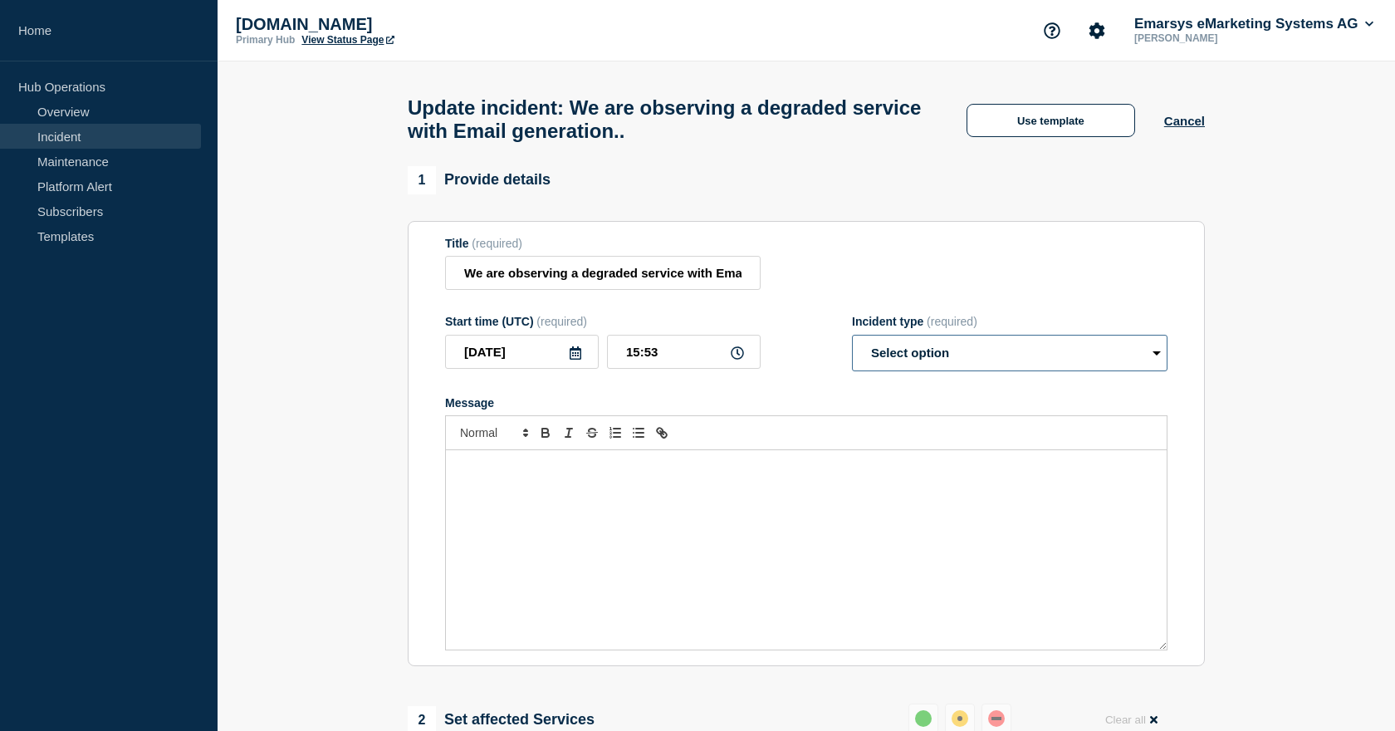
click at [927, 357] on select "Select option Investigating Identified Monitoring Resolved" at bounding box center [1010, 353] width 316 height 37
select select "resolved"
click at [852, 350] on select "Select option Investigating Identified Monitoring Resolved" at bounding box center [1010, 353] width 316 height 37
click at [938, 189] on div "1 Provide details" at bounding box center [806, 180] width 797 height 28
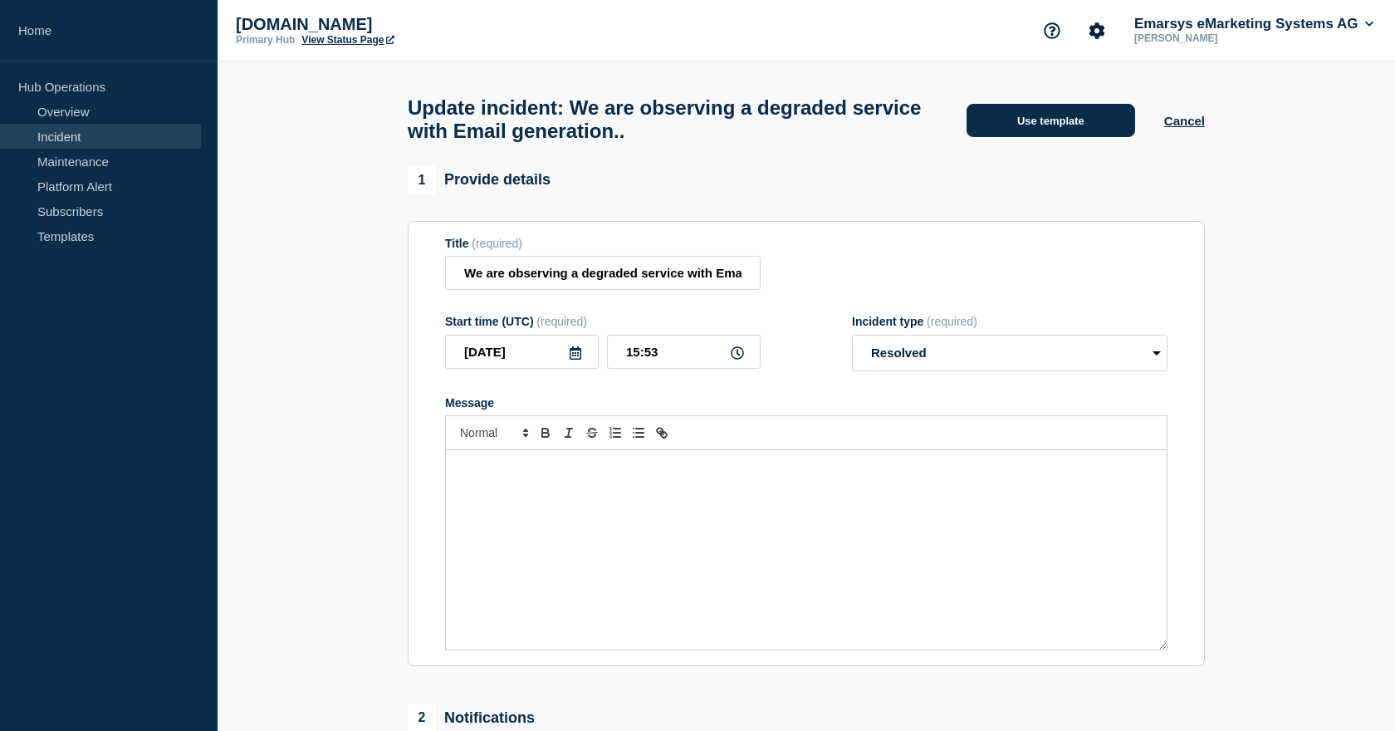
click at [1010, 122] on button "Use template" at bounding box center [1051, 120] width 169 height 33
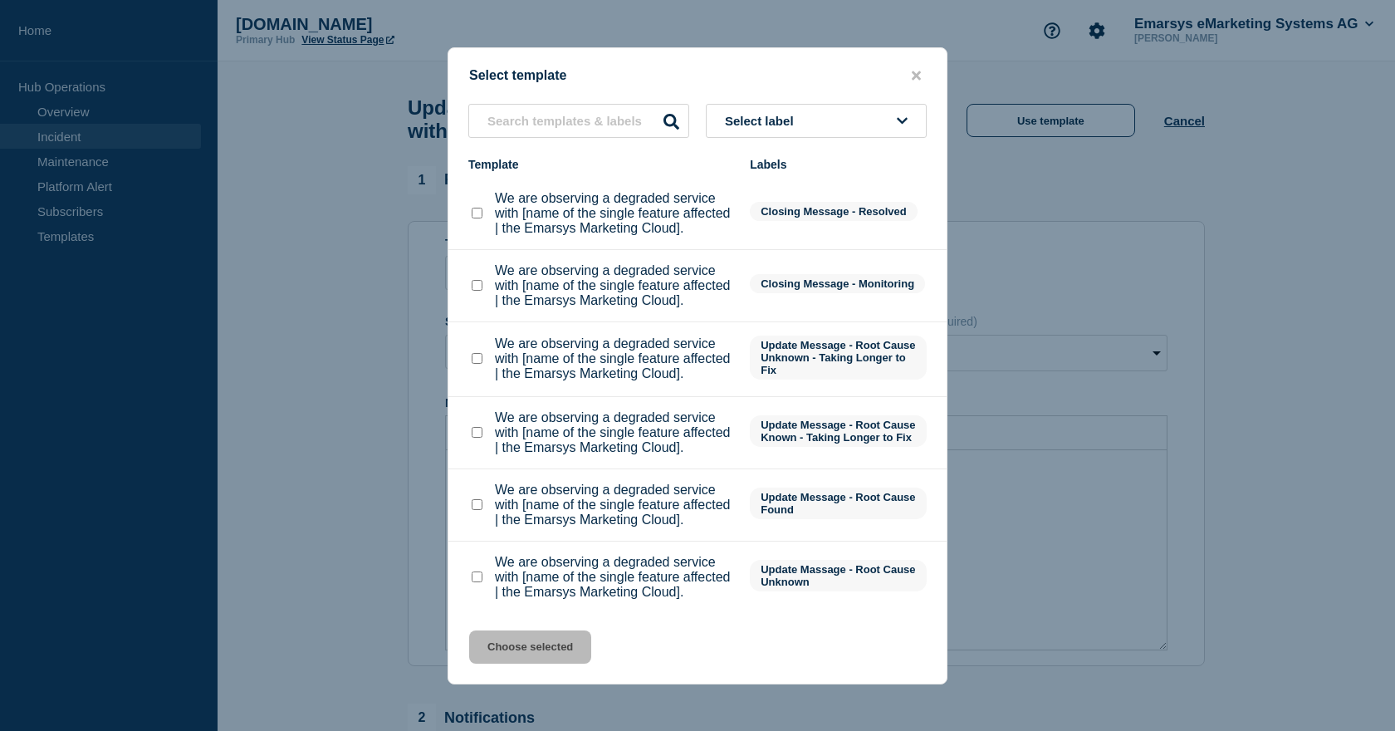
click at [478, 218] on checkbox"] "We are observing a degraded service with [name of the single feature affected |…" at bounding box center [477, 213] width 11 height 11
checkbox checkbox"] "true"
click at [510, 644] on button "Choose selected" at bounding box center [530, 646] width 122 height 33
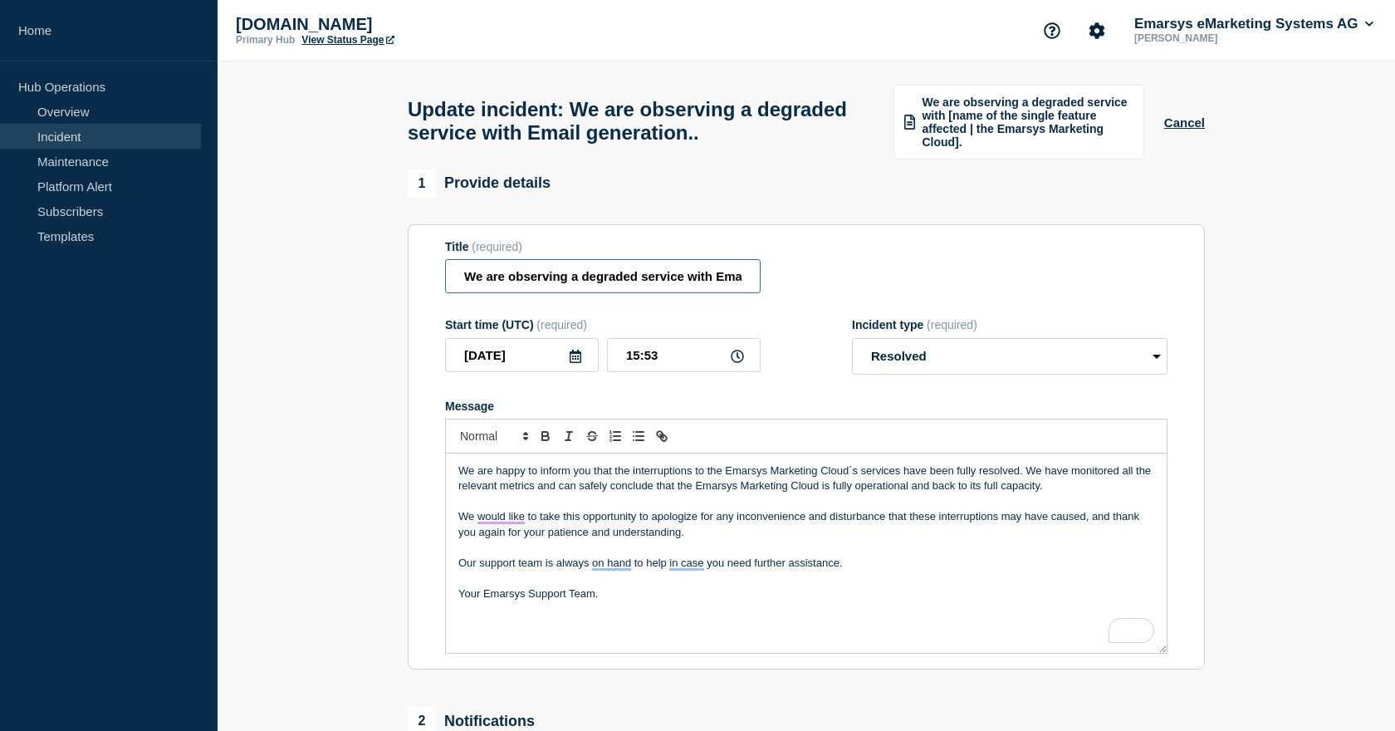
scroll to position [0, 80]
drag, startPoint x: 723, startPoint y: 292, endPoint x: 834, endPoint y: 304, distance: 111.2
click at [834, 294] on div "Title (required) We are observing a degraded service with Email generation.." at bounding box center [806, 267] width 723 height 54
click at [745, 291] on input "We are observing a degraded service with Email generation.." at bounding box center [603, 276] width 316 height 34
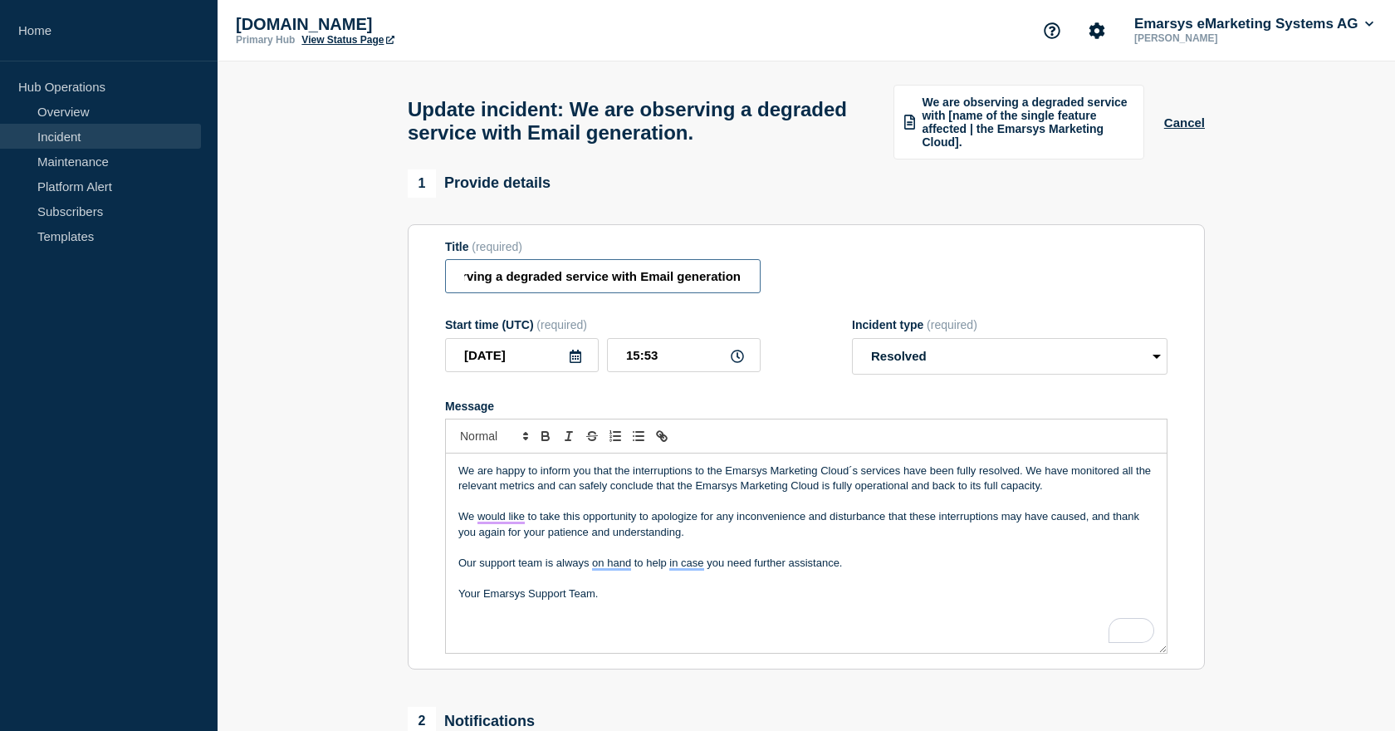
type input "We are observing a degraded service with Email generation."
click at [366, 463] on section "1 Provide details Title (required) We are observing a degraded service with Ema…" at bounding box center [807, 612] width 1178 height 887
click at [1024, 491] on p "We are happy to inform you that the interruptions to the Emarsys Marketing Clou…" at bounding box center [806, 478] width 696 height 31
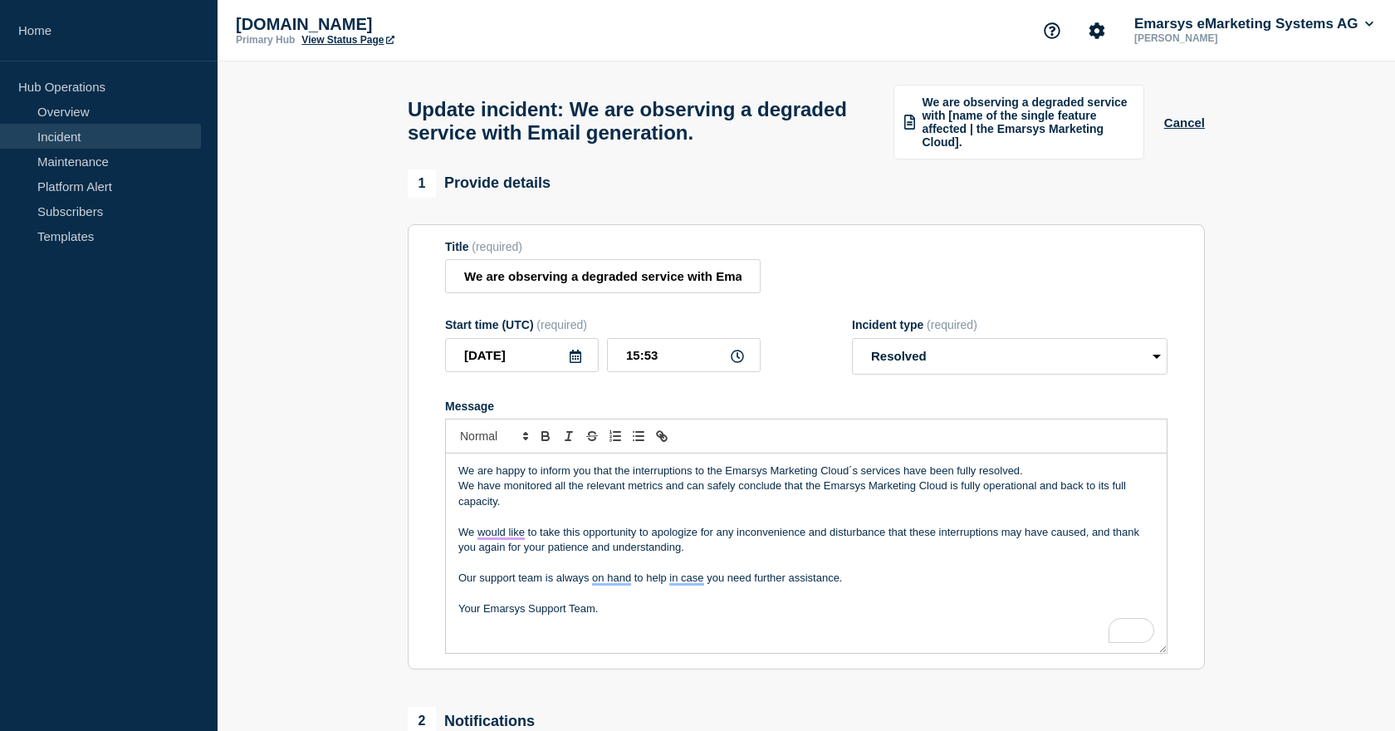
click at [638, 616] on p "Your Emarsys Support Team." at bounding box center [806, 608] width 696 height 15
click at [354, 406] on section "1 Provide details Title (required) We are observing a degraded service with Ema…" at bounding box center [807, 612] width 1178 height 887
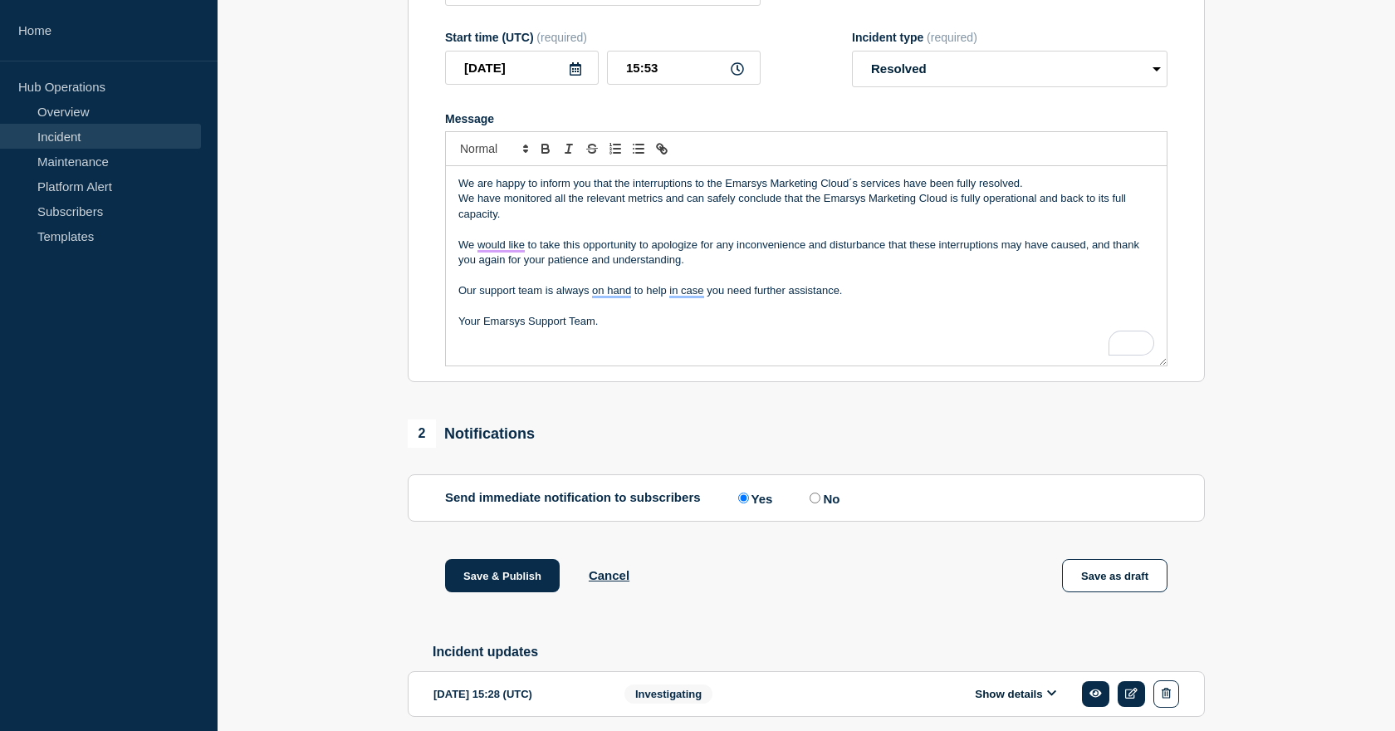
scroll to position [378, 0]
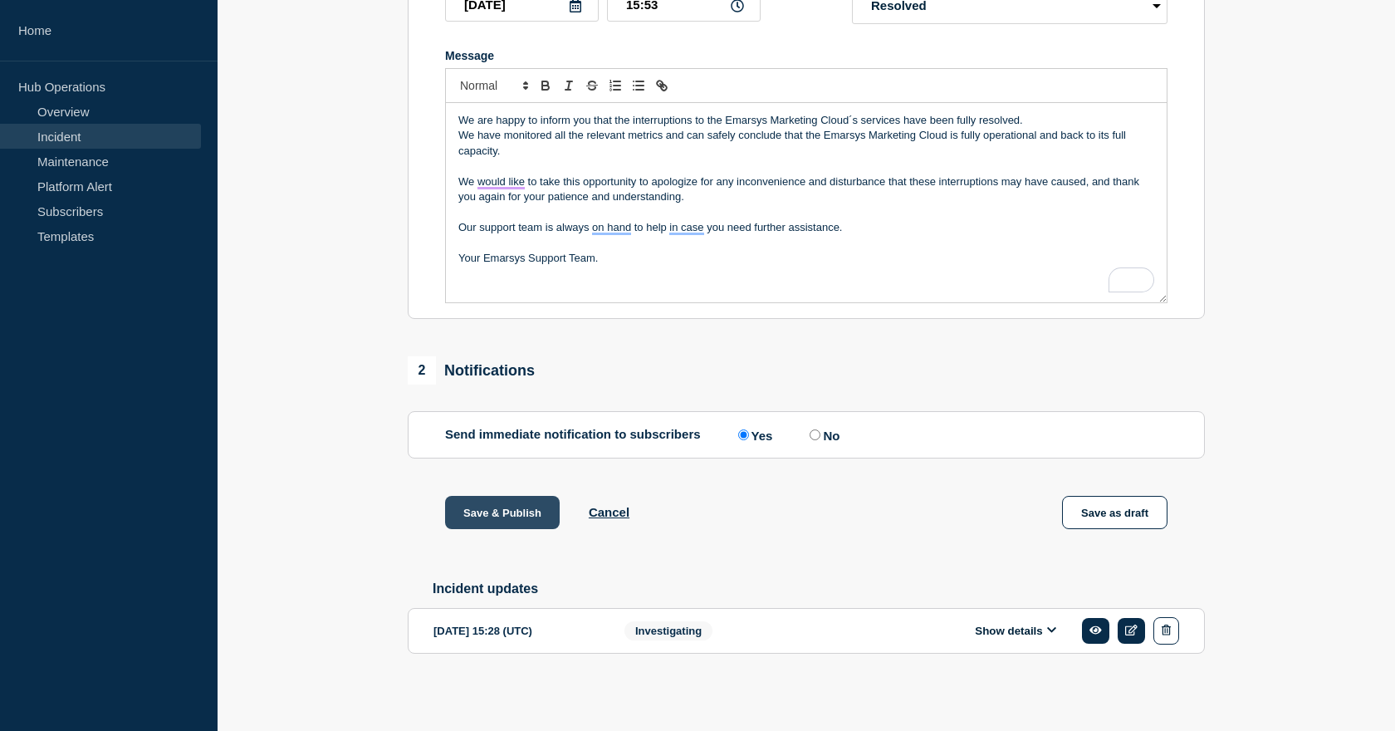
click at [486, 505] on button "Save & Publish" at bounding box center [502, 512] width 115 height 33
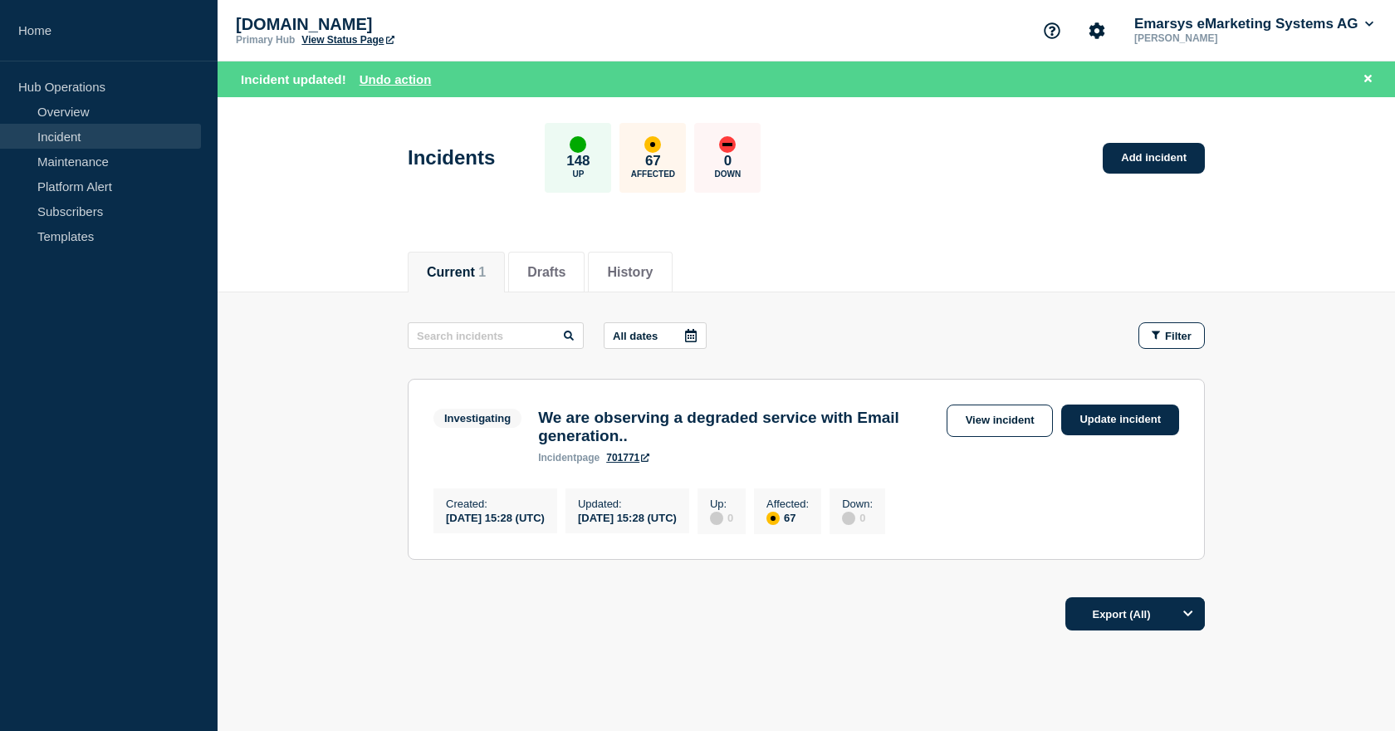
scroll to position [63, 0]
